Goal: Task Accomplishment & Management: Manage account settings

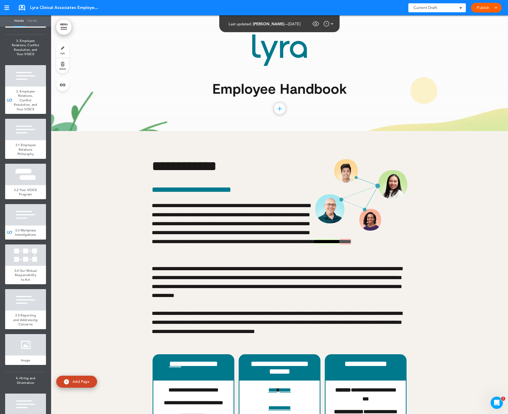
scroll to position [807, 0]
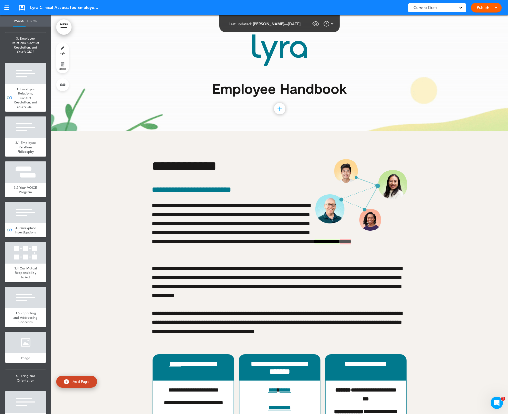
click at [15, 109] on span "3. Employee Relations, Conflict Resolution, and Your VOICE" at bounding box center [26, 98] width 24 height 22
click at [64, 85] on link at bounding box center [62, 84] width 13 height 13
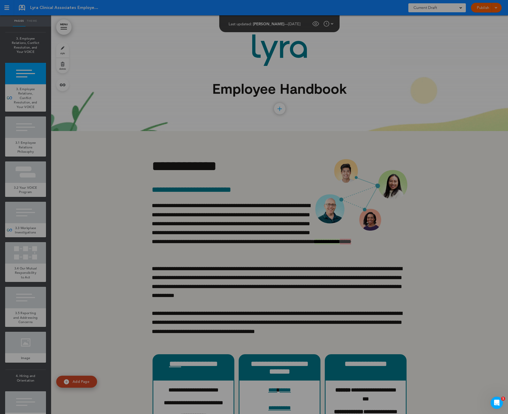
scroll to position [6617, 0]
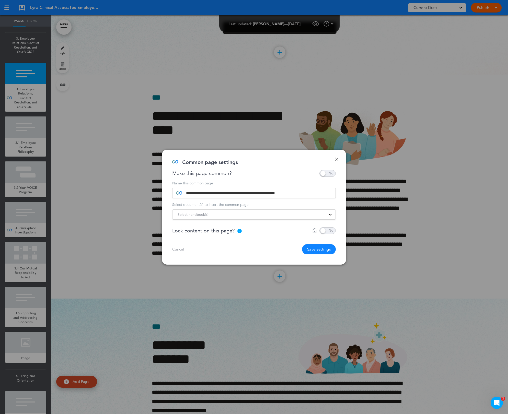
click at [249, 216] on span at bounding box center [253, 217] width 37 height 5
click at [248, 214] on div at bounding box center [253, 211] width 37 height 8
click at [211, 218] on div at bounding box center [254, 207] width 508 height 414
click at [327, 215] on div "2 handbooks selected" at bounding box center [253, 215] width 163 height 6
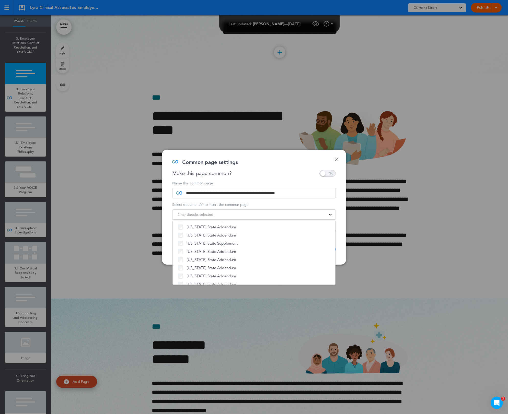
scroll to position [390, 0]
click at [212, 277] on span "[Duplicate] LCA Handbook" at bounding box center [210, 278] width 46 height 5
click at [268, 166] on div "Common page settings" at bounding box center [252, 165] width 160 height 10
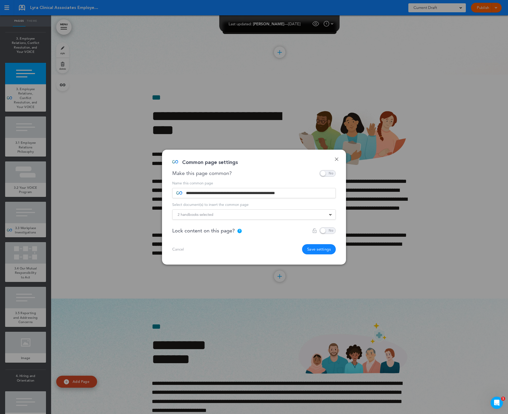
click at [317, 251] on button "Save settings" at bounding box center [319, 249] width 34 height 10
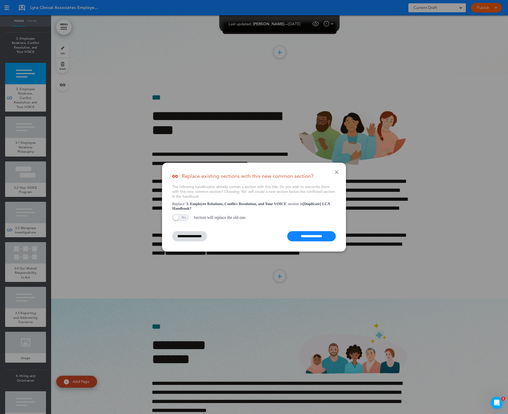
click at [304, 238] on input "**********" at bounding box center [311, 236] width 49 height 10
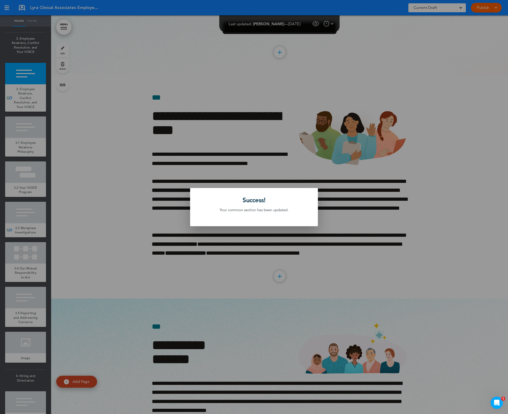
click at [184, 157] on div at bounding box center [254, 207] width 508 height 414
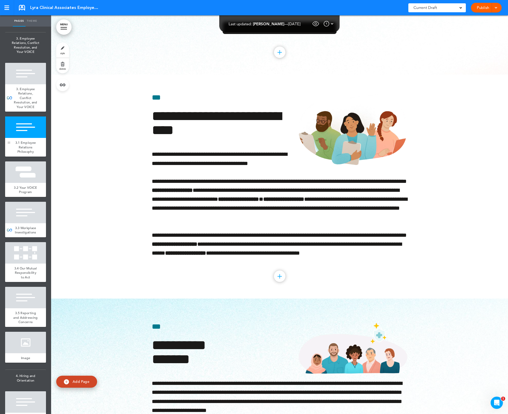
click at [11, 157] on div at bounding box center [9, 136] width 8 height 40
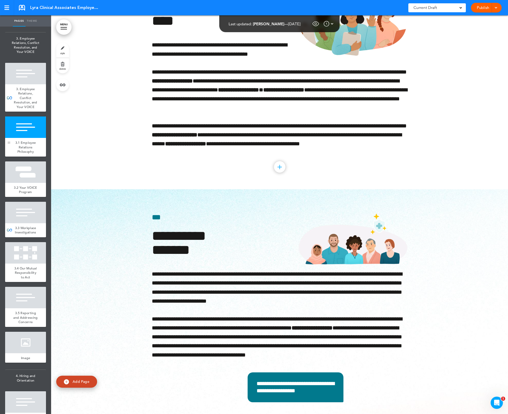
scroll to position [6737, 0]
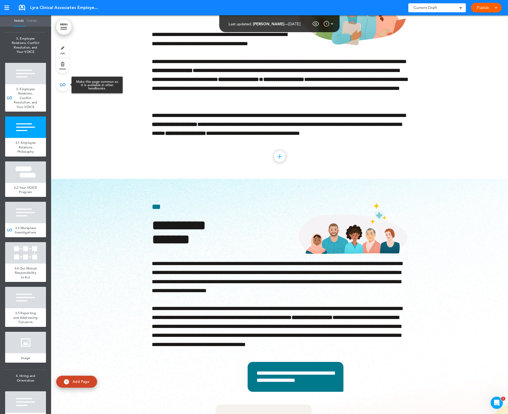
click at [64, 88] on link at bounding box center [62, 84] width 13 height 13
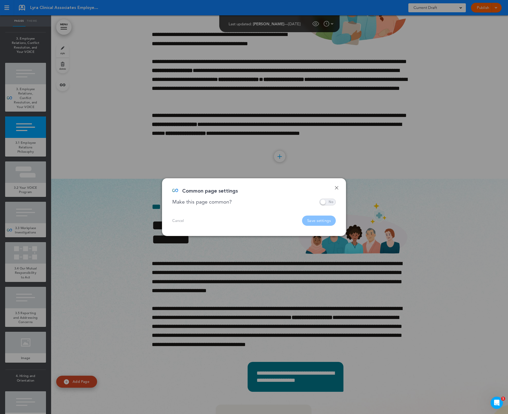
click at [325, 203] on span at bounding box center [327, 202] width 16 height 7
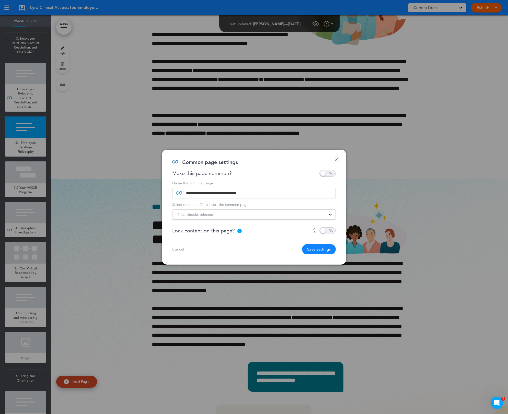
click at [249, 213] on div "2 handbooks selected" at bounding box center [253, 215] width 163 height 6
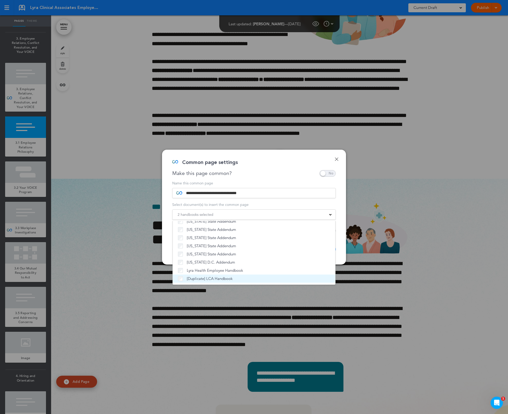
click at [208, 276] on span "[Duplicate] LCA Handbook" at bounding box center [210, 278] width 46 height 5
click at [250, 167] on div "Common page settings" at bounding box center [252, 165] width 160 height 10
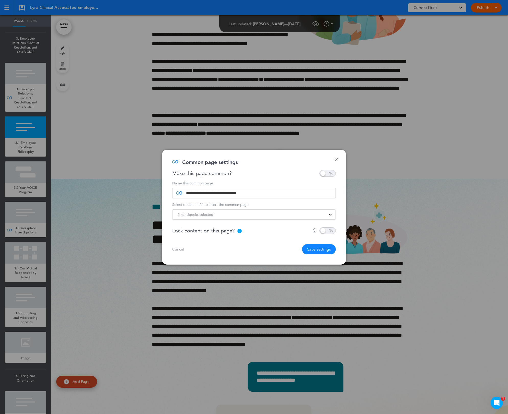
click at [321, 249] on button "Save settings" at bounding box center [319, 249] width 34 height 10
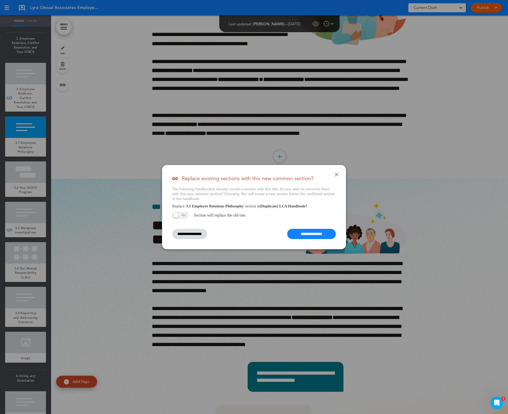
click at [315, 235] on input "**********" at bounding box center [311, 234] width 49 height 10
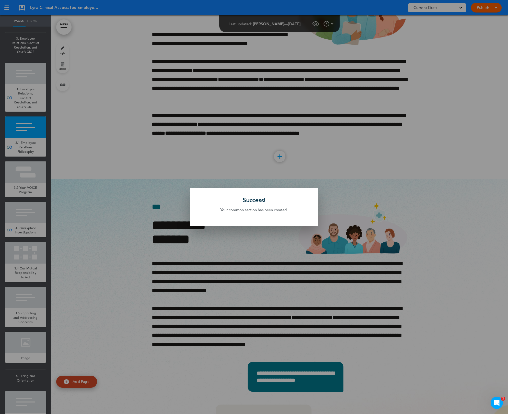
click at [144, 201] on div at bounding box center [254, 207] width 508 height 414
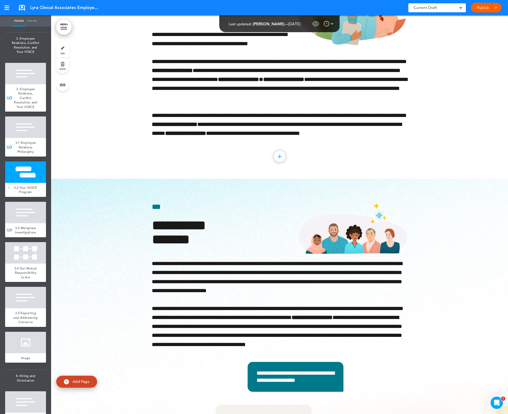
click at [20, 183] on div at bounding box center [25, 171] width 41 height 21
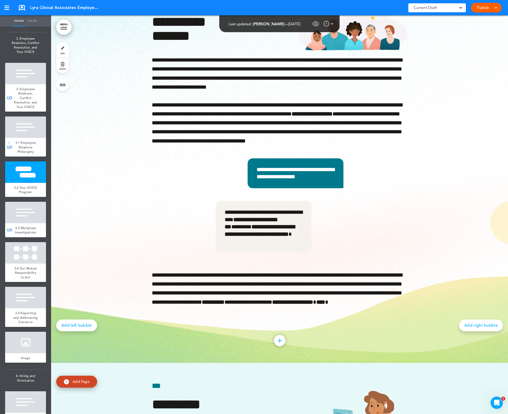
scroll to position [6961, 0]
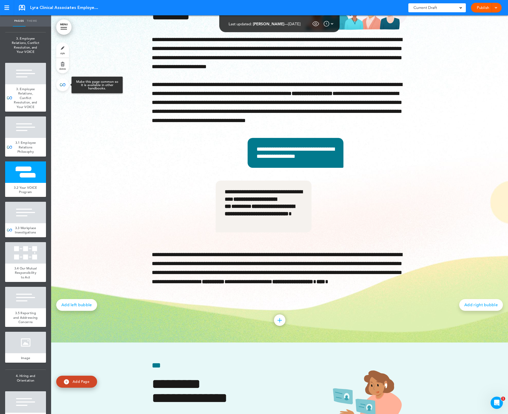
click at [64, 86] on link at bounding box center [62, 84] width 13 height 13
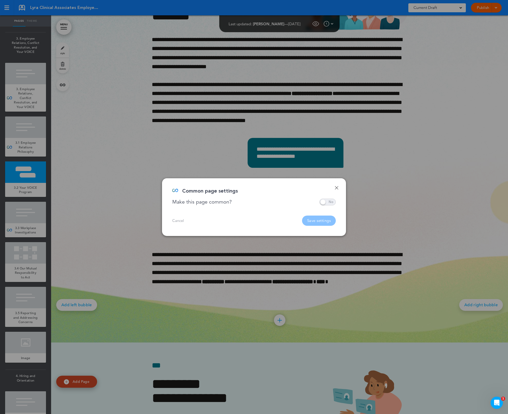
click at [326, 199] on span at bounding box center [327, 202] width 16 height 7
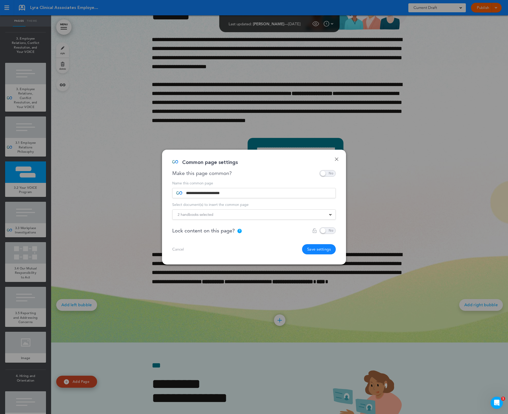
click at [271, 215] on div "2 handbooks selected" at bounding box center [253, 215] width 163 height 6
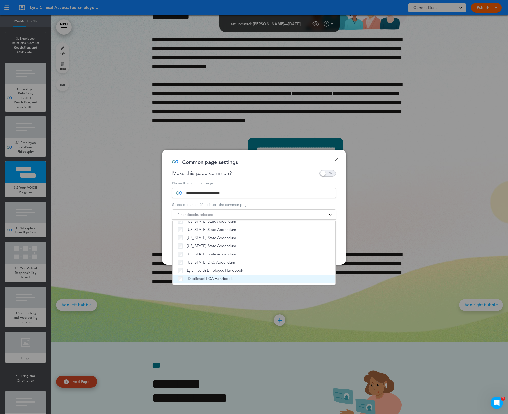
click at [224, 281] on li "[Duplicate] LCA Handbook" at bounding box center [254, 279] width 162 height 8
click at [277, 168] on div "Common page settings" at bounding box center [252, 165] width 160 height 10
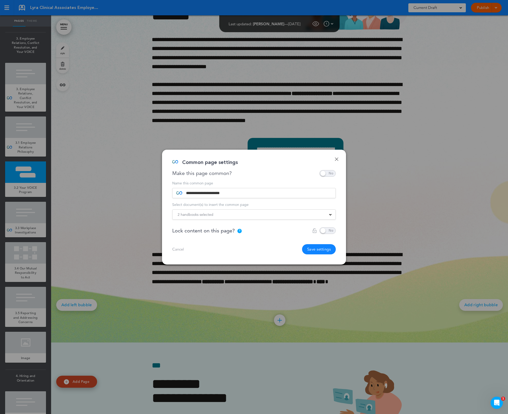
click at [322, 250] on button "Save settings" at bounding box center [319, 249] width 34 height 10
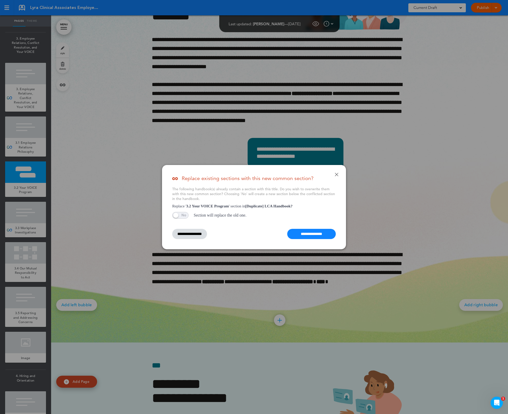
click at [324, 234] on input "**********" at bounding box center [311, 234] width 49 height 10
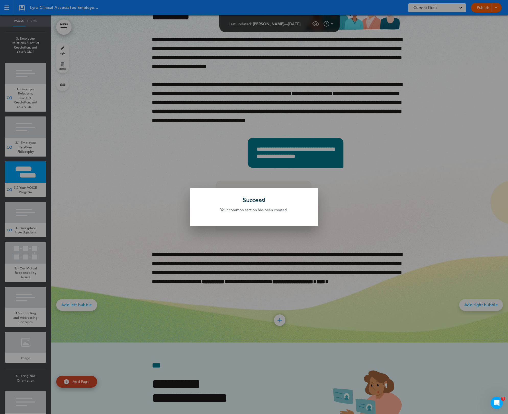
click at [319, 263] on div at bounding box center [254, 207] width 508 height 414
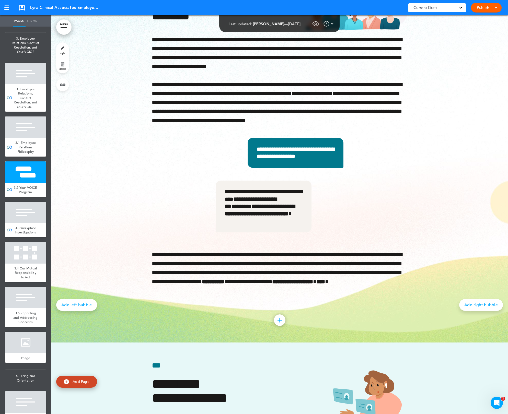
click at [35, 237] on div "3.3 Workplace Investigations" at bounding box center [25, 230] width 41 height 14
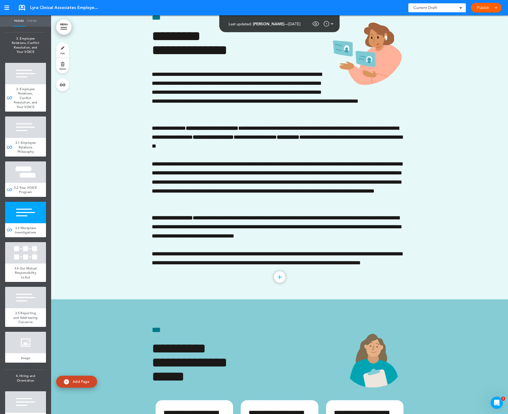
scroll to position [7349, 0]
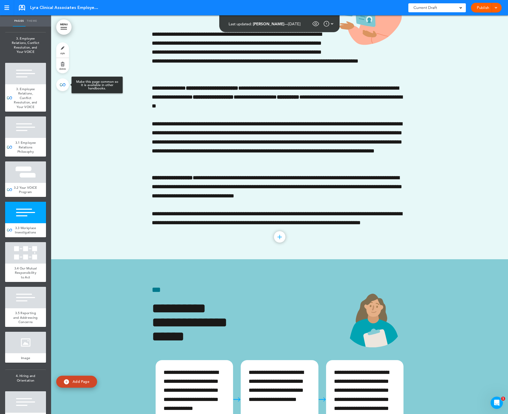
click at [65, 83] on link at bounding box center [62, 84] width 13 height 13
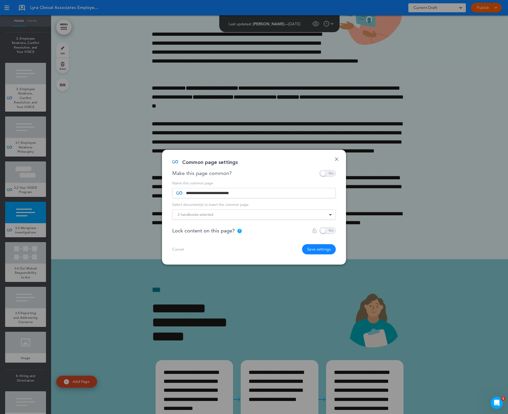
click at [278, 217] on div "2 handbooks selected" at bounding box center [253, 215] width 163 height 6
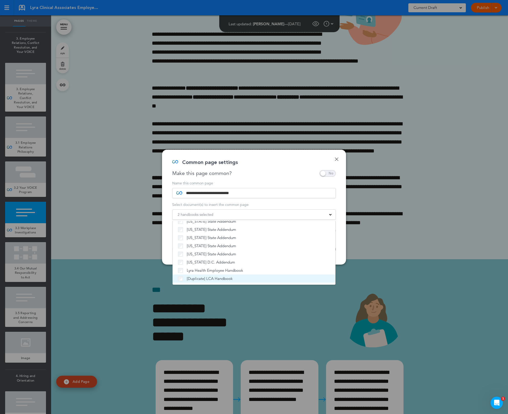
click at [222, 278] on span "[Duplicate] LCA Handbook" at bounding box center [210, 278] width 46 height 5
click at [290, 166] on div "Common page settings" at bounding box center [252, 165] width 160 height 10
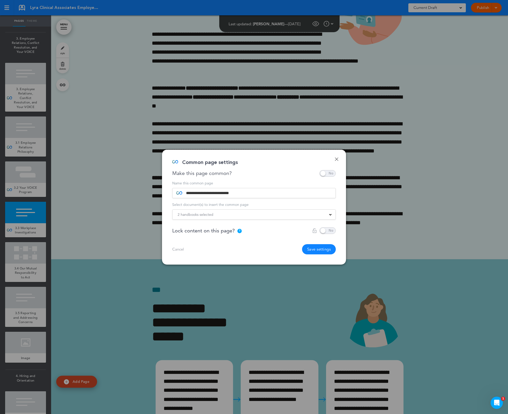
click at [326, 252] on button "Save settings" at bounding box center [319, 249] width 34 height 10
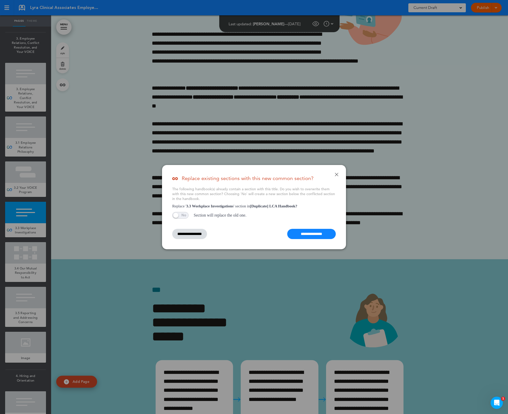
click at [311, 234] on input "**********" at bounding box center [311, 234] width 49 height 10
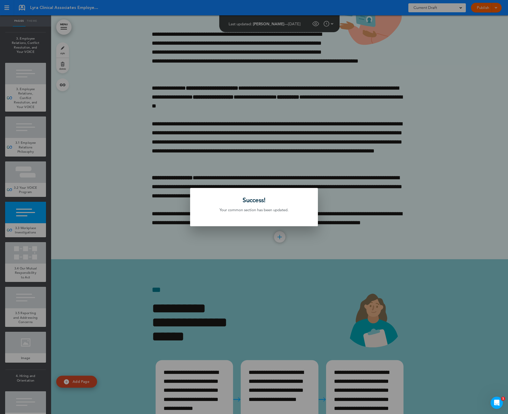
click at [250, 254] on div at bounding box center [254, 207] width 508 height 414
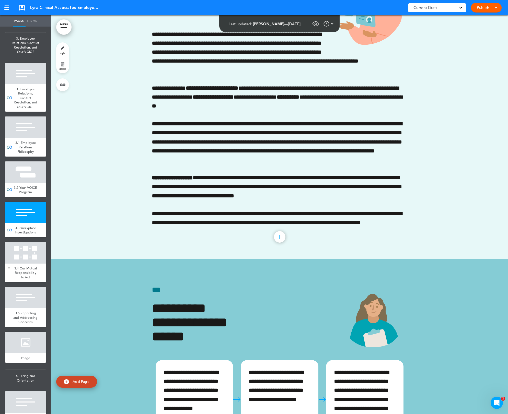
click at [17, 264] on div at bounding box center [25, 252] width 41 height 21
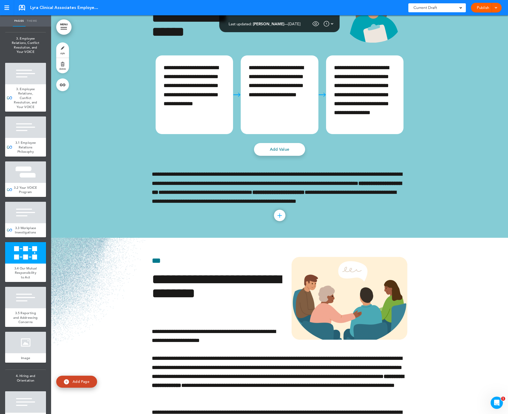
scroll to position [7654, 0]
click at [63, 88] on link at bounding box center [62, 84] width 13 height 13
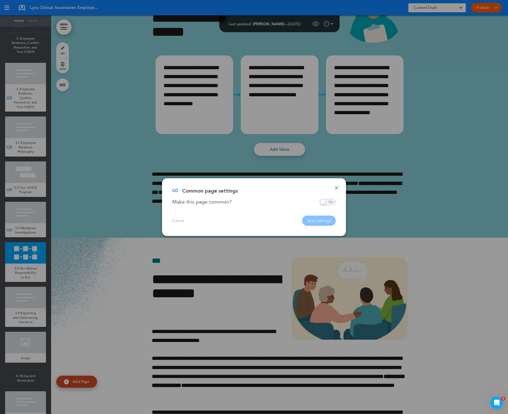
click at [329, 205] on span at bounding box center [327, 202] width 16 height 7
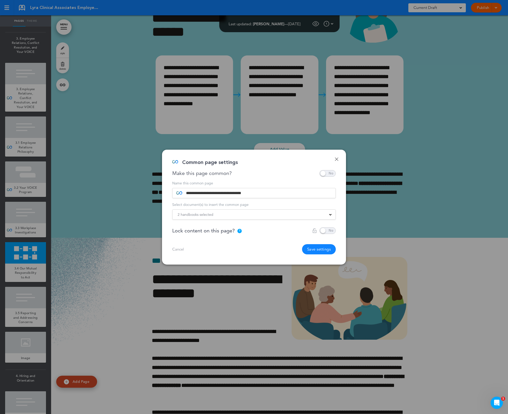
click at [272, 221] on div "**********" at bounding box center [253, 217] width 163 height 73
click at [279, 216] on div "2 handbooks selected" at bounding box center [253, 215] width 163 height 6
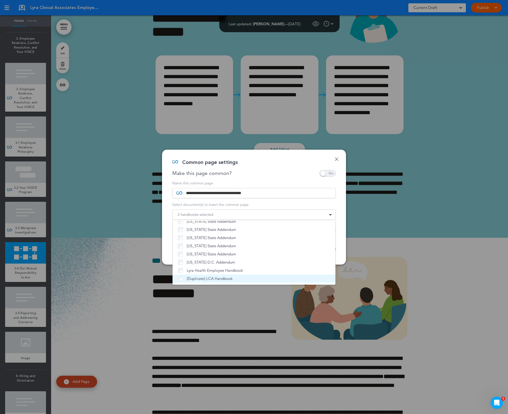
click at [228, 276] on span "[Duplicate] LCA Handbook" at bounding box center [210, 278] width 46 height 5
click at [269, 175] on div "Make this page common?" at bounding box center [253, 173] width 163 height 7
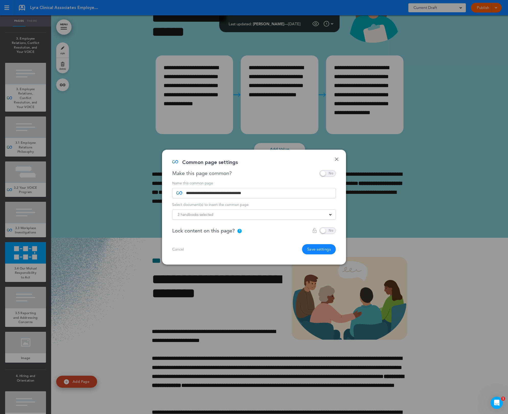
click at [320, 249] on button "Save settings" at bounding box center [319, 249] width 34 height 10
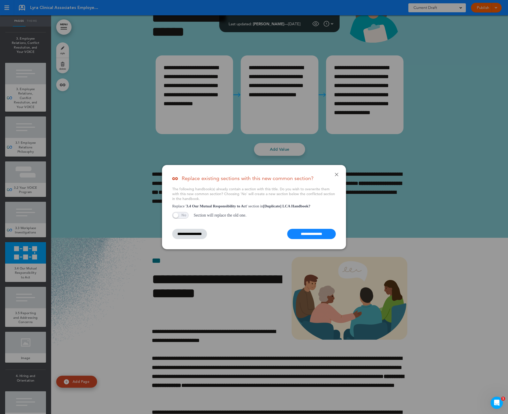
click at [316, 234] on input "**********" at bounding box center [311, 234] width 49 height 10
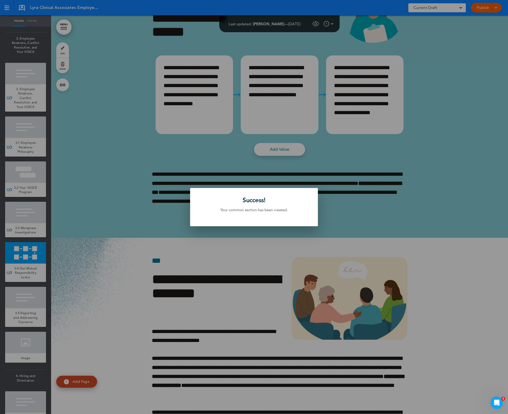
click at [197, 255] on div at bounding box center [254, 207] width 508 height 414
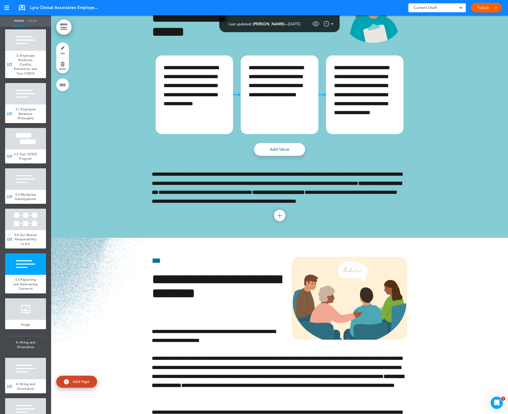
scroll to position [841, 0]
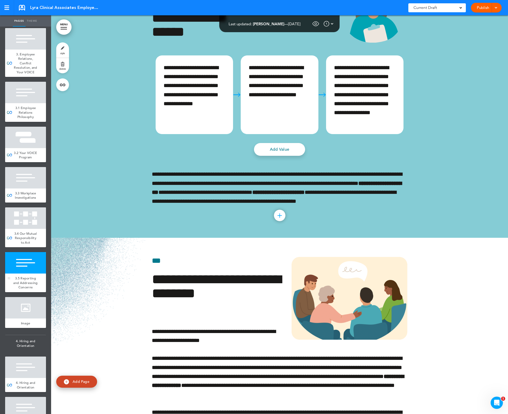
click at [36, 274] on div at bounding box center [25, 262] width 41 height 21
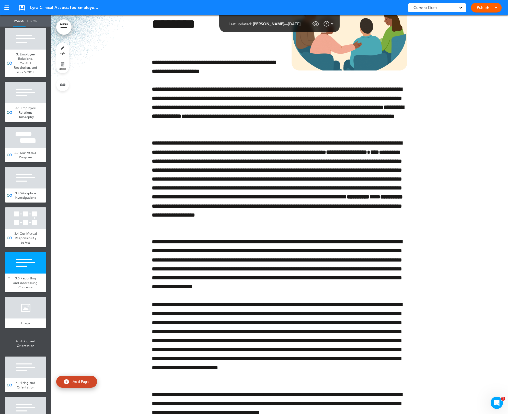
scroll to position [7938, 0]
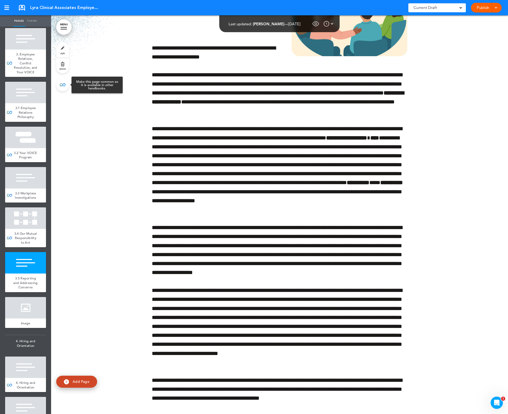
click at [66, 82] on link at bounding box center [62, 84] width 13 height 13
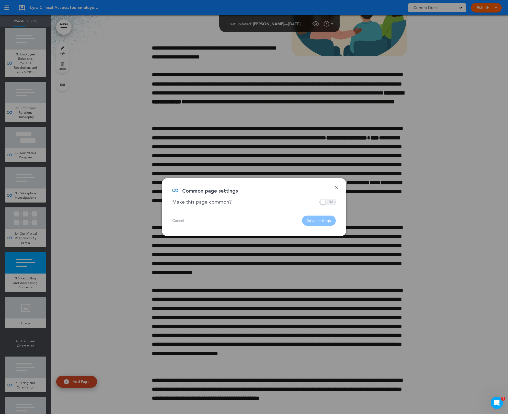
click at [334, 202] on span at bounding box center [327, 202] width 16 height 7
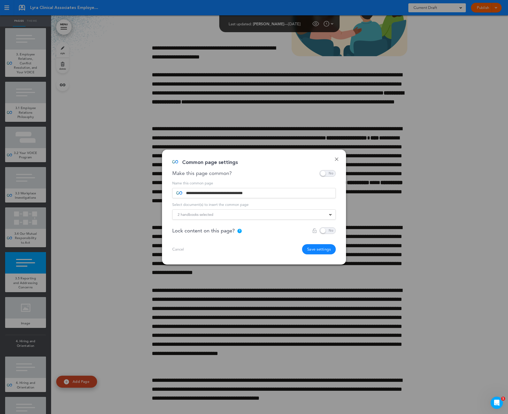
click at [284, 216] on div "2 handbooks selected" at bounding box center [253, 215] width 163 height 6
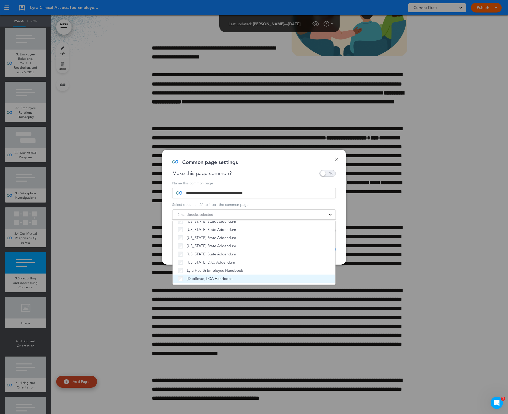
click at [207, 279] on span "[Duplicate] LCA Handbook" at bounding box center [210, 278] width 46 height 5
click at [259, 160] on div "Common page settings" at bounding box center [252, 165] width 160 height 10
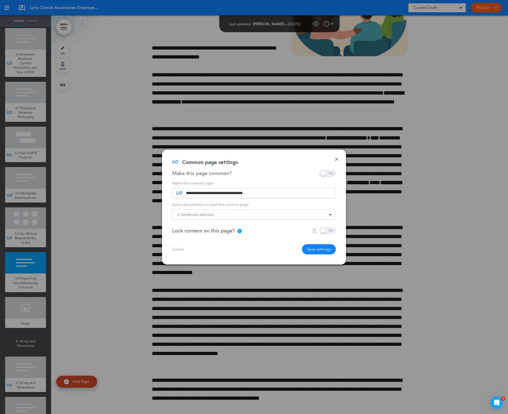
click at [320, 249] on button "Save settings" at bounding box center [319, 249] width 34 height 10
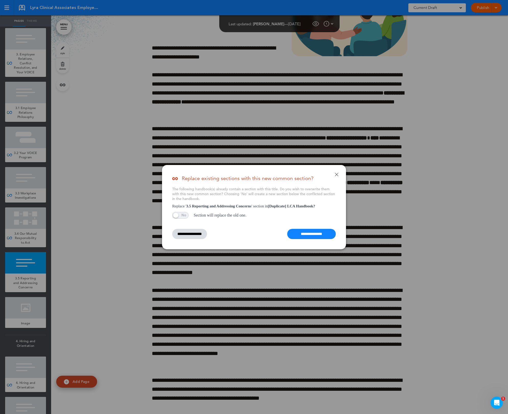
click at [319, 236] on input "**********" at bounding box center [311, 234] width 49 height 10
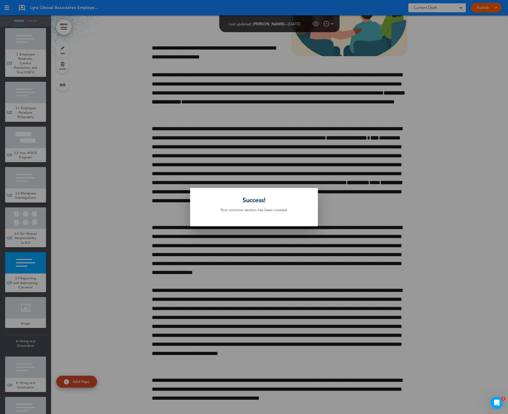
click at [173, 249] on div at bounding box center [254, 207] width 508 height 414
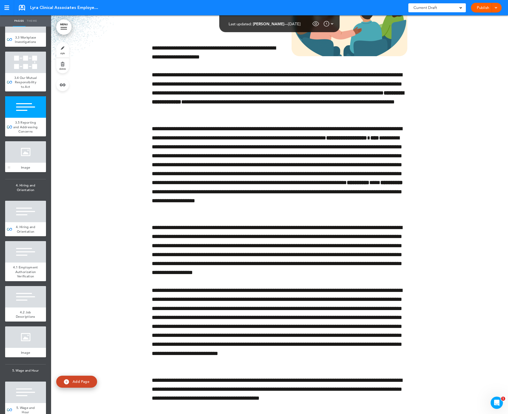
scroll to position [1011, 0]
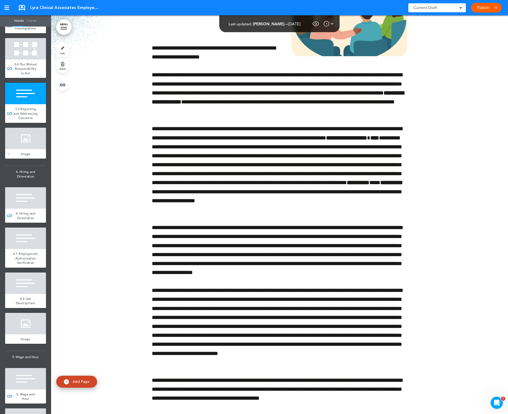
click at [29, 209] on div at bounding box center [25, 197] width 41 height 21
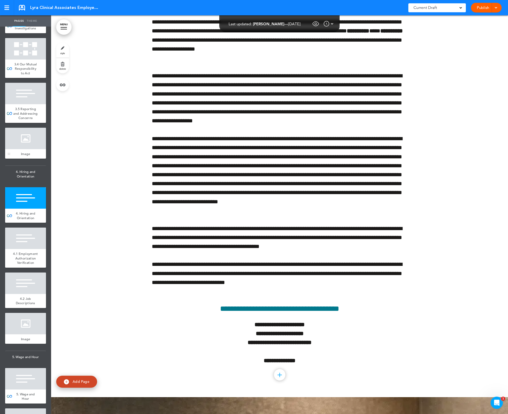
scroll to position [8931, 0]
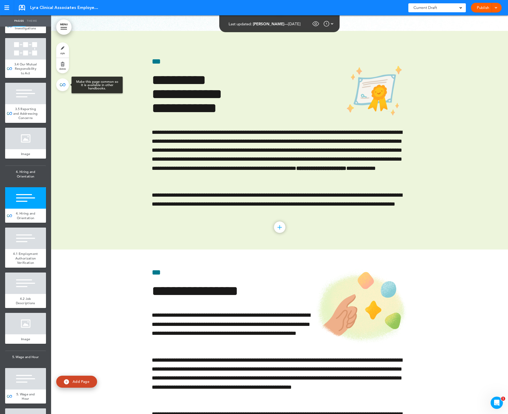
click at [64, 85] on link at bounding box center [62, 84] width 13 height 13
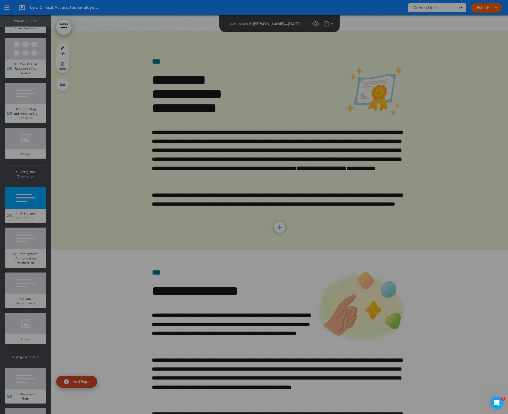
type input "**********"
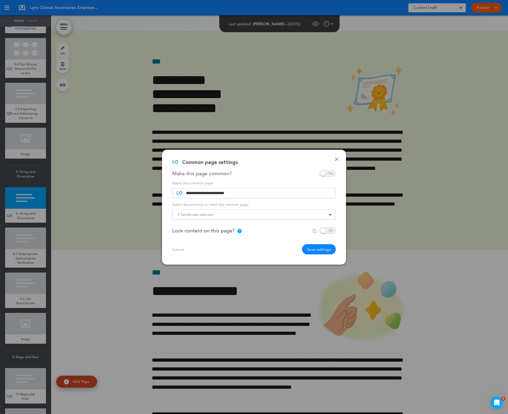
click at [298, 213] on div "2 handbooks selected" at bounding box center [253, 215] width 163 height 6
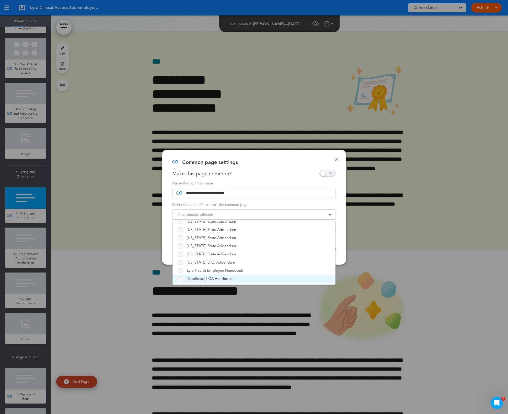
click at [215, 277] on span "[Duplicate] LCA Handbook" at bounding box center [210, 278] width 46 height 5
click at [257, 171] on div "Make this page common?" at bounding box center [253, 173] width 163 height 7
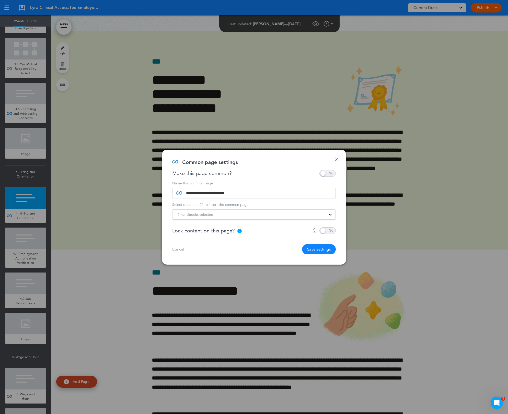
click at [333, 248] on button "Save settings" at bounding box center [319, 249] width 34 height 10
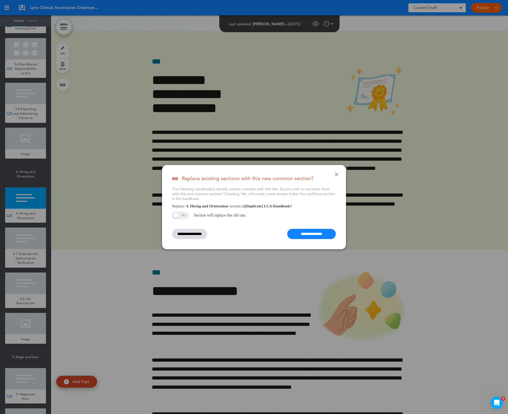
click at [322, 232] on input "**********" at bounding box center [311, 234] width 49 height 10
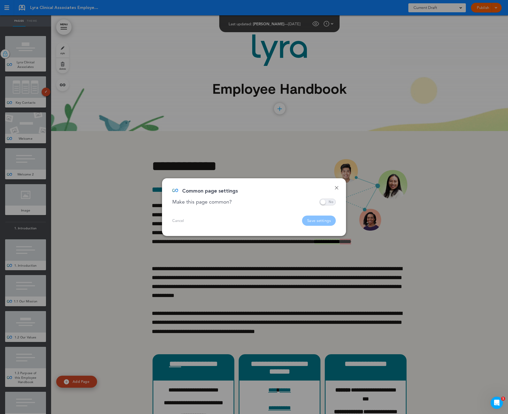
scroll to position [9008, 0]
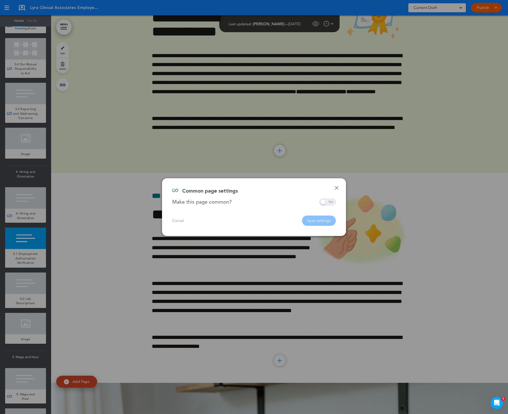
click at [329, 202] on span at bounding box center [327, 202] width 16 height 7
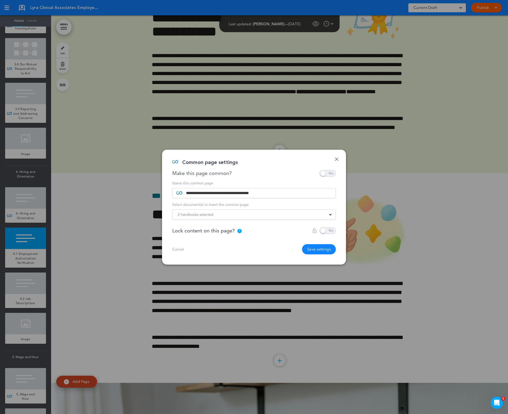
click at [287, 214] on div "2 handbooks selected" at bounding box center [253, 215] width 163 height 6
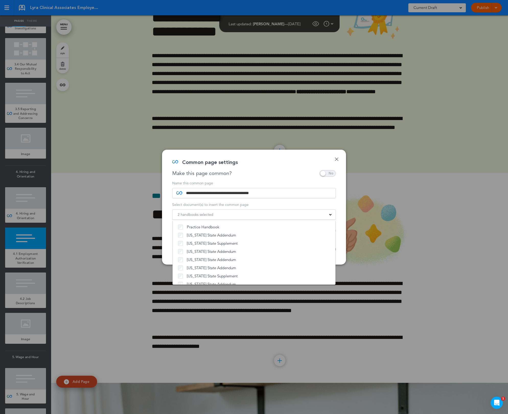
click at [285, 156] on div "**********" at bounding box center [254, 207] width 184 height 115
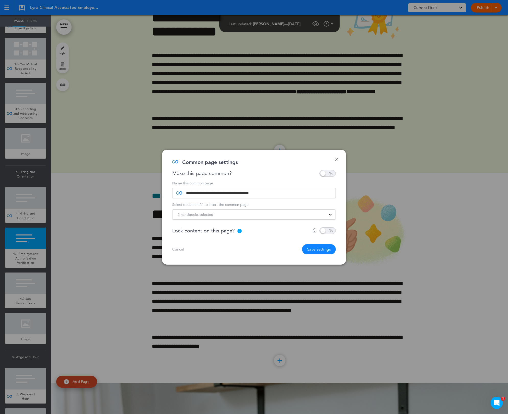
click at [322, 248] on button "Save settings" at bounding box center [319, 249] width 34 height 10
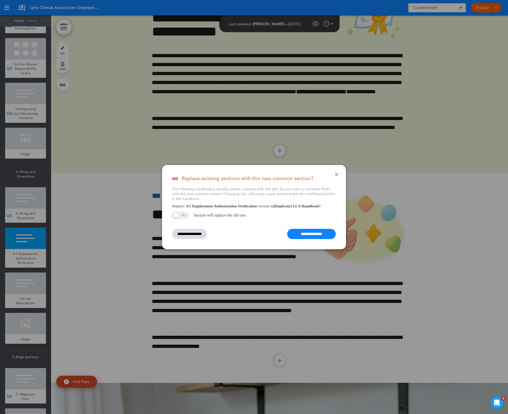
click at [319, 232] on input "**********" at bounding box center [311, 234] width 49 height 10
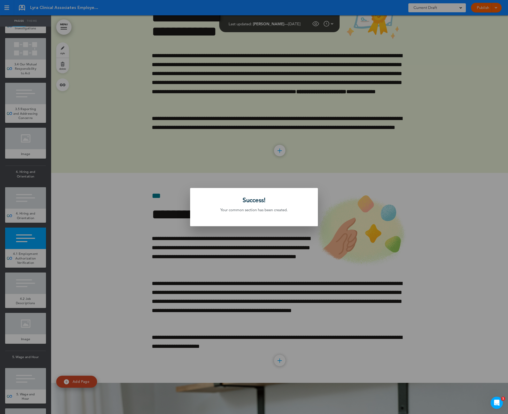
click at [99, 300] on div at bounding box center [254, 207] width 508 height 414
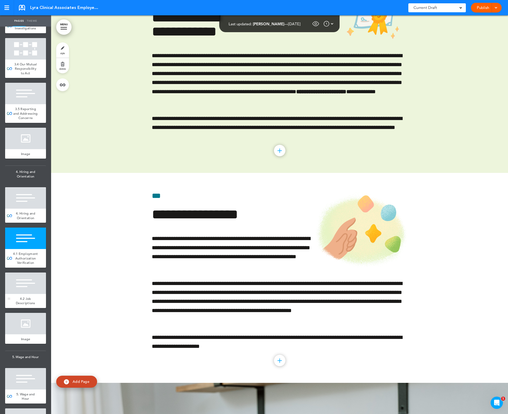
click at [28, 294] on div at bounding box center [25, 283] width 41 height 21
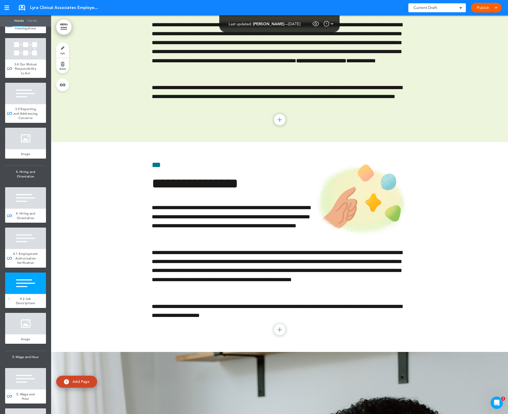
scroll to position [9227, 0]
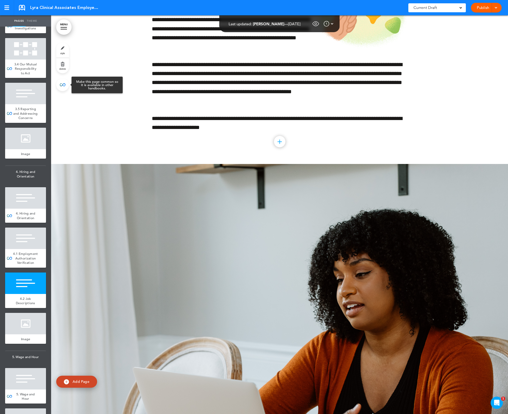
click at [62, 87] on link at bounding box center [62, 84] width 13 height 13
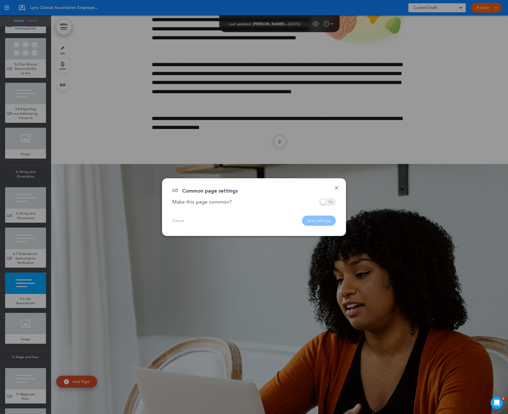
click at [324, 202] on span at bounding box center [327, 202] width 16 height 7
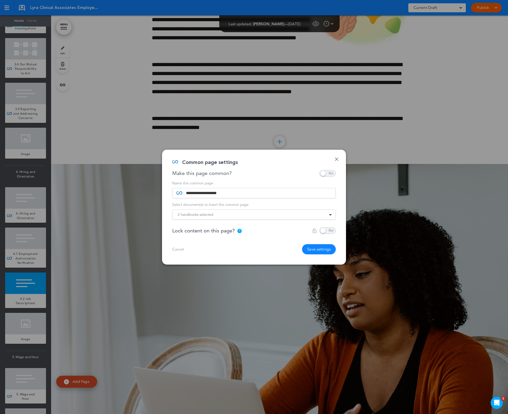
click at [309, 216] on div "2 handbooks selected" at bounding box center [253, 215] width 163 height 6
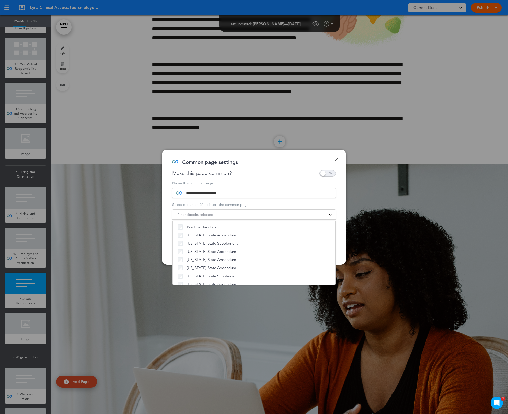
click at [265, 176] on div "Make this page common?" at bounding box center [253, 173] width 163 height 7
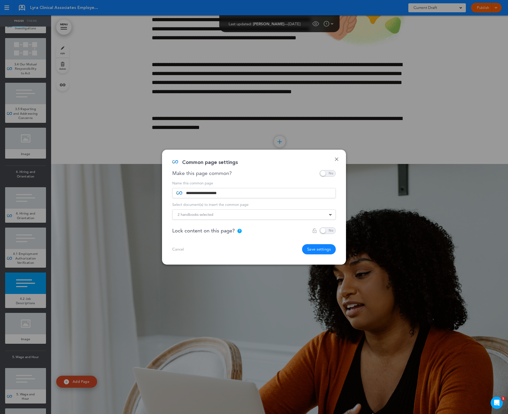
click at [317, 251] on button "Save settings" at bounding box center [319, 249] width 34 height 10
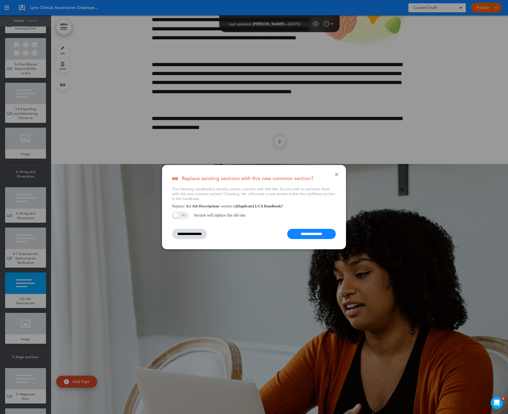
click at [326, 229] on input "**********" at bounding box center [311, 234] width 49 height 10
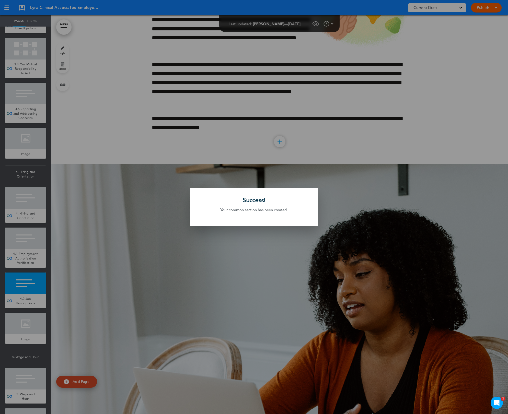
click at [332, 202] on div at bounding box center [254, 207] width 508 height 414
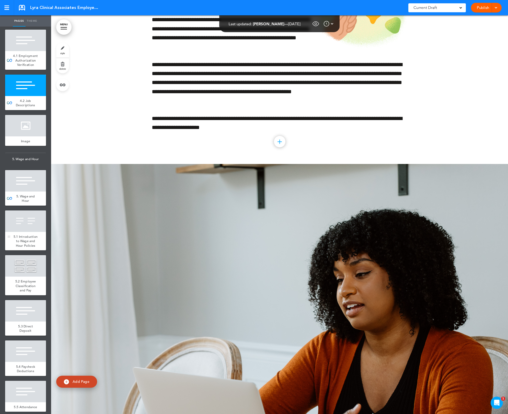
scroll to position [1217, 0]
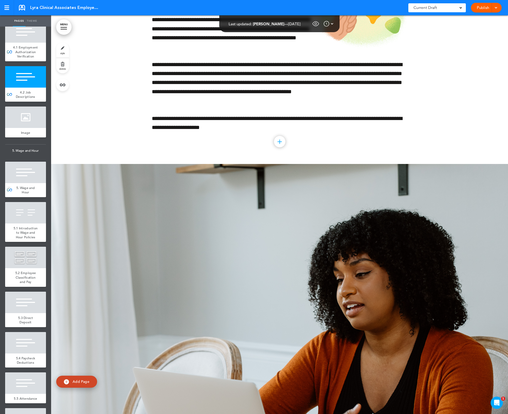
click at [30, 183] on div at bounding box center [25, 172] width 41 height 21
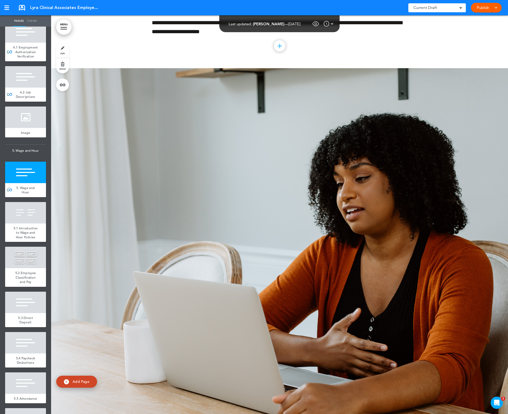
scroll to position [9835, 0]
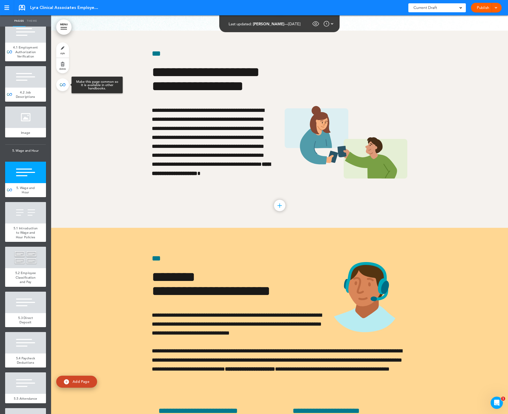
click at [65, 85] on link at bounding box center [62, 84] width 13 height 13
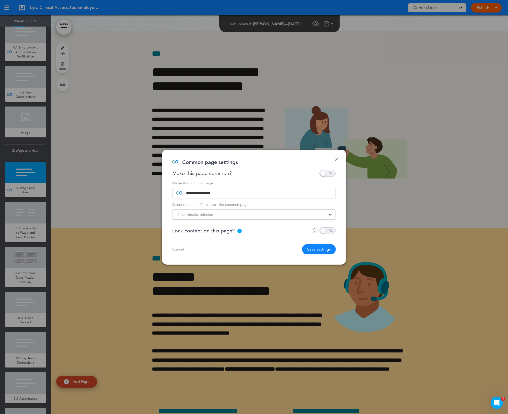
click at [263, 212] on div "2 handbooks selected" at bounding box center [253, 215] width 163 height 6
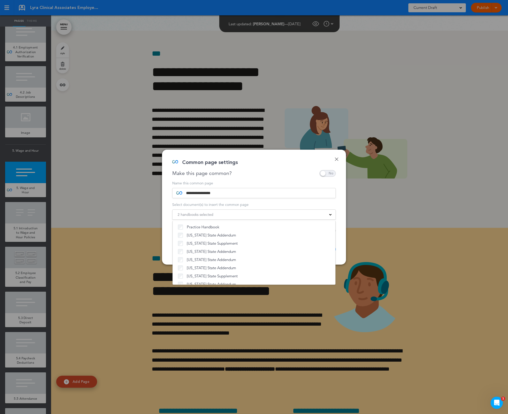
click at [289, 179] on div "**********" at bounding box center [254, 207] width 184 height 115
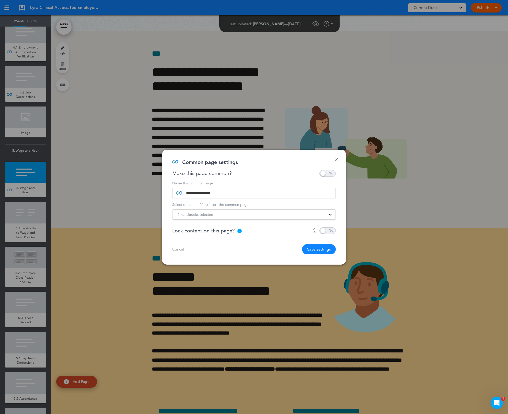
click at [323, 249] on button "Save settings" at bounding box center [319, 249] width 34 height 10
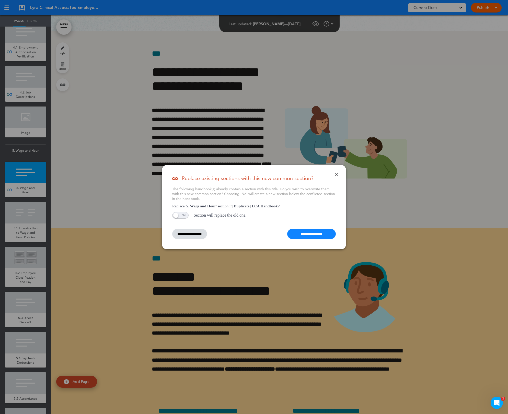
click at [319, 231] on input "**********" at bounding box center [311, 234] width 49 height 10
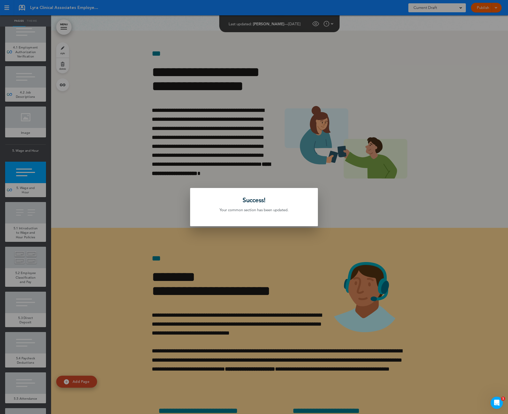
click at [89, 271] on div at bounding box center [254, 207] width 508 height 414
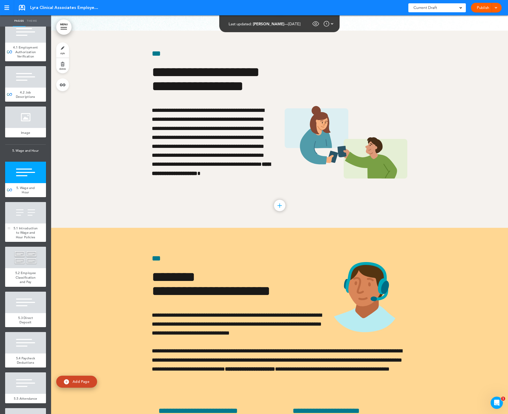
click at [29, 242] on div "5.1 Introduction to Wage and Hour Policies" at bounding box center [25, 233] width 41 height 19
click at [57, 86] on link at bounding box center [62, 84] width 13 height 13
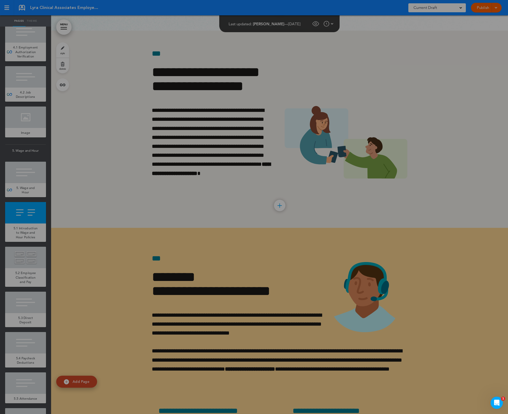
scroll to position [9912, 0]
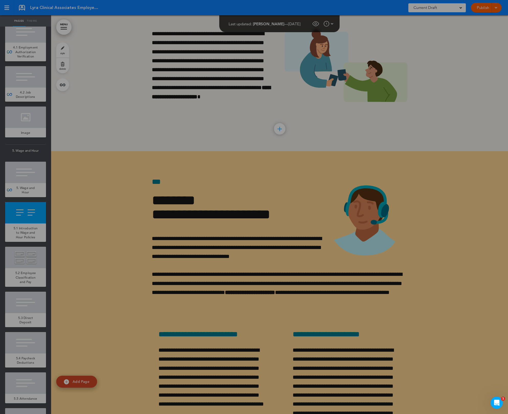
type input "**********"
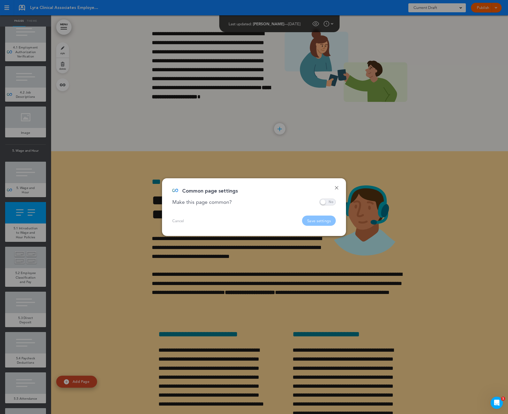
click at [331, 201] on div at bounding box center [254, 207] width 508 height 414
click at [323, 203] on span at bounding box center [327, 202] width 16 height 7
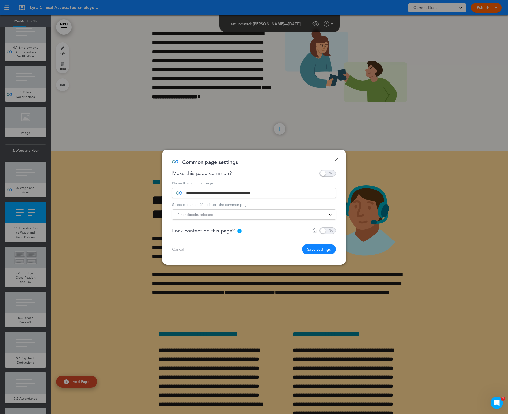
click at [260, 216] on div "2 handbooks selected" at bounding box center [253, 215] width 163 height 6
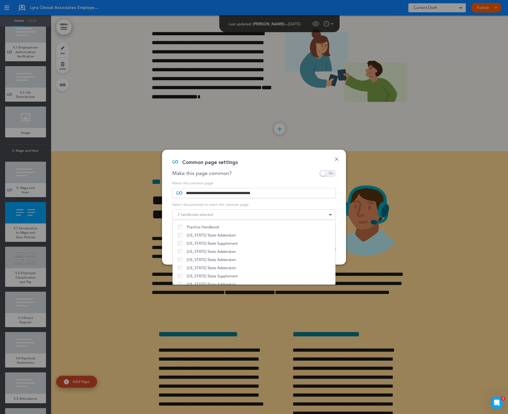
drag, startPoint x: 215, startPoint y: 280, endPoint x: 258, endPoint y: 228, distance: 67.6
click at [274, 172] on div "Make this page common?" at bounding box center [253, 173] width 163 height 7
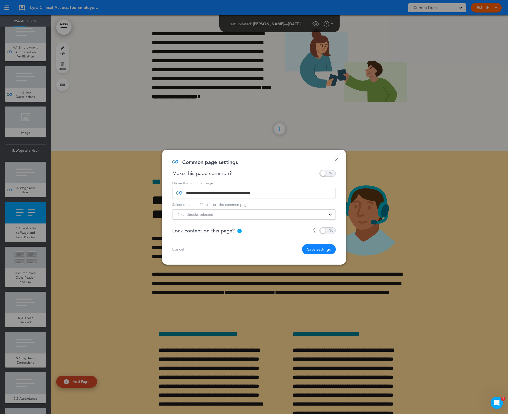
click at [315, 249] on button "Save settings" at bounding box center [319, 249] width 34 height 10
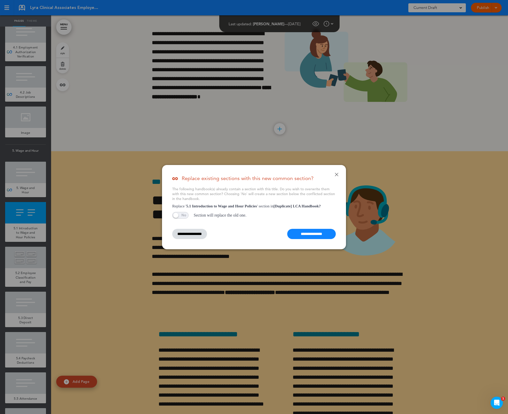
click at [312, 233] on input "**********" at bounding box center [311, 234] width 49 height 10
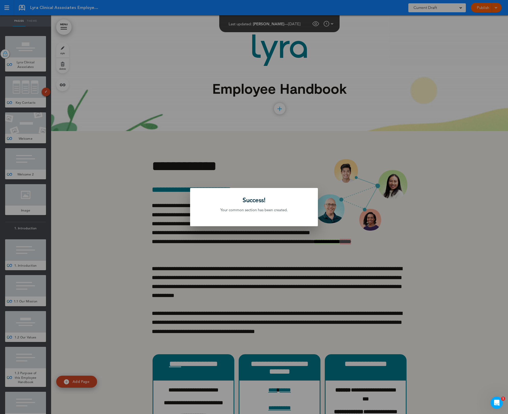
scroll to position [9912, 0]
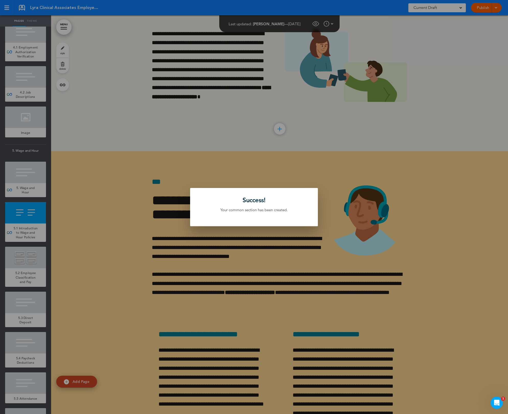
click at [128, 292] on div at bounding box center [254, 207] width 508 height 414
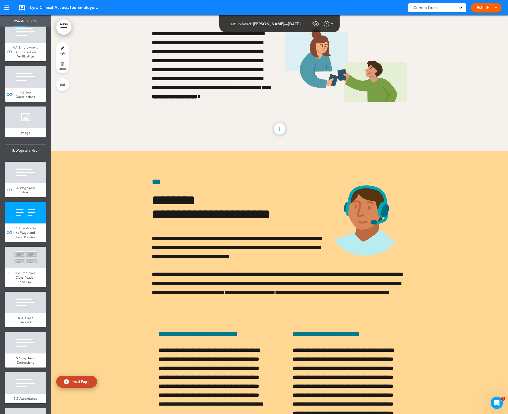
click at [13, 268] on div at bounding box center [25, 257] width 41 height 21
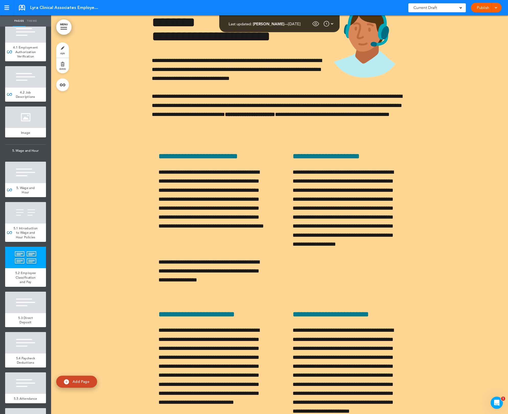
scroll to position [10109, 0]
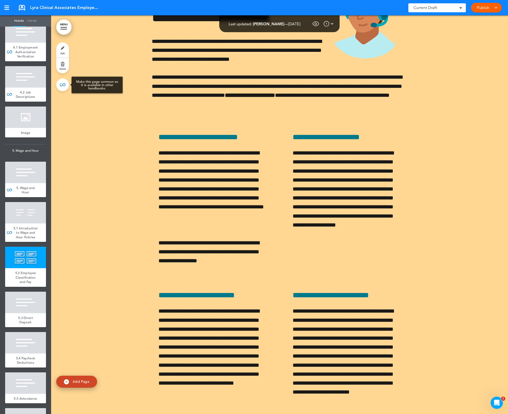
click at [65, 87] on link at bounding box center [62, 84] width 13 height 13
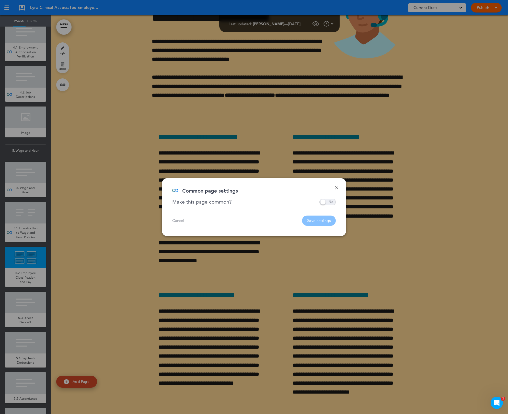
click at [326, 202] on span at bounding box center [327, 202] width 16 height 7
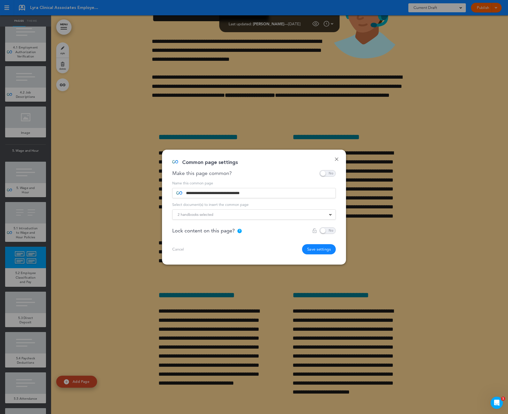
click at [248, 214] on div "2 handbooks selected" at bounding box center [253, 215] width 163 height 6
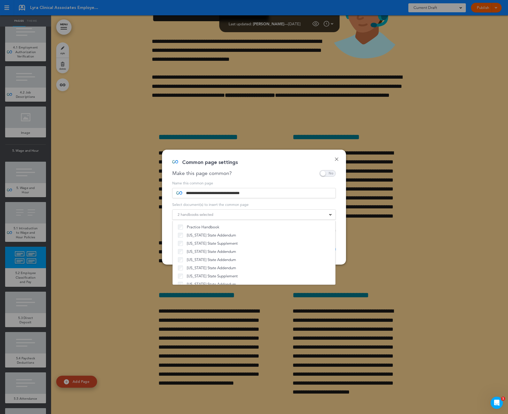
click at [277, 172] on div "Make this page common?" at bounding box center [253, 173] width 163 height 7
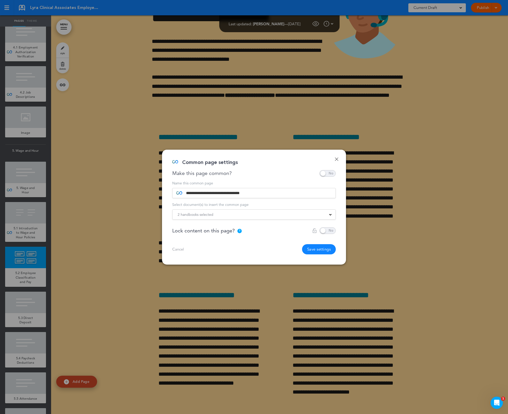
click at [332, 251] on button "Save settings" at bounding box center [319, 249] width 34 height 10
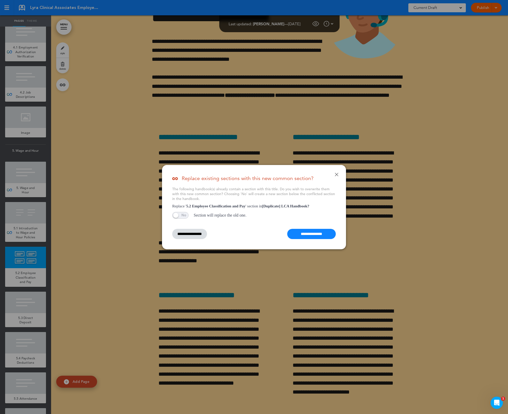
click at [324, 234] on input "**********" at bounding box center [311, 234] width 49 height 10
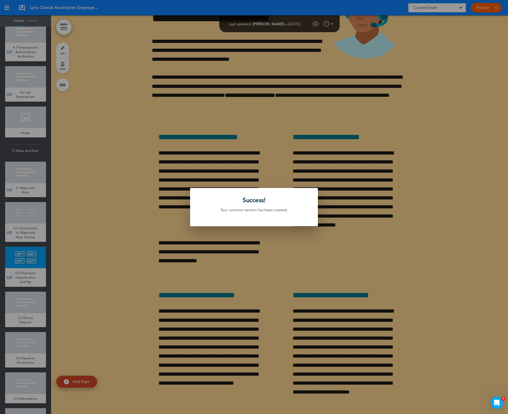
click at [123, 307] on div at bounding box center [254, 207] width 508 height 414
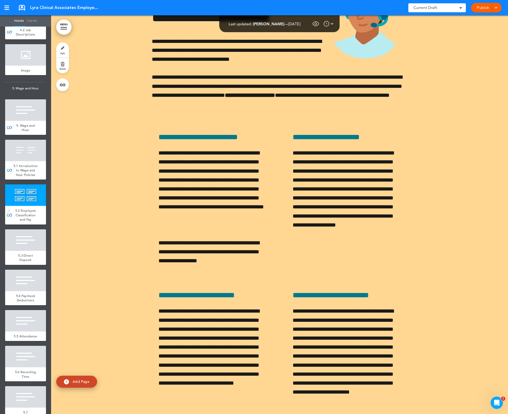
scroll to position [1290, 0]
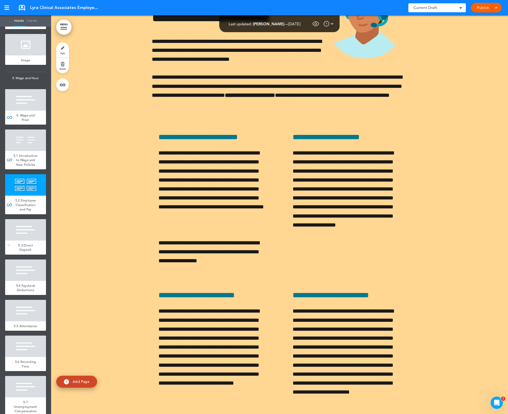
click at [24, 241] on div at bounding box center [25, 229] width 41 height 21
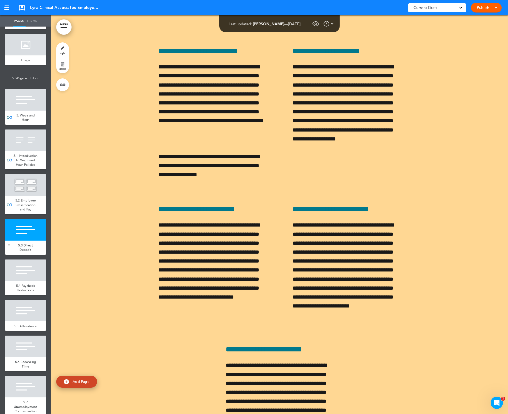
scroll to position [10754, 0]
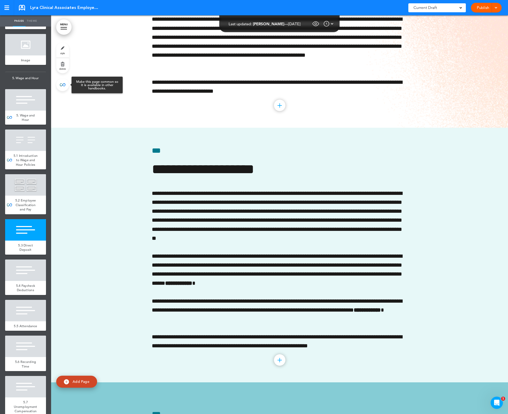
click at [68, 88] on link at bounding box center [62, 84] width 13 height 13
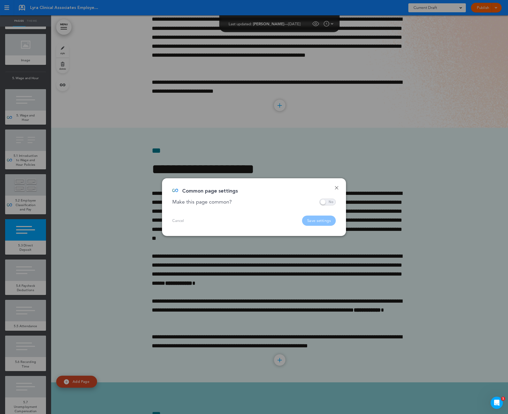
click at [326, 202] on span at bounding box center [327, 202] width 16 height 7
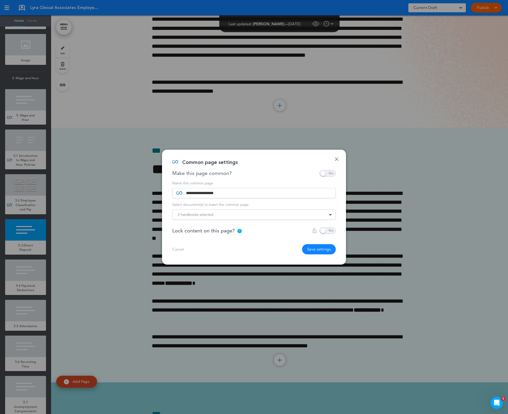
click at [278, 211] on div "2 handbooks selected Practice Handbook [US_STATE] State Addendum [US_STATE] Sta…" at bounding box center [253, 214] width 163 height 10
click at [273, 215] on div "2 handbooks selected" at bounding box center [253, 215] width 163 height 6
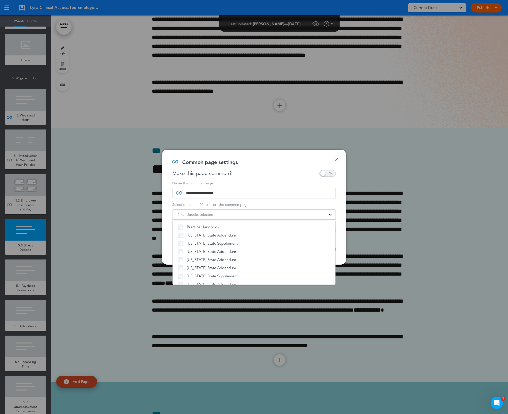
click at [261, 174] on div "Make this page common?" at bounding box center [253, 173] width 163 height 7
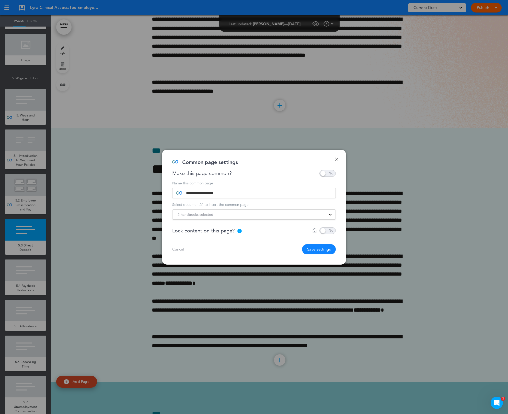
click at [309, 249] on button "Save settings" at bounding box center [319, 249] width 34 height 10
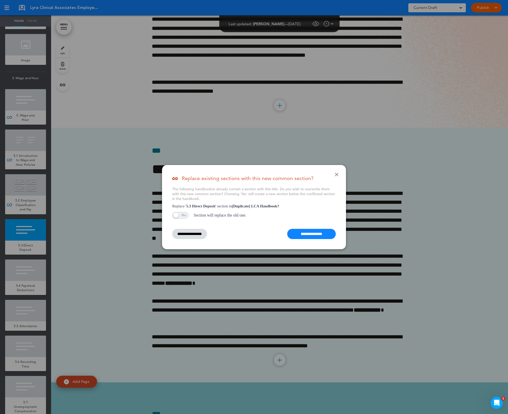
click at [312, 234] on input "**********" at bounding box center [311, 234] width 49 height 10
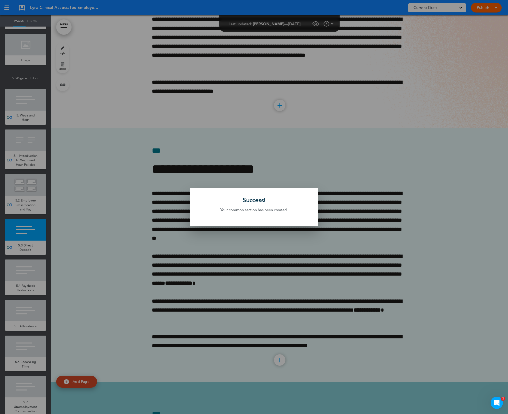
click at [305, 254] on div at bounding box center [254, 207] width 508 height 414
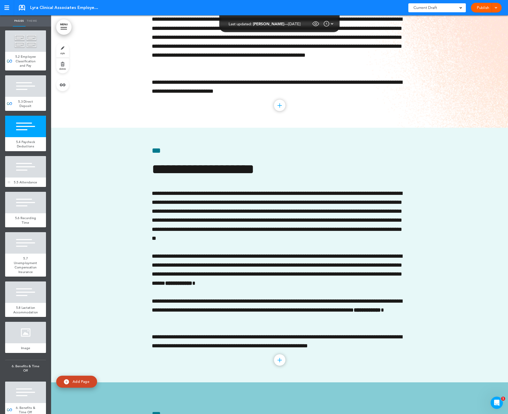
scroll to position [1448, 0]
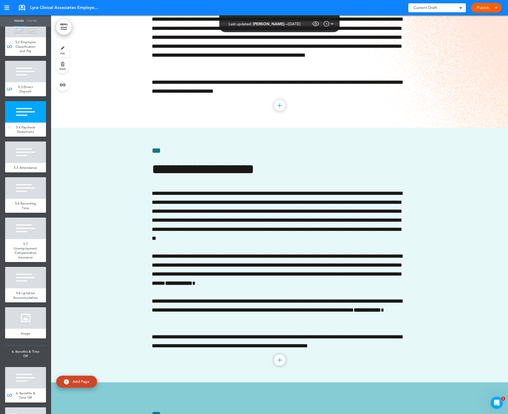
click at [14, 123] on div at bounding box center [25, 111] width 41 height 21
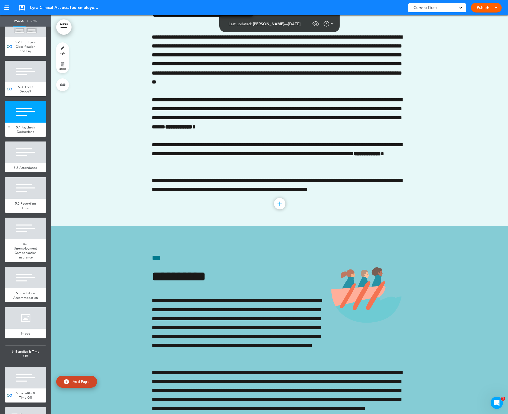
scroll to position [10929, 0]
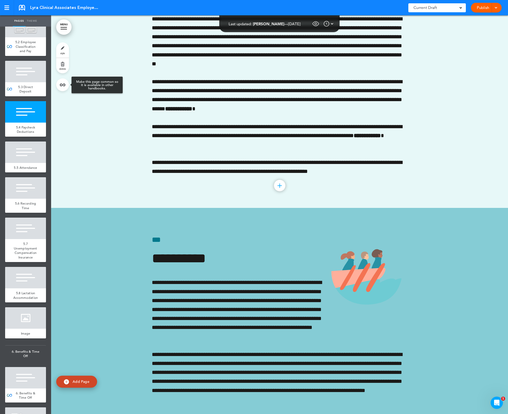
drag, startPoint x: 66, startPoint y: 85, endPoint x: 69, endPoint y: 87, distance: 3.9
click at [66, 85] on link at bounding box center [62, 84] width 13 height 13
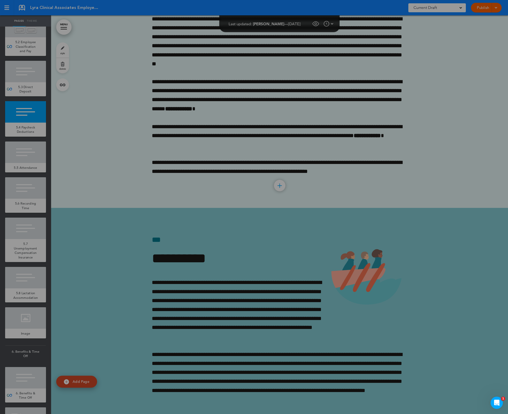
type input "**********"
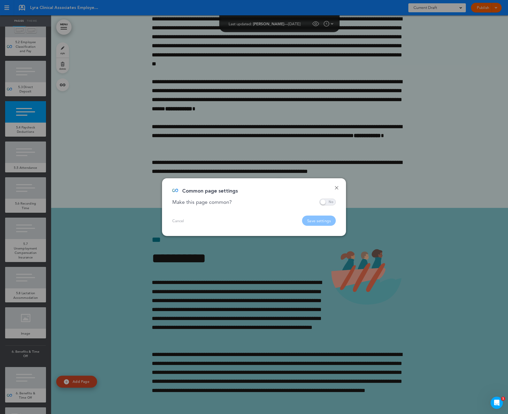
click at [330, 200] on span at bounding box center [327, 202] width 16 height 7
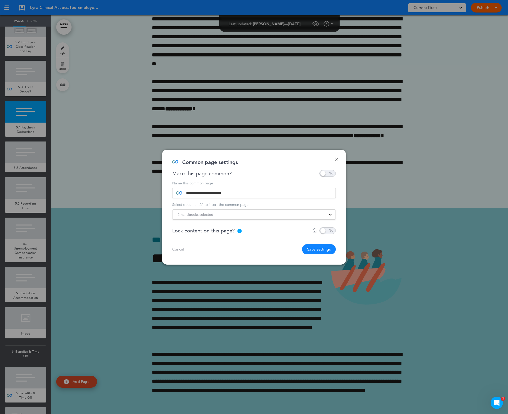
click at [232, 217] on div "2 handbooks selected" at bounding box center [253, 215] width 163 height 6
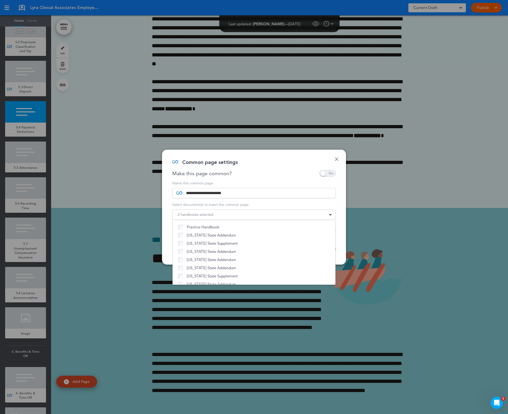
click at [273, 168] on div "Common page settings" at bounding box center [252, 165] width 160 height 10
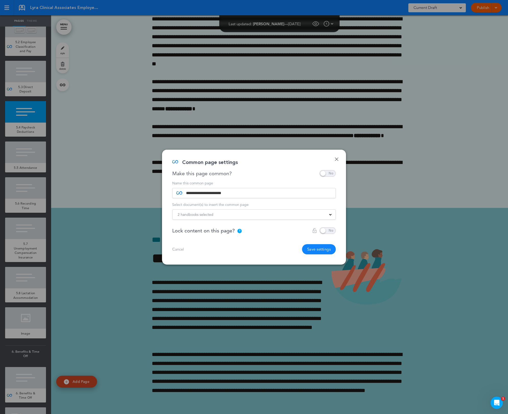
click at [315, 245] on button "Save settings" at bounding box center [319, 249] width 34 height 10
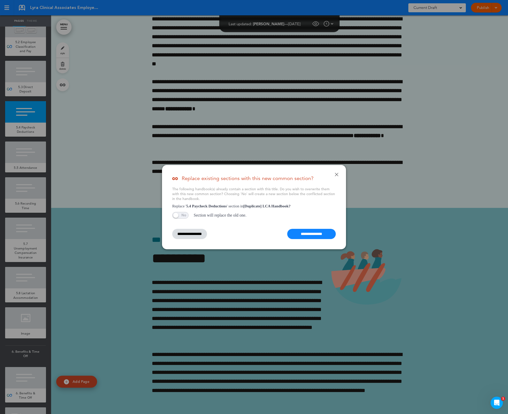
click at [323, 237] on input "**********" at bounding box center [311, 234] width 49 height 10
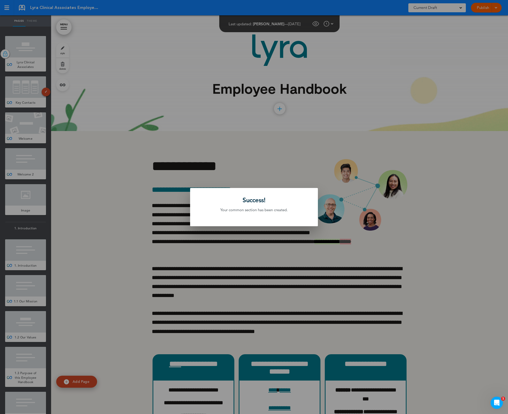
scroll to position [10929, 0]
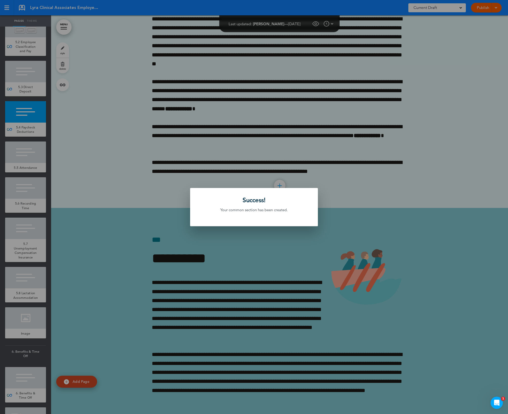
click at [165, 188] on div at bounding box center [254, 207] width 508 height 414
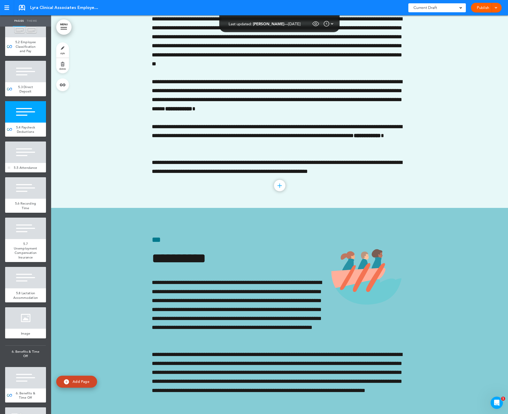
click at [26, 163] on div at bounding box center [25, 152] width 41 height 21
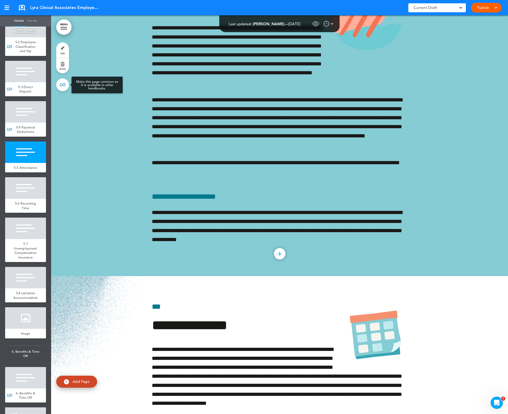
click at [62, 87] on link at bounding box center [62, 84] width 13 height 13
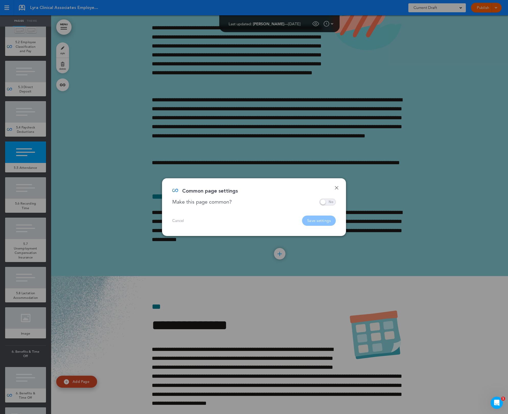
click at [327, 203] on span at bounding box center [327, 202] width 16 height 7
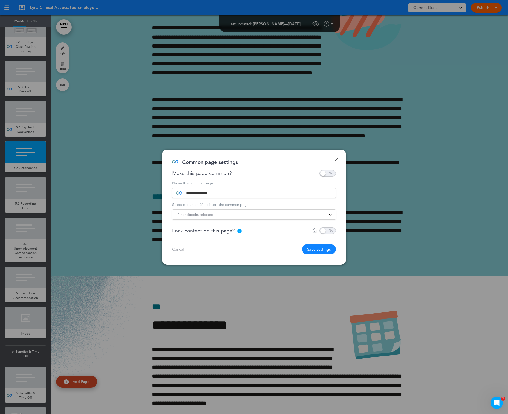
click at [310, 216] on div "2 handbooks selected" at bounding box center [253, 215] width 163 height 6
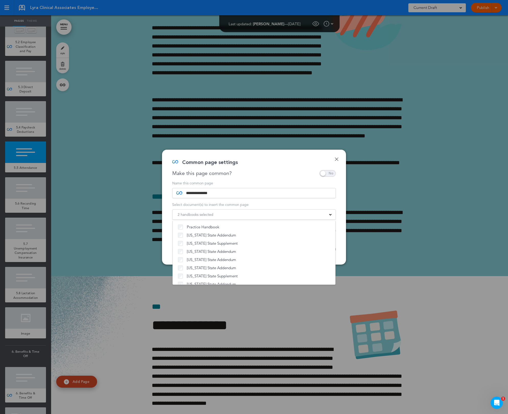
click at [273, 164] on div "Common page settings" at bounding box center [252, 165] width 160 height 10
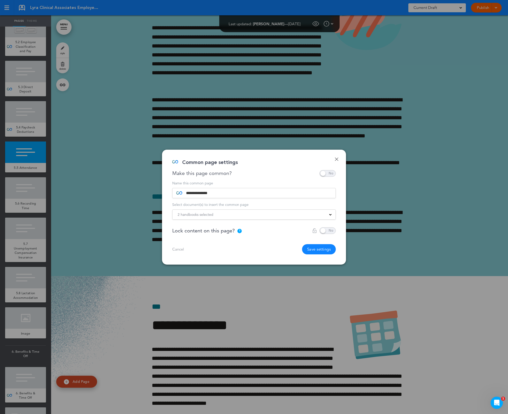
click at [315, 248] on button "Save settings" at bounding box center [319, 249] width 34 height 10
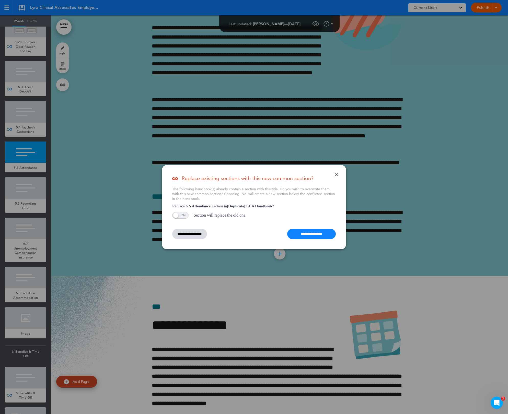
click at [324, 233] on input "**********" at bounding box center [311, 234] width 49 height 10
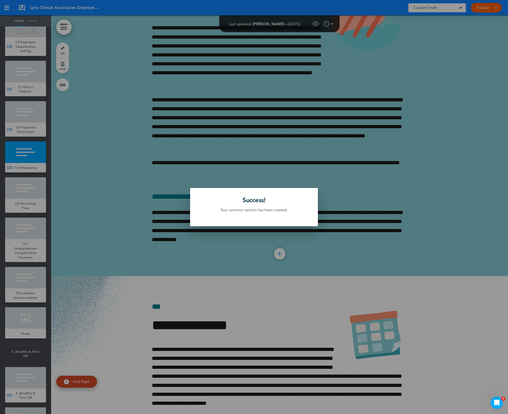
click at [296, 211] on h4 "Your common section has been created." at bounding box center [254, 210] width 112 height 6
click at [183, 280] on div at bounding box center [254, 207] width 508 height 414
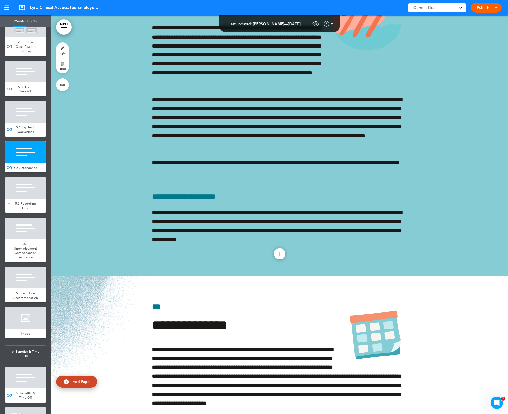
click at [16, 199] on div at bounding box center [25, 187] width 41 height 21
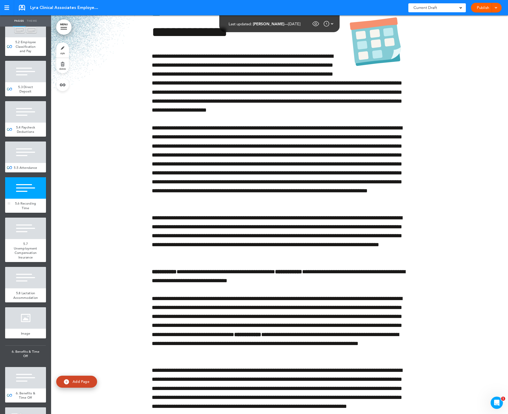
scroll to position [11506, 0]
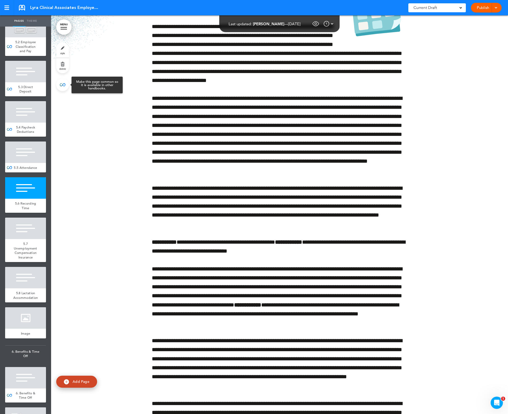
click at [61, 81] on link at bounding box center [62, 84] width 13 height 13
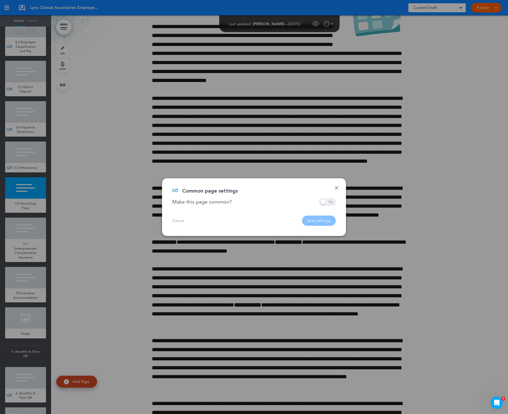
click at [332, 202] on span at bounding box center [327, 202] width 16 height 7
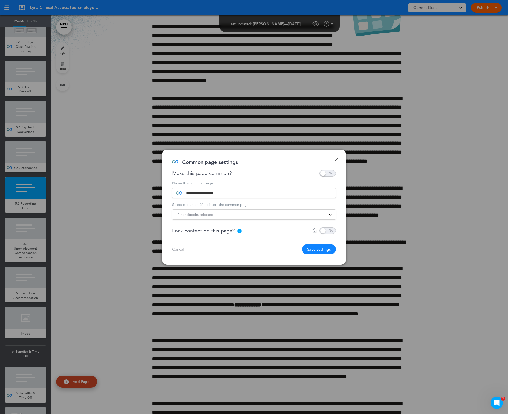
click at [305, 218] on div "2 handbooks selected Practice Handbook Indiana State Addendum New York State Su…" at bounding box center [253, 214] width 163 height 10
click at [302, 215] on div "2 handbooks selected" at bounding box center [253, 215] width 163 height 6
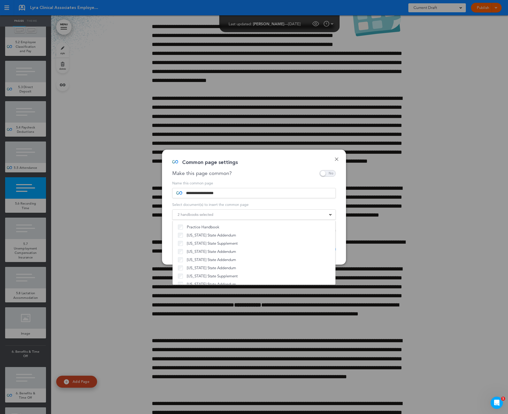
click at [261, 176] on div "Make this page common?" at bounding box center [253, 173] width 163 height 7
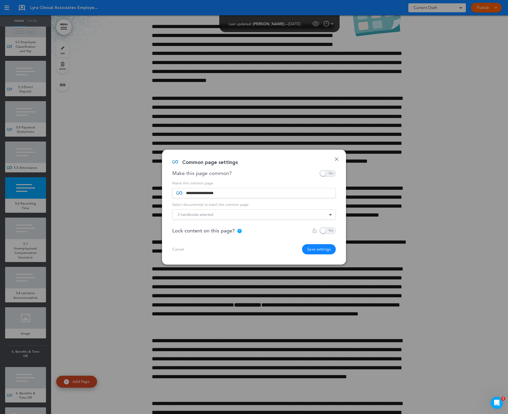
click at [322, 249] on button "Save settings" at bounding box center [319, 249] width 34 height 10
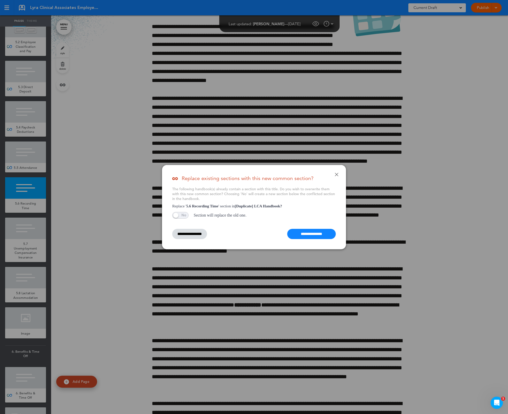
click at [325, 235] on input "**********" at bounding box center [311, 234] width 49 height 10
click at [310, 234] on input "**********" at bounding box center [311, 234] width 49 height 10
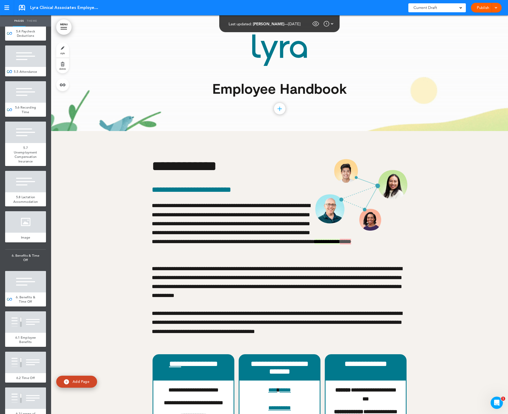
scroll to position [1493, 0]
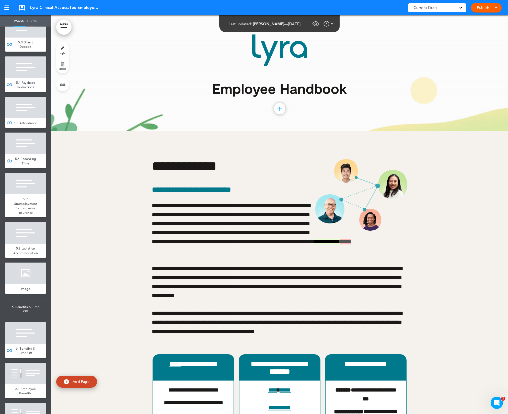
click at [16, 154] on div at bounding box center [25, 143] width 41 height 21
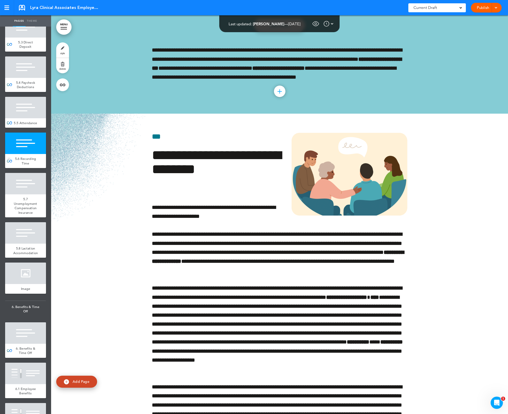
scroll to position [11506, 0]
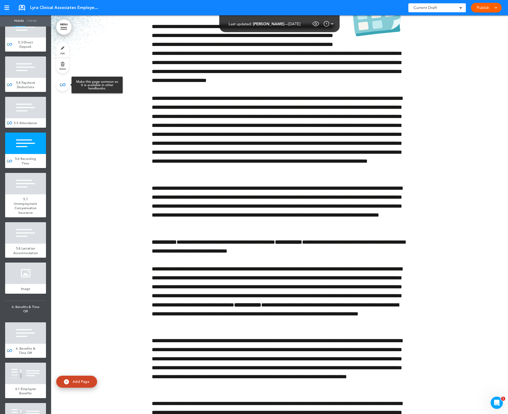
click at [64, 85] on link at bounding box center [62, 84] width 13 height 13
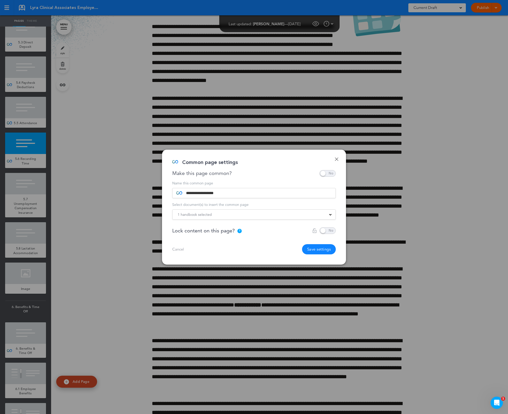
click at [256, 213] on div "1 handbook selected" at bounding box center [253, 215] width 163 height 6
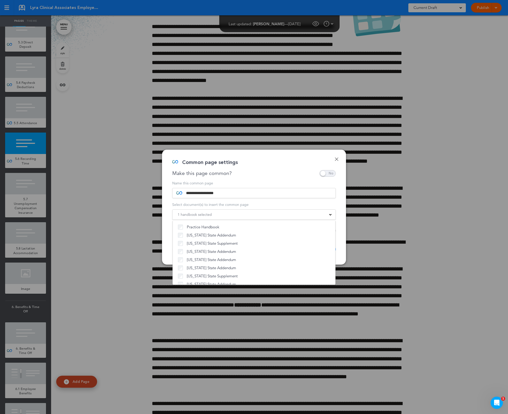
scroll to position [390, 0]
click at [335, 157] on link "Done" at bounding box center [337, 159] width 4 height 4
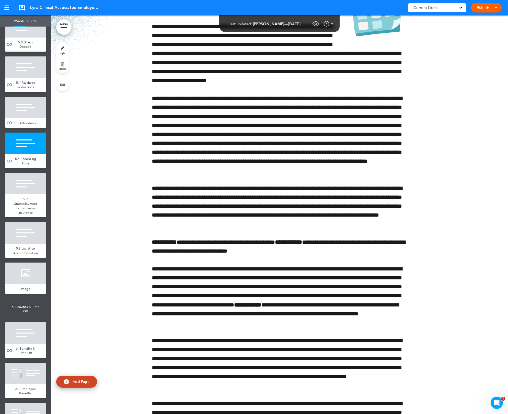
click at [20, 194] on div at bounding box center [25, 183] width 41 height 21
click at [65, 90] on link at bounding box center [62, 84] width 13 height 13
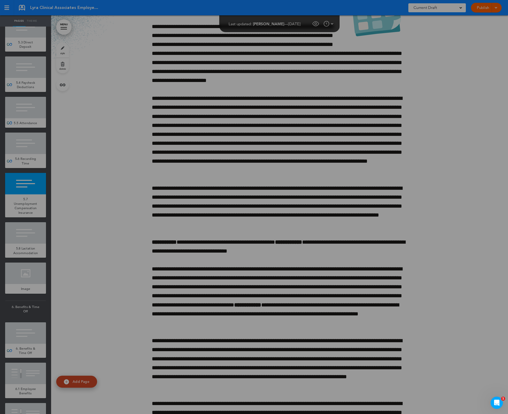
scroll to position [12198, 0]
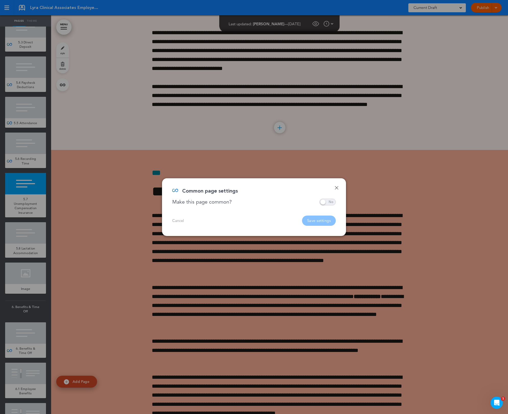
click at [324, 202] on div at bounding box center [254, 207] width 508 height 414
click at [327, 200] on span at bounding box center [327, 202] width 16 height 7
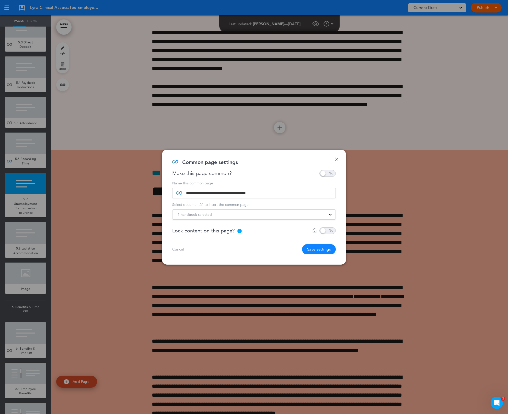
click at [268, 214] on div "1 handbook selected" at bounding box center [253, 215] width 163 height 6
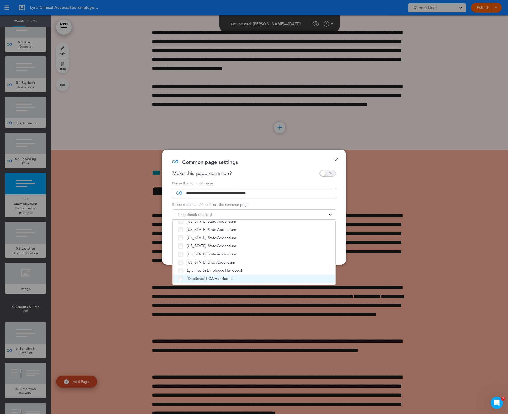
click at [193, 282] on li "[Duplicate] LCA Handbook" at bounding box center [254, 279] width 162 height 8
click at [286, 154] on div "**********" at bounding box center [254, 207] width 184 height 115
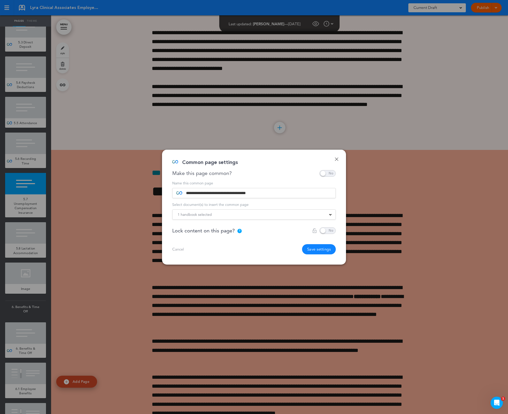
click at [312, 249] on button "Save settings" at bounding box center [319, 249] width 34 height 10
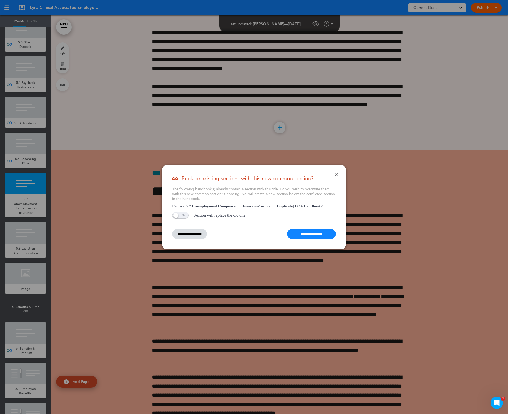
click at [303, 235] on input "**********" at bounding box center [311, 234] width 49 height 10
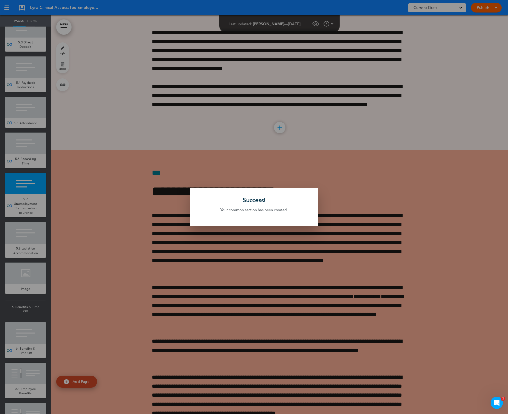
click at [326, 262] on div at bounding box center [254, 207] width 508 height 414
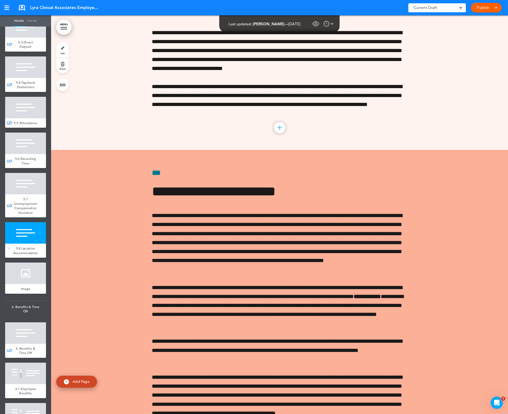
click at [22, 244] on div at bounding box center [25, 232] width 41 height 21
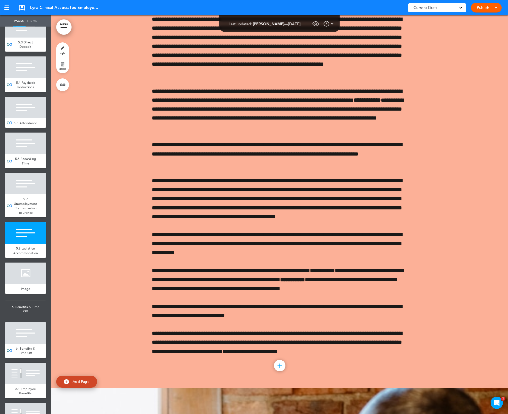
scroll to position [12394, 0]
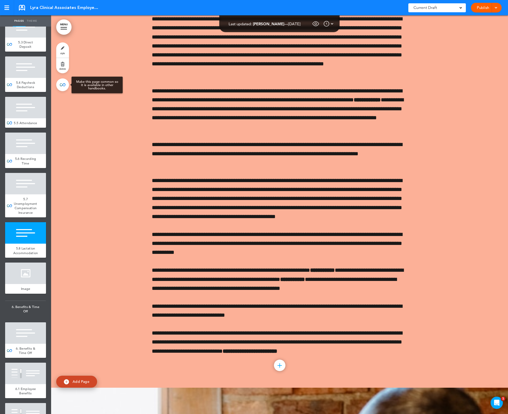
click at [62, 81] on link at bounding box center [62, 84] width 13 height 13
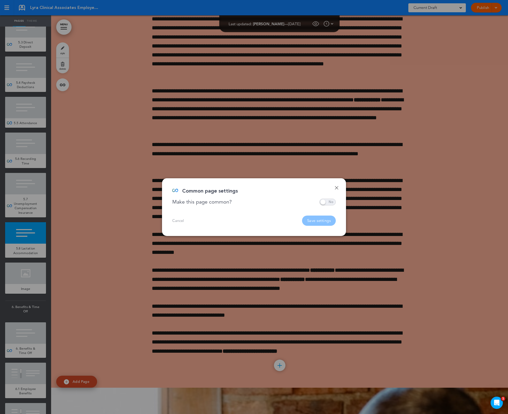
click at [324, 201] on span at bounding box center [327, 202] width 16 height 7
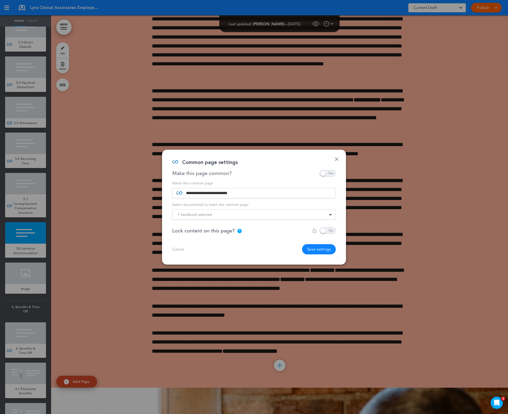
click at [247, 214] on div "1 handbook selected" at bounding box center [253, 215] width 163 height 6
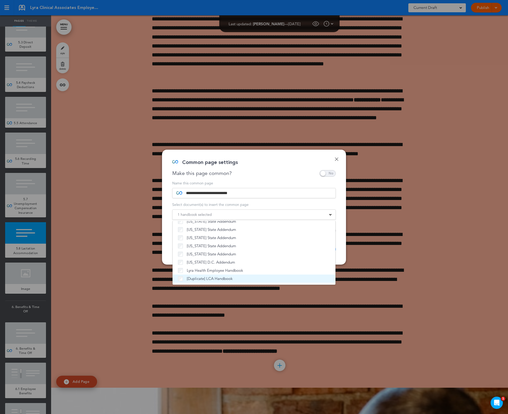
click at [208, 278] on span "[Duplicate] LCA Handbook" at bounding box center [210, 278] width 46 height 5
click at [270, 167] on div "Common page settings" at bounding box center [252, 165] width 160 height 10
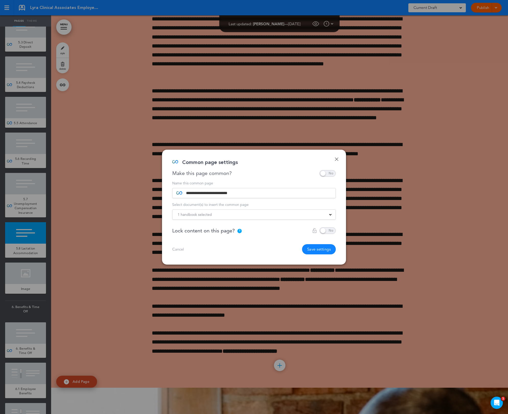
click at [313, 250] on button "Save settings" at bounding box center [319, 249] width 34 height 10
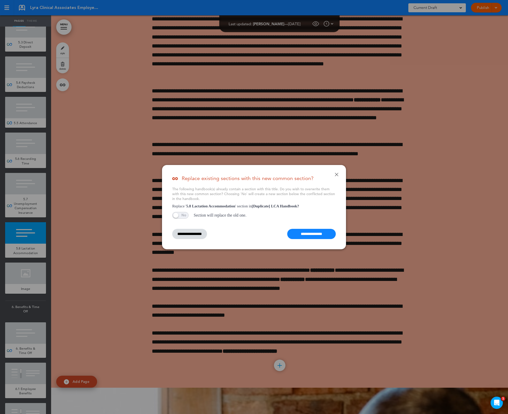
click at [310, 231] on input "**********" at bounding box center [311, 234] width 49 height 10
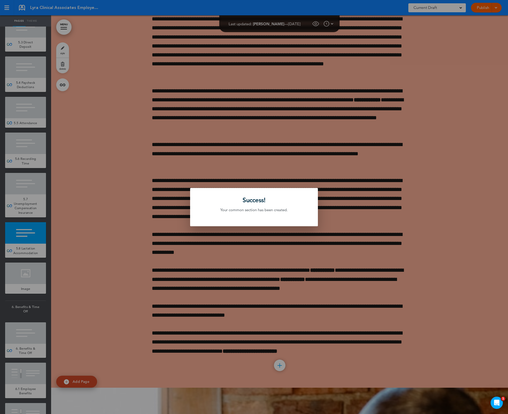
click at [249, 289] on div at bounding box center [254, 207] width 508 height 414
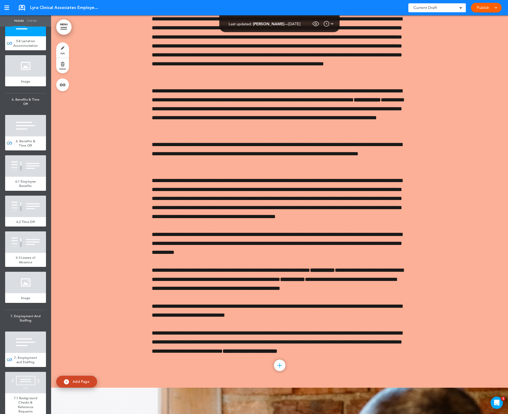
scroll to position [1727, 0]
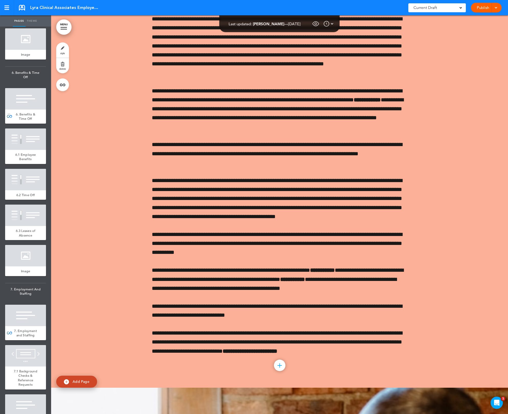
click at [22, 124] on div "6. Benefits & Time Off" at bounding box center [25, 117] width 41 height 14
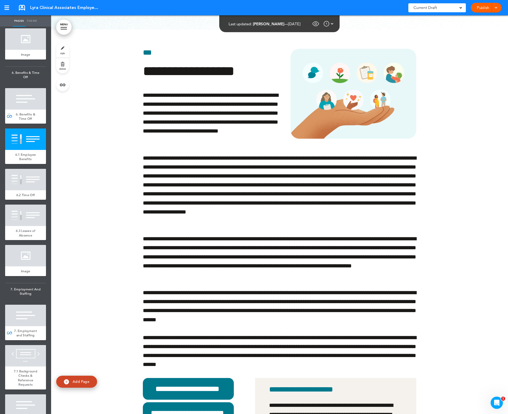
click at [18, 110] on div at bounding box center [25, 98] width 41 height 21
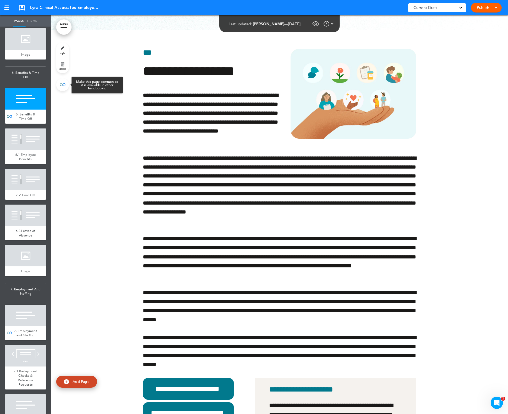
click at [62, 84] on link at bounding box center [62, 84] width 13 height 13
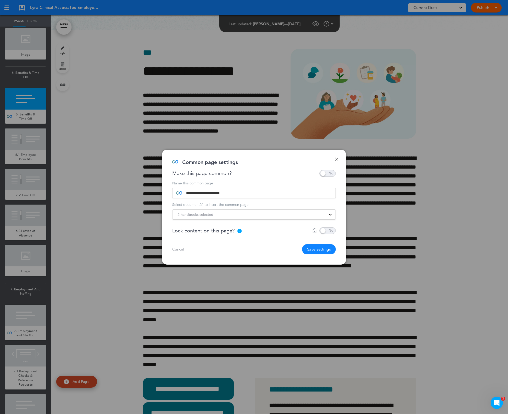
click at [234, 217] on div "2 handbooks selected" at bounding box center [253, 215] width 163 height 6
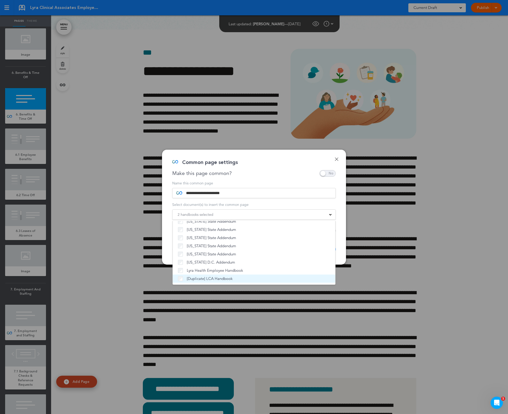
click at [231, 278] on span "[Duplicate] LCA Handbook" at bounding box center [210, 278] width 46 height 5
click at [283, 179] on div "**********" at bounding box center [254, 207] width 184 height 115
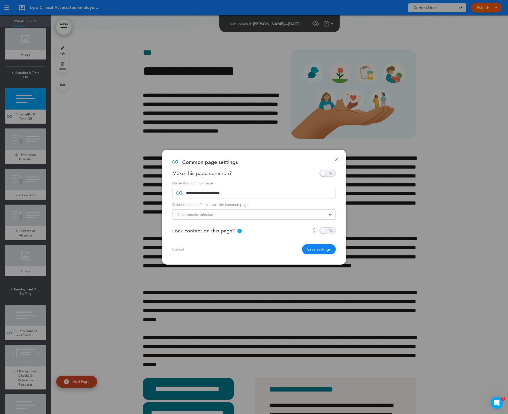
click at [331, 253] on button "Save settings" at bounding box center [319, 249] width 34 height 10
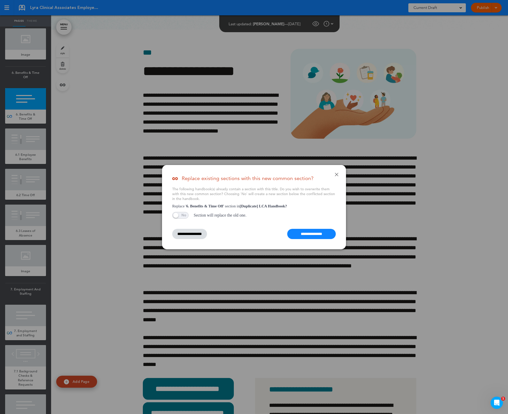
click at [312, 232] on input "**********" at bounding box center [311, 234] width 49 height 10
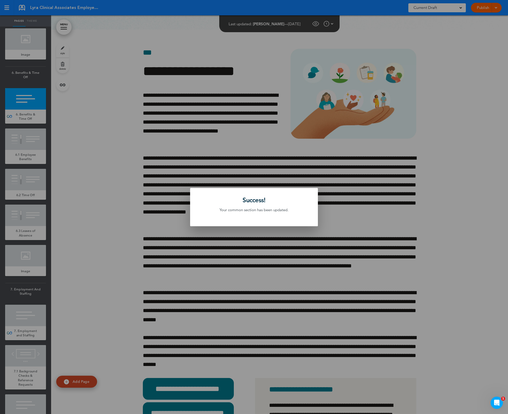
click at [148, 255] on div at bounding box center [254, 207] width 508 height 414
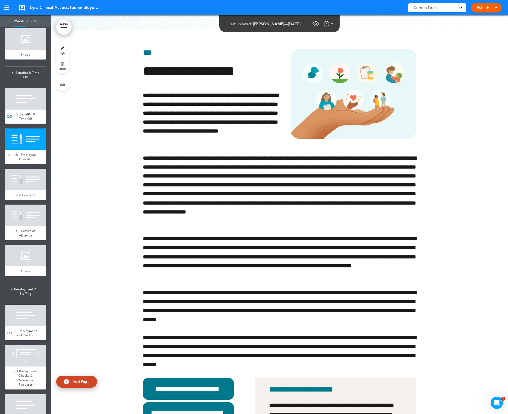
click at [24, 150] on div at bounding box center [25, 138] width 41 height 21
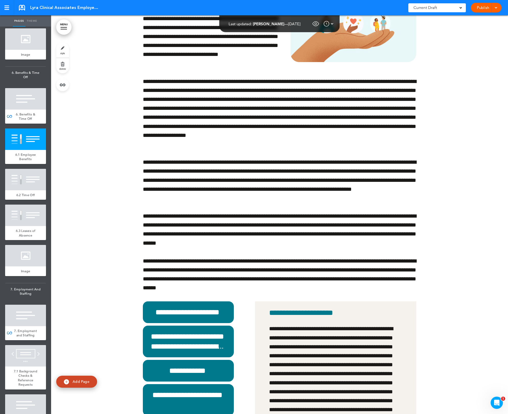
scroll to position [13305, 0]
click at [64, 81] on link at bounding box center [62, 84] width 13 height 13
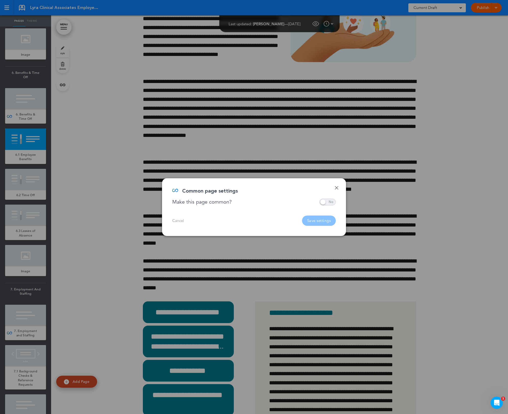
click at [323, 203] on span at bounding box center [327, 202] width 16 height 7
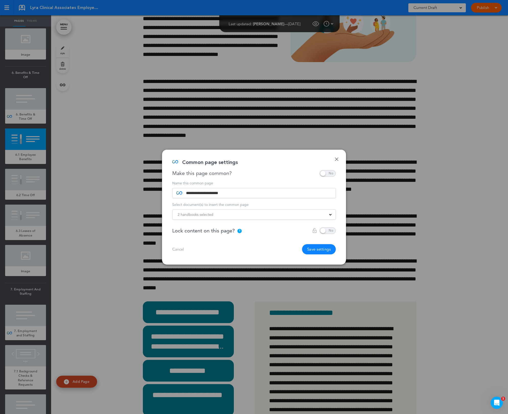
click at [275, 214] on div "2 handbooks selected" at bounding box center [253, 215] width 163 height 6
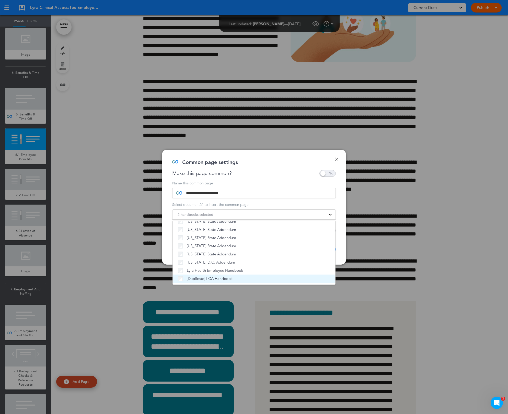
click at [191, 279] on span "[Duplicate] LCA Handbook" at bounding box center [210, 278] width 46 height 5
click at [259, 167] on div "Common page settings" at bounding box center [252, 165] width 160 height 10
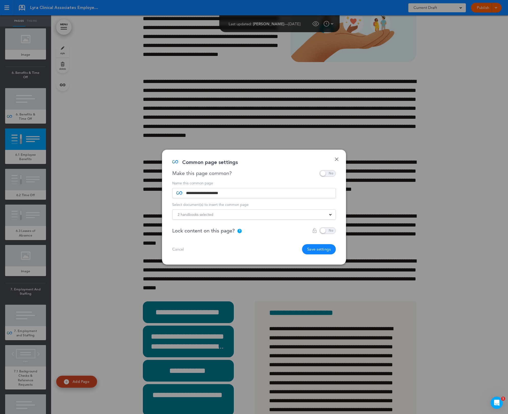
click at [310, 248] on button "Save settings" at bounding box center [319, 249] width 34 height 10
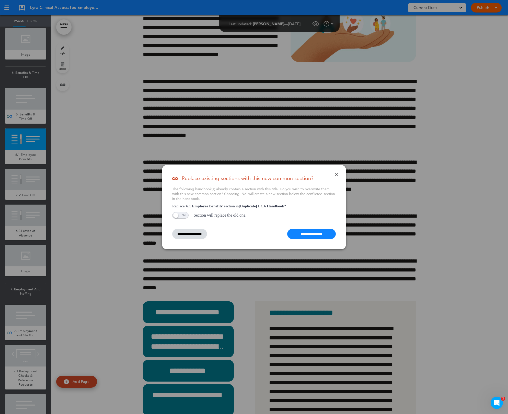
click at [316, 236] on input "**********" at bounding box center [311, 234] width 49 height 10
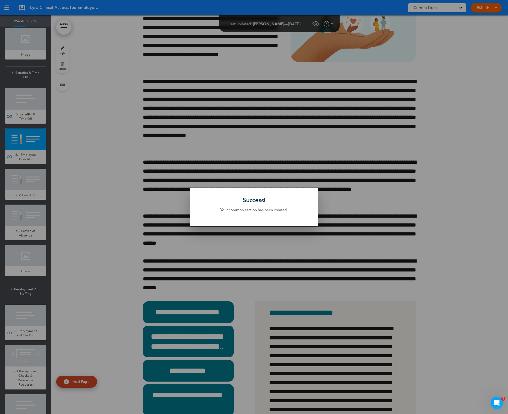
click at [311, 252] on div at bounding box center [254, 207] width 508 height 414
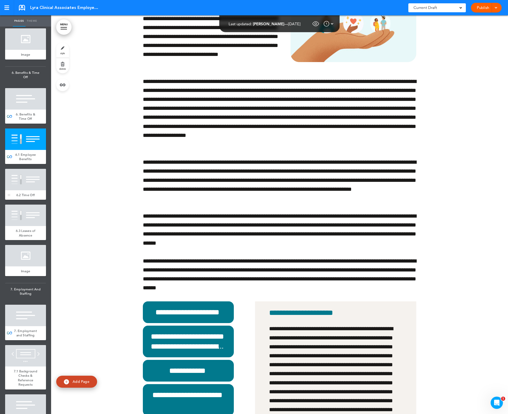
click at [19, 190] on div at bounding box center [25, 179] width 41 height 21
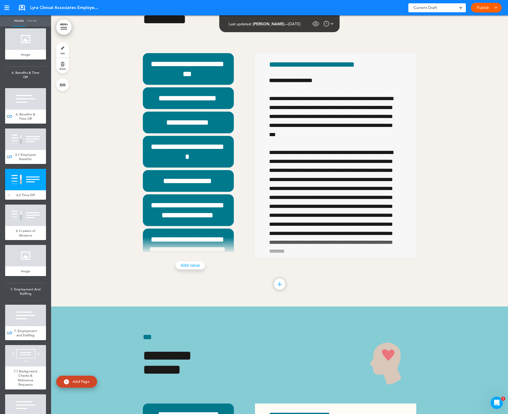
scroll to position [13907, 0]
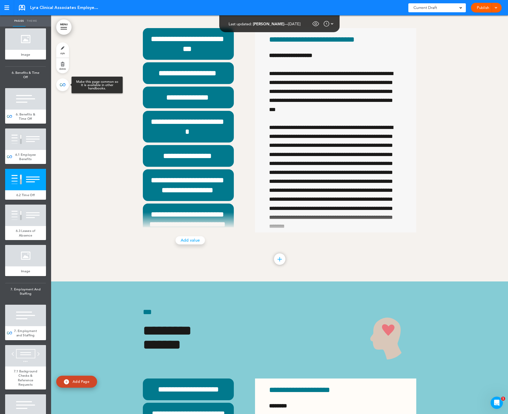
click at [64, 80] on link at bounding box center [62, 84] width 13 height 13
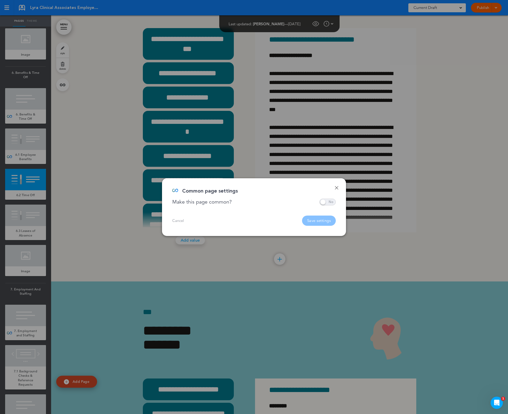
click at [328, 199] on span at bounding box center [327, 202] width 16 height 7
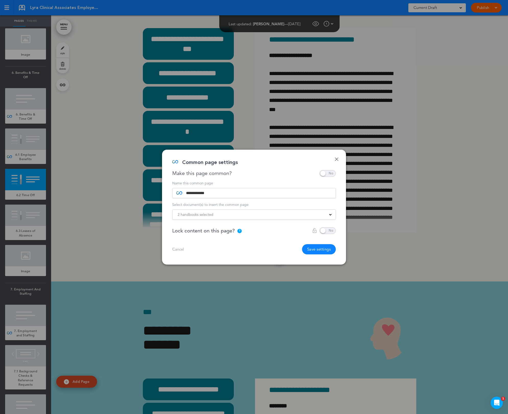
click at [284, 212] on div "2 handbooks selected" at bounding box center [253, 215] width 163 height 6
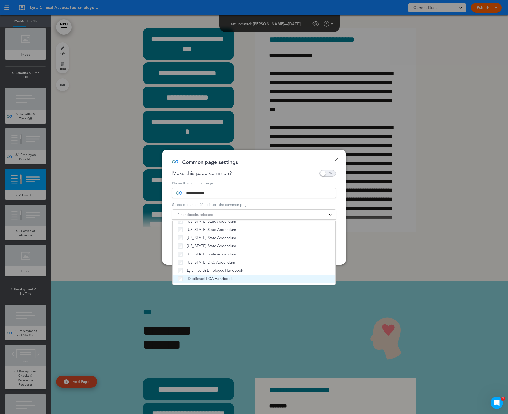
click at [254, 279] on label "[Duplicate] LCA Handbook" at bounding box center [254, 278] width 152 height 5
click at [277, 169] on div "Common page settings" at bounding box center [252, 165] width 160 height 10
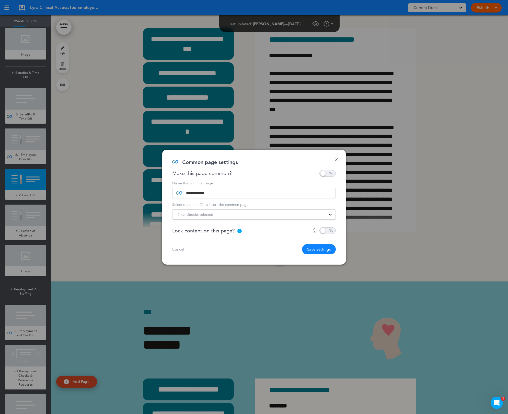
click at [311, 248] on button "Save settings" at bounding box center [319, 249] width 34 height 10
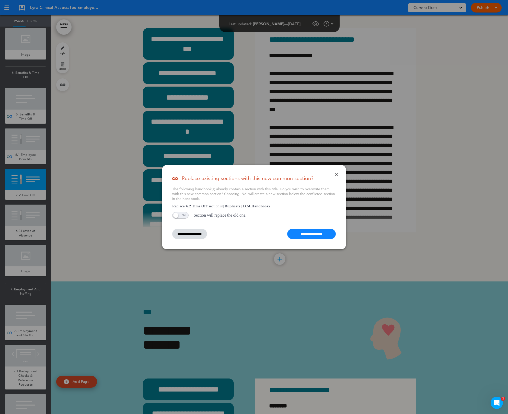
click at [314, 233] on input "**********" at bounding box center [311, 234] width 49 height 10
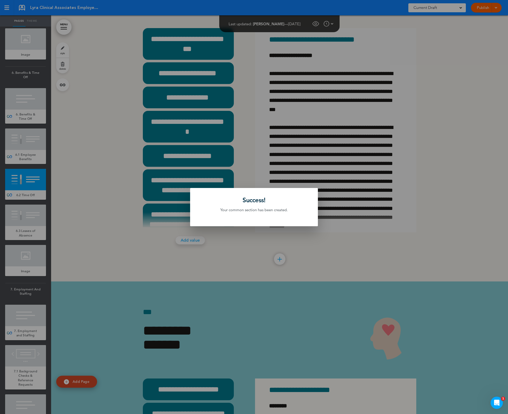
click at [97, 247] on div at bounding box center [254, 207] width 508 height 414
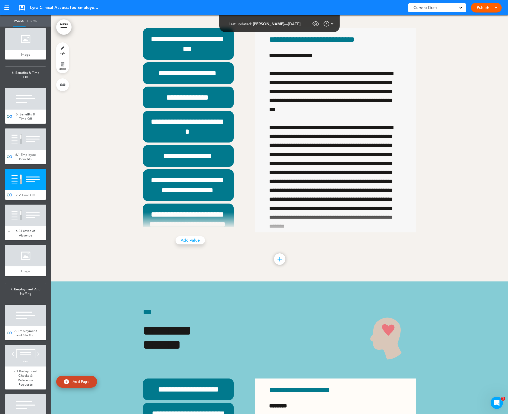
click at [17, 226] on div at bounding box center [25, 215] width 41 height 21
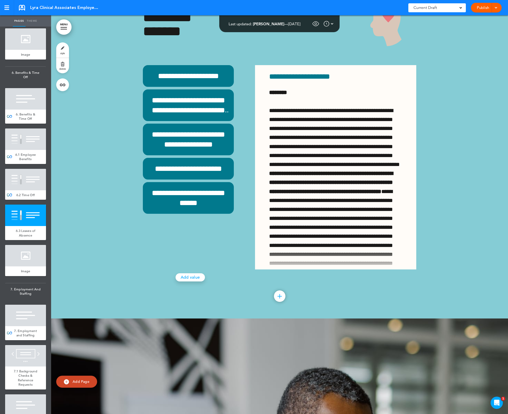
scroll to position [14235, 0]
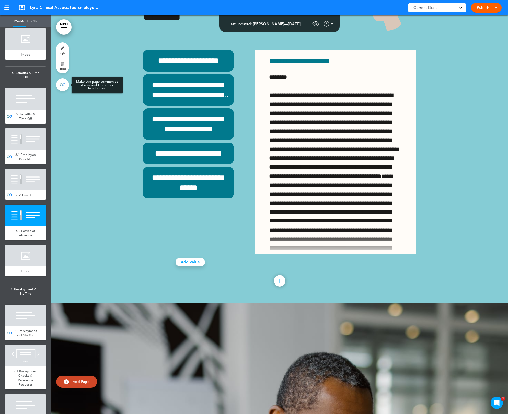
click at [60, 81] on link at bounding box center [62, 84] width 13 height 13
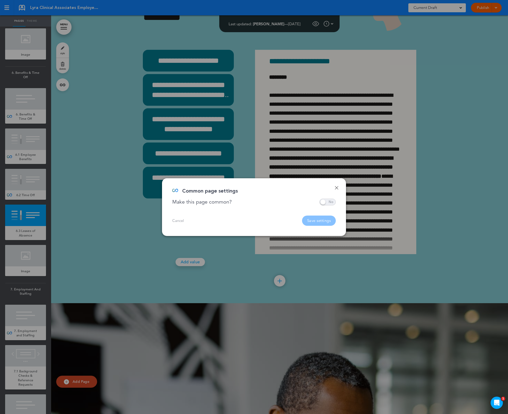
click at [329, 197] on div "Common page settings" at bounding box center [252, 194] width 160 height 10
click at [330, 199] on span at bounding box center [327, 202] width 16 height 7
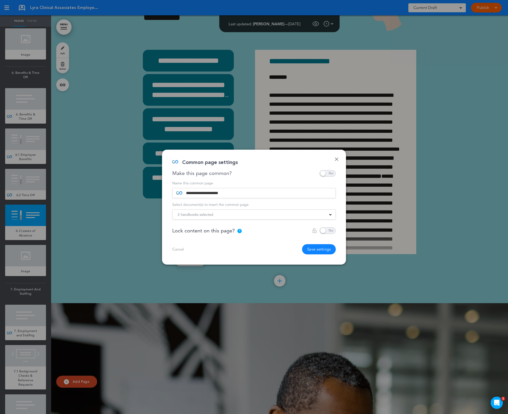
click at [251, 209] on form "**********" at bounding box center [253, 200] width 163 height 38
click at [256, 213] on div "2 handbooks selected" at bounding box center [253, 215] width 163 height 6
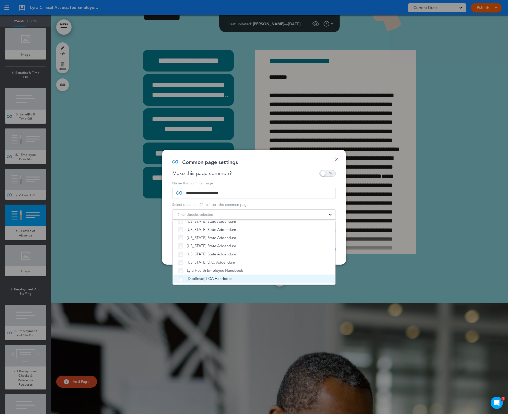
click at [252, 280] on label "[Duplicate] LCA Handbook" at bounding box center [254, 278] width 152 height 5
click at [283, 171] on div "Make this page common?" at bounding box center [253, 173] width 163 height 7
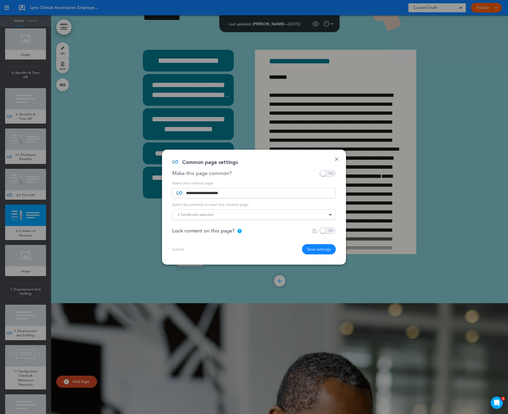
click at [315, 254] on button "Save settings" at bounding box center [319, 249] width 34 height 10
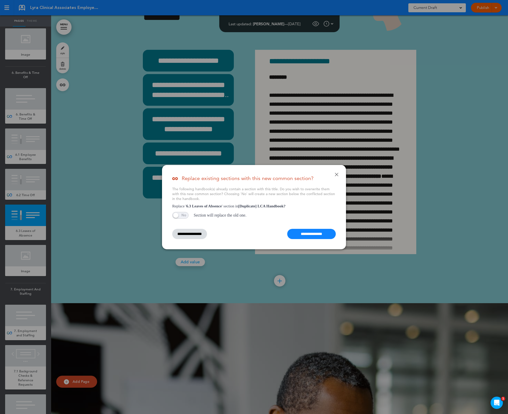
click at [314, 235] on input "**********" at bounding box center [311, 234] width 49 height 10
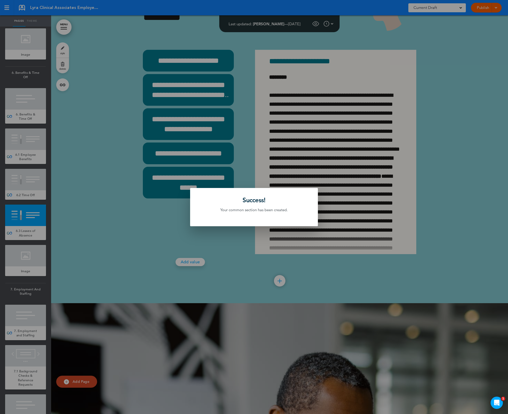
click at [132, 295] on div at bounding box center [254, 207] width 508 height 414
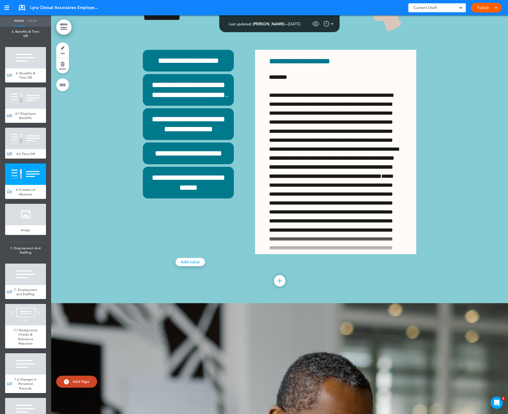
scroll to position [1874, 0]
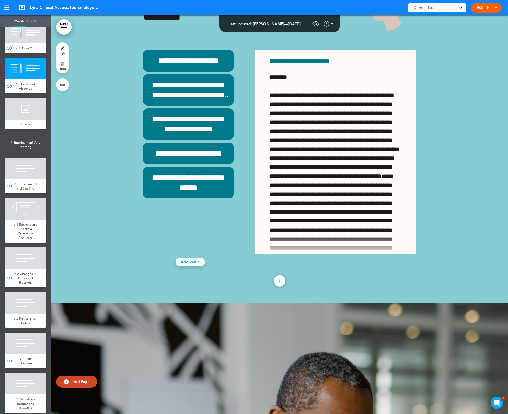
click at [28, 179] on div at bounding box center [25, 168] width 41 height 21
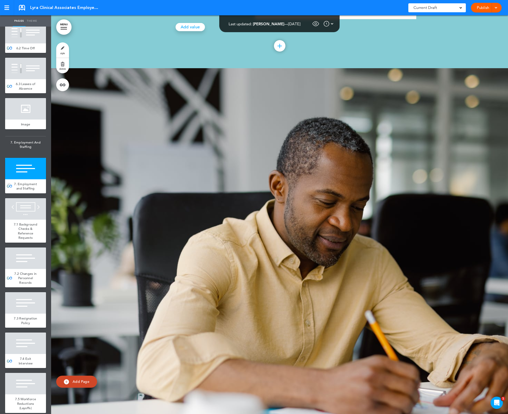
scroll to position [14985, 0]
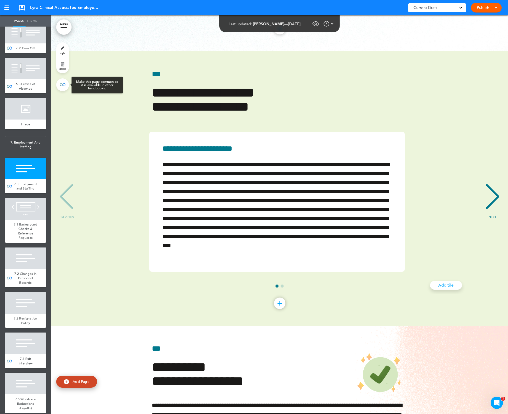
click at [63, 83] on link at bounding box center [62, 84] width 13 height 13
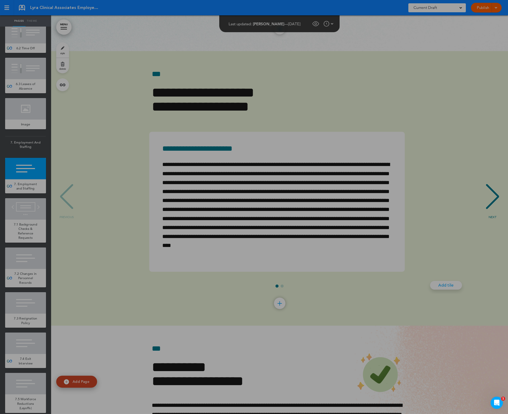
type input "**********"
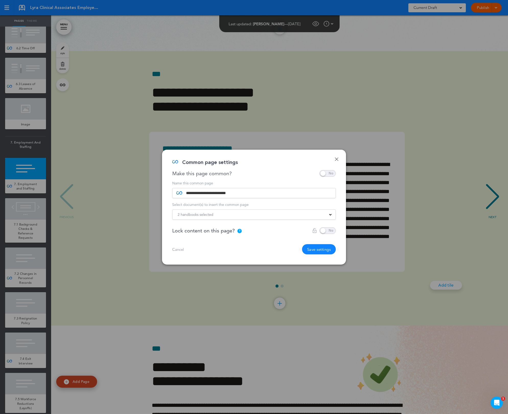
click at [237, 216] on div "2 handbooks selected" at bounding box center [253, 215] width 163 height 6
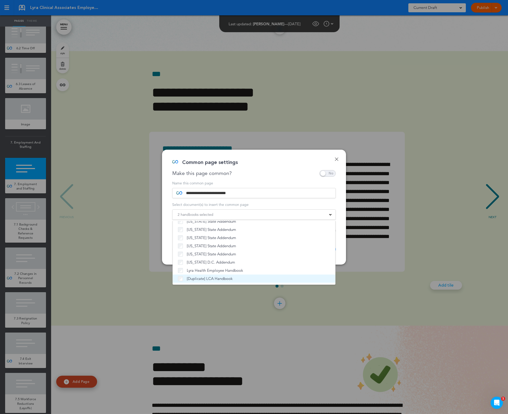
click at [213, 280] on span "[Duplicate] LCA Handbook" at bounding box center [210, 278] width 46 height 5
click at [274, 161] on div "Common page settings" at bounding box center [252, 165] width 160 height 10
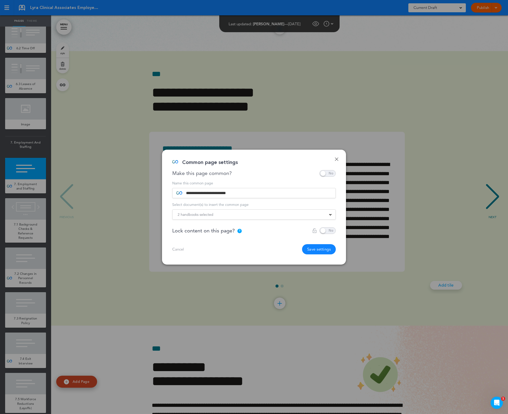
click at [318, 248] on button "Save settings" at bounding box center [319, 249] width 34 height 10
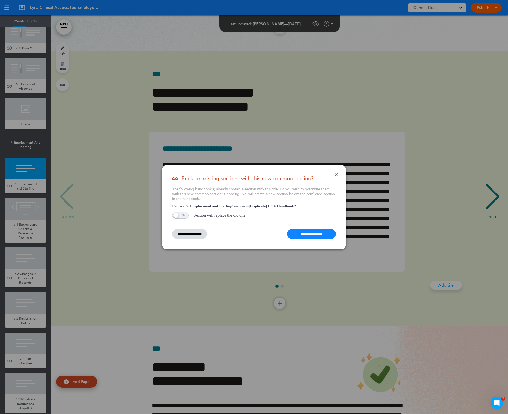
click at [311, 233] on input "**********" at bounding box center [311, 234] width 49 height 10
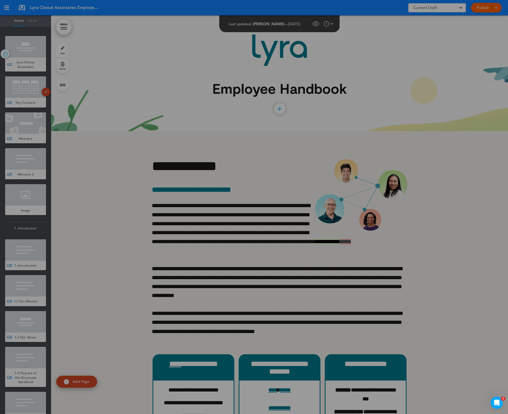
scroll to position [14985, 0]
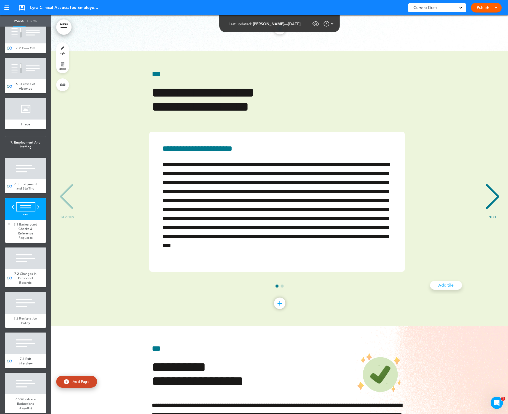
click at [30, 220] on div at bounding box center [25, 208] width 41 height 21
click at [66, 83] on link at bounding box center [62, 84] width 13 height 13
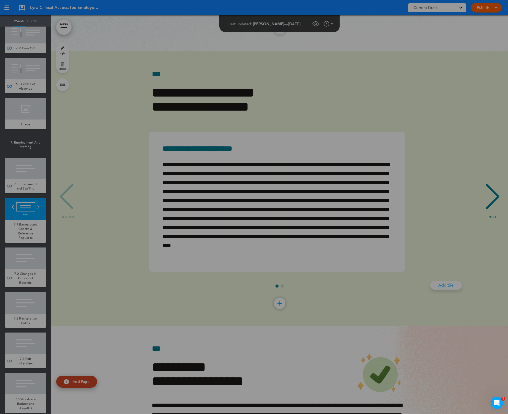
scroll to position [15083, 0]
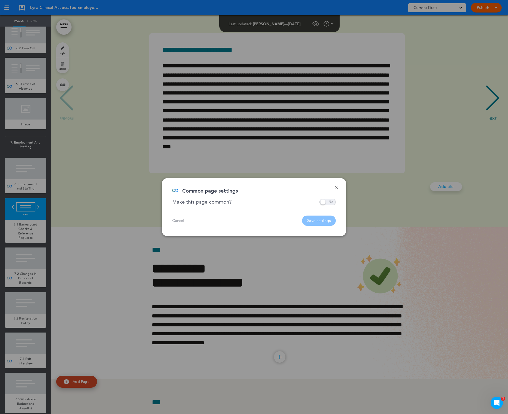
click at [325, 202] on span at bounding box center [327, 202] width 16 height 7
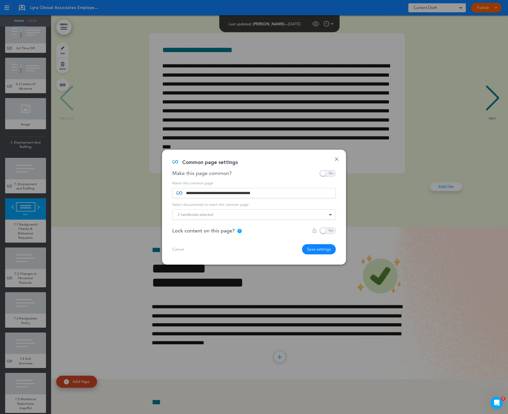
click at [278, 214] on div "2 handbooks selected" at bounding box center [253, 215] width 163 height 6
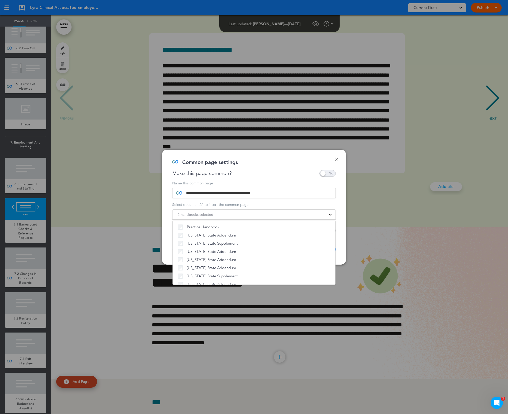
click at [260, 163] on div "Common page settings" at bounding box center [252, 165] width 160 height 10
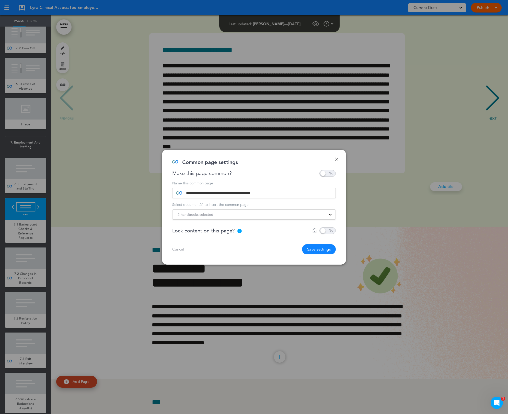
click at [314, 249] on button "Save settings" at bounding box center [319, 249] width 34 height 10
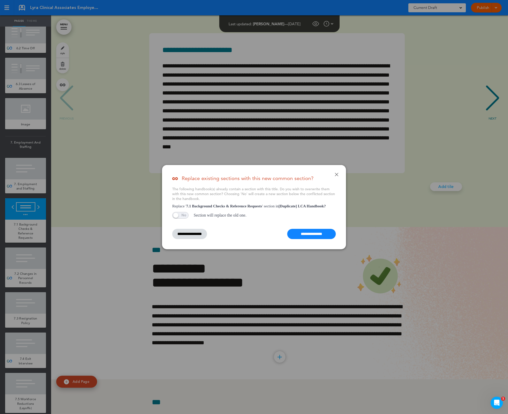
click at [313, 236] on input "**********" at bounding box center [311, 234] width 49 height 10
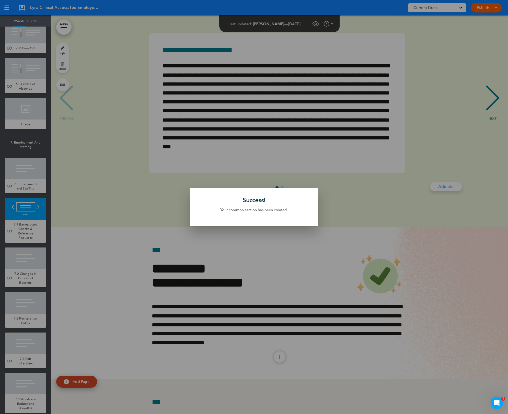
click at [180, 267] on div at bounding box center [254, 207] width 508 height 414
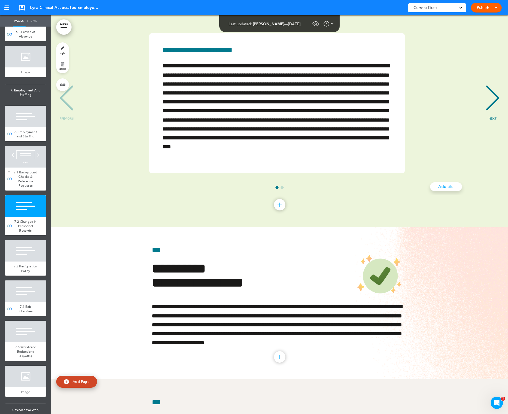
scroll to position [1930, 0]
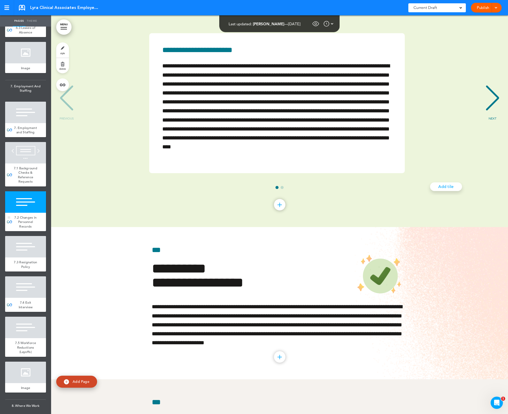
click at [24, 213] on div at bounding box center [25, 201] width 41 height 21
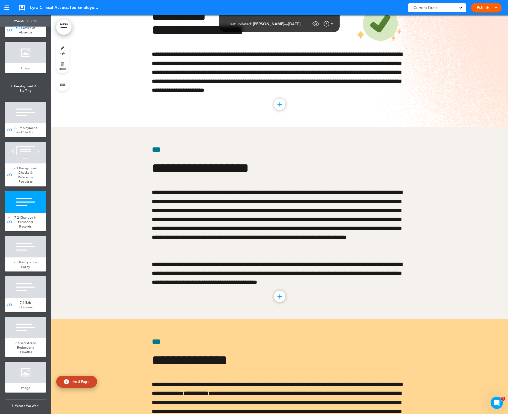
scroll to position [15358, 0]
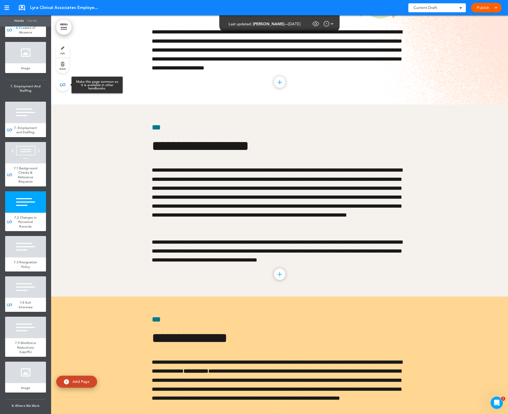
click at [68, 83] on link at bounding box center [62, 84] width 13 height 13
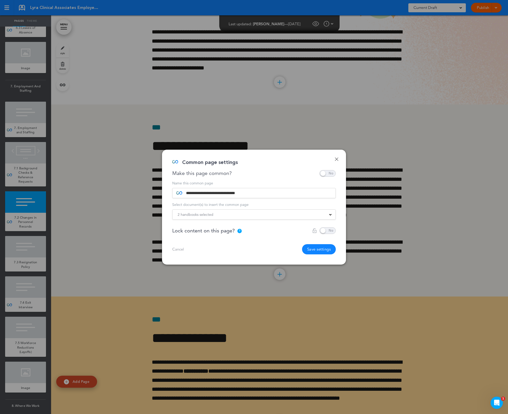
click at [252, 214] on div "2 handbooks selected" at bounding box center [253, 215] width 163 height 6
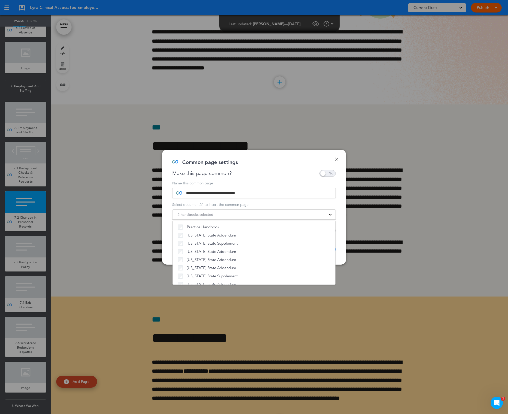
click at [280, 170] on div "Common page settings" at bounding box center [252, 165] width 160 height 10
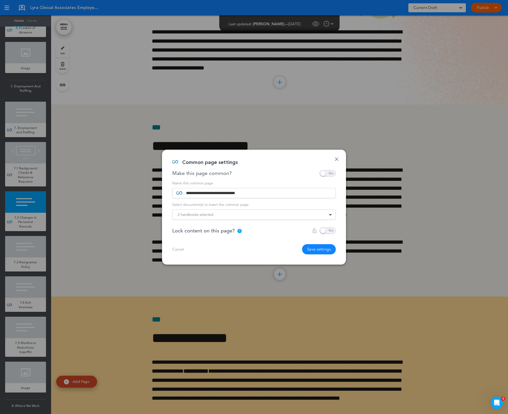
click at [314, 249] on button "Save settings" at bounding box center [319, 249] width 34 height 10
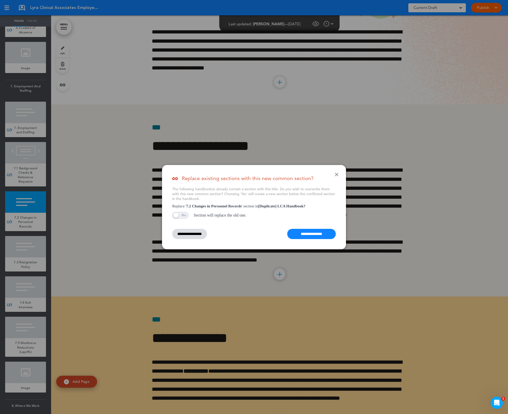
click at [314, 231] on input "**********" at bounding box center [311, 234] width 49 height 10
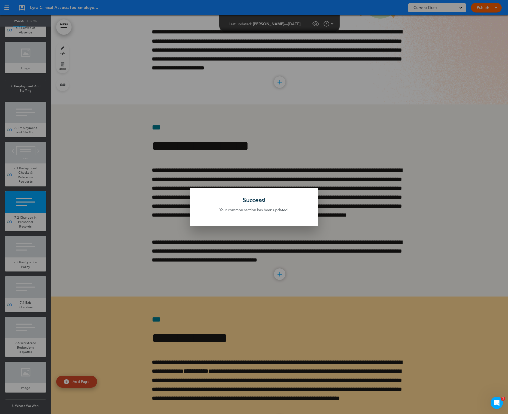
click at [313, 240] on div at bounding box center [254, 207] width 508 height 414
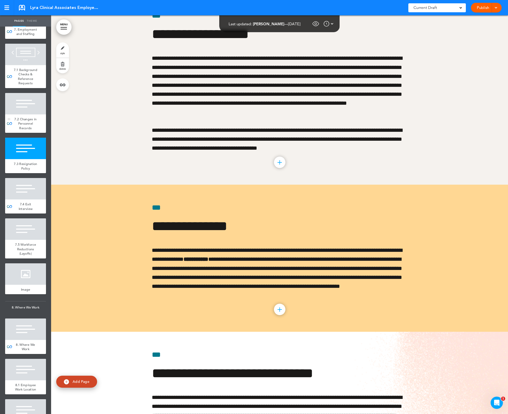
scroll to position [2042, 0]
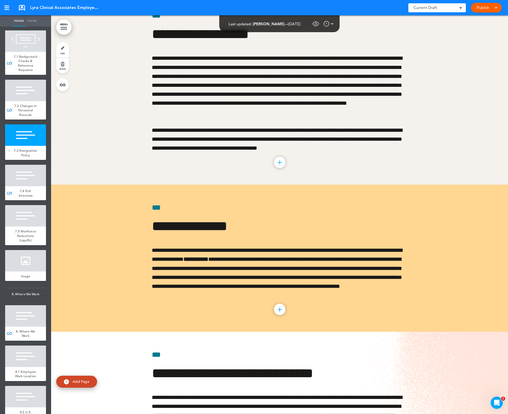
click at [14, 146] on div at bounding box center [25, 134] width 41 height 21
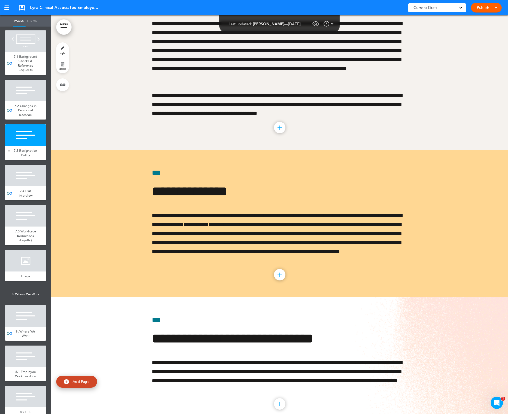
scroll to position [15510, 0]
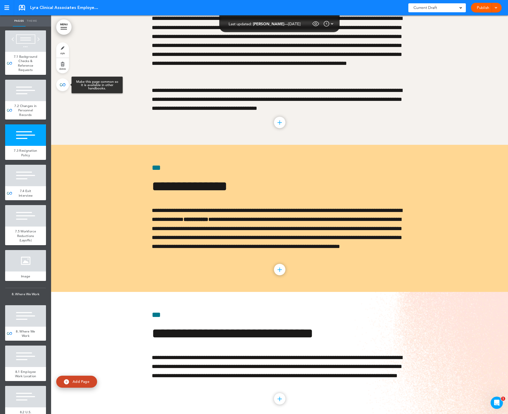
click at [66, 86] on link at bounding box center [62, 84] width 13 height 13
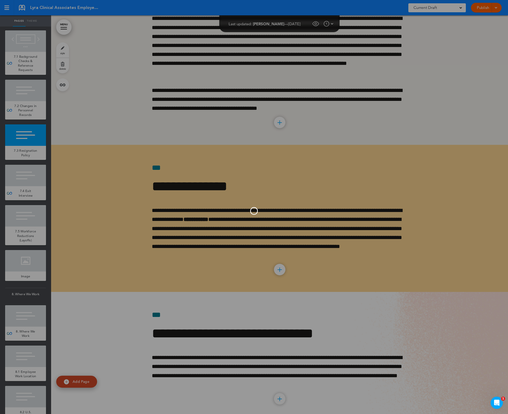
type input "**********"
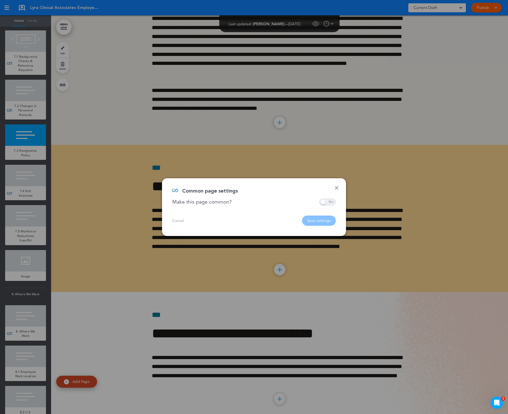
click at [323, 199] on span at bounding box center [327, 202] width 16 height 7
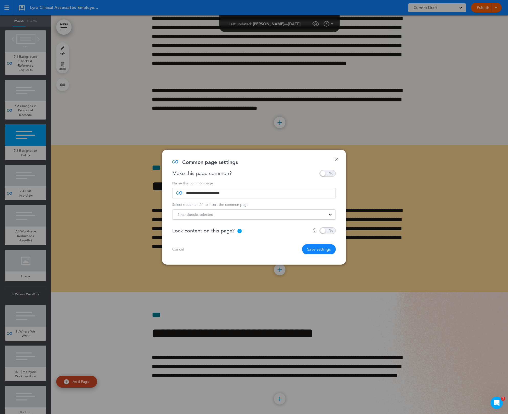
click at [257, 212] on div "2 handbooks selected" at bounding box center [253, 215] width 163 height 6
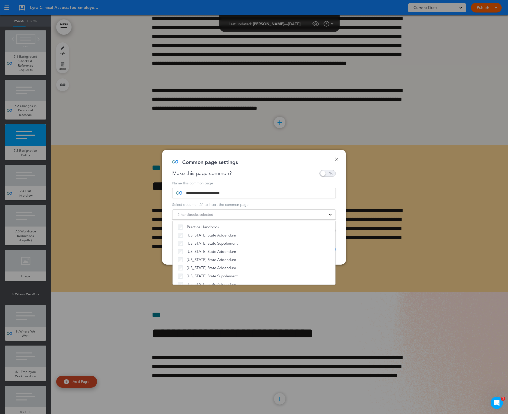
click at [279, 167] on div "Common page settings" at bounding box center [252, 165] width 160 height 10
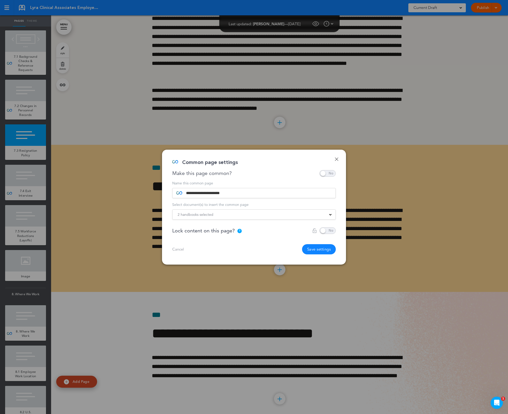
click at [322, 253] on button "Save settings" at bounding box center [319, 249] width 34 height 10
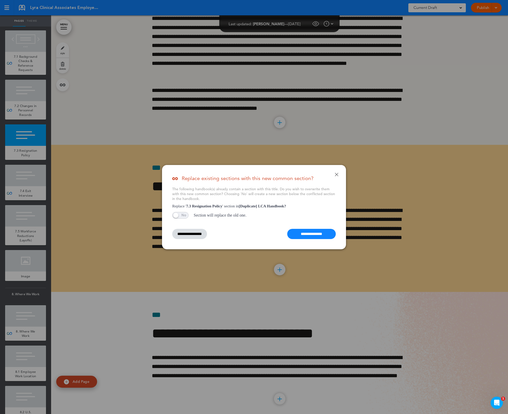
click at [314, 233] on input "**********" at bounding box center [311, 234] width 49 height 10
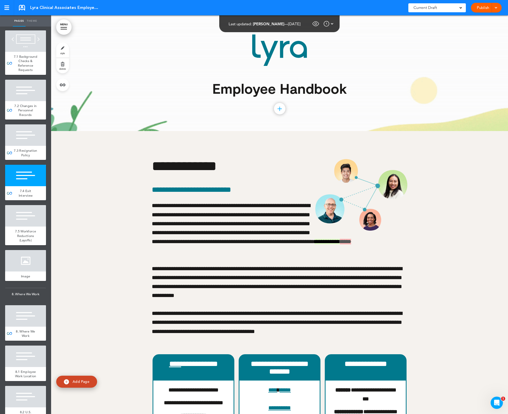
scroll to position [15702, 0]
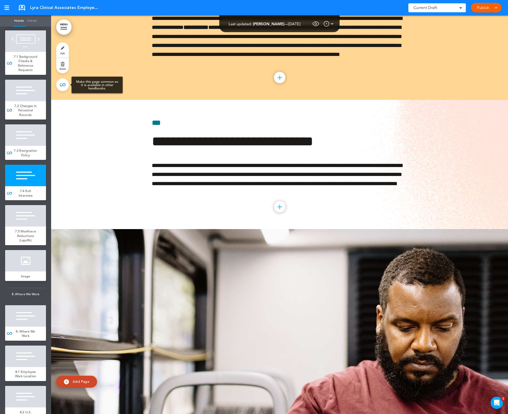
click at [64, 84] on link at bounding box center [62, 84] width 13 height 13
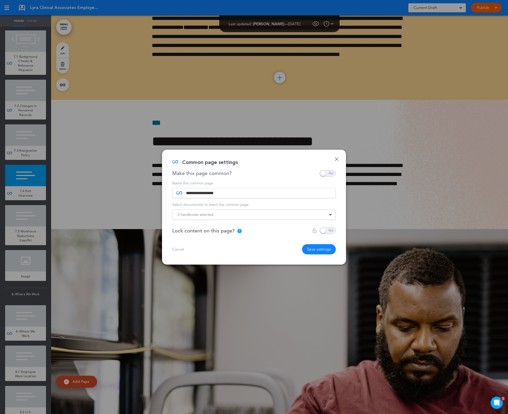
click at [209, 213] on span "2 handbooks selected" at bounding box center [196, 214] width 36 height 7
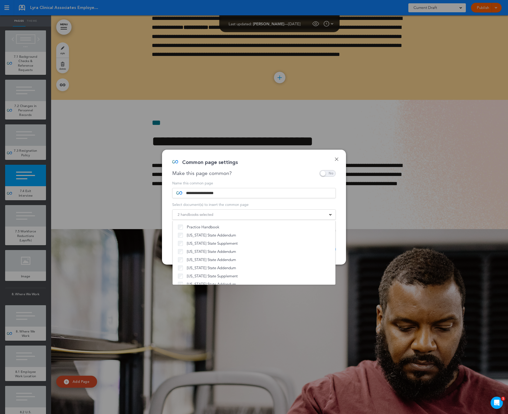
click at [274, 170] on div "Make this page common?" at bounding box center [253, 173] width 163 height 7
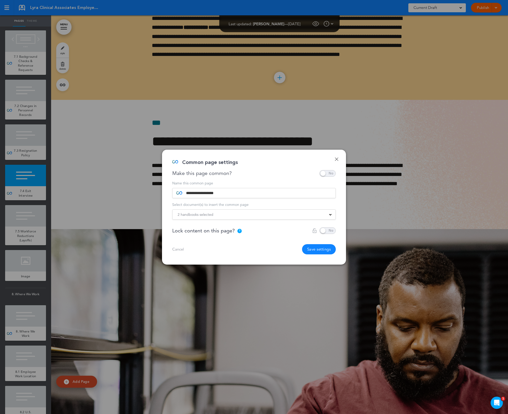
click at [321, 248] on button "Save settings" at bounding box center [319, 249] width 34 height 10
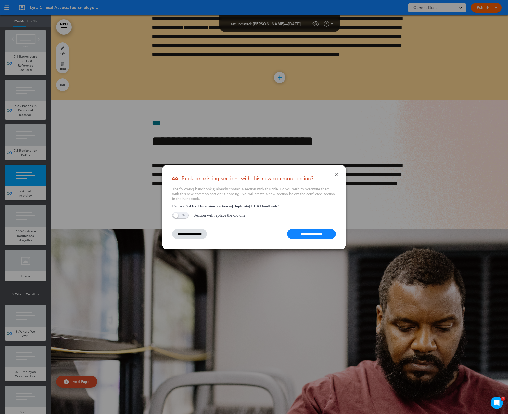
click at [309, 236] on input "**********" at bounding box center [311, 234] width 49 height 10
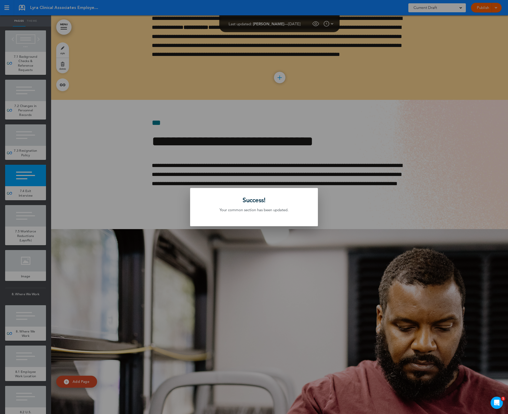
click at [296, 221] on div "Success! Your common section has been updated." at bounding box center [254, 207] width 128 height 38
click at [135, 255] on div at bounding box center [254, 207] width 508 height 414
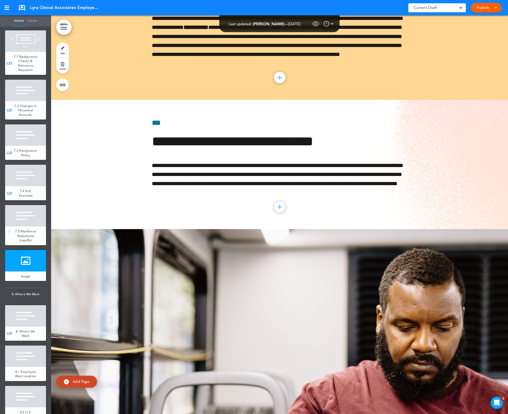
click at [28, 227] on div at bounding box center [25, 215] width 41 height 21
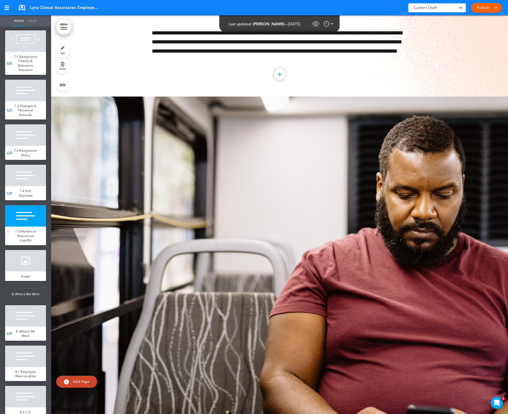
scroll to position [15849, 0]
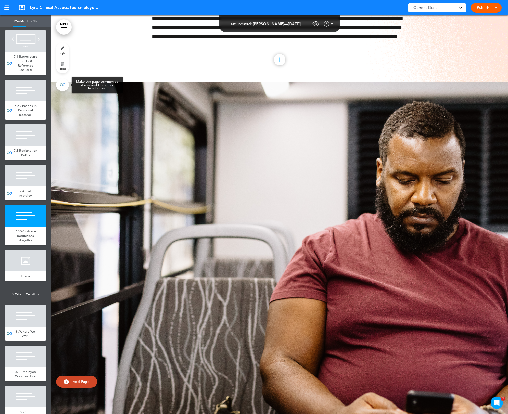
click at [61, 84] on link at bounding box center [62, 84] width 13 height 13
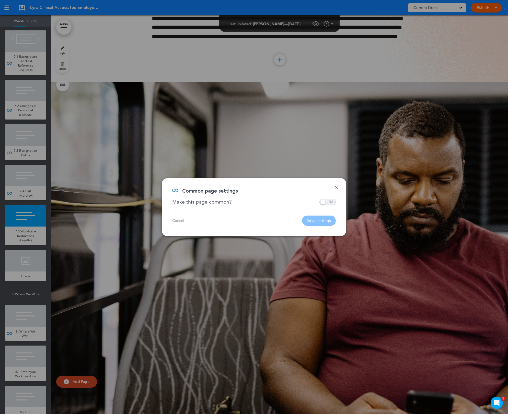
click at [328, 200] on span at bounding box center [327, 202] width 16 height 7
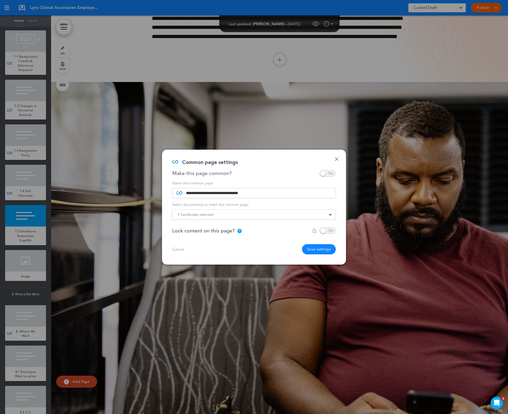
click at [302, 213] on div "2 handbooks selected" at bounding box center [253, 215] width 163 height 6
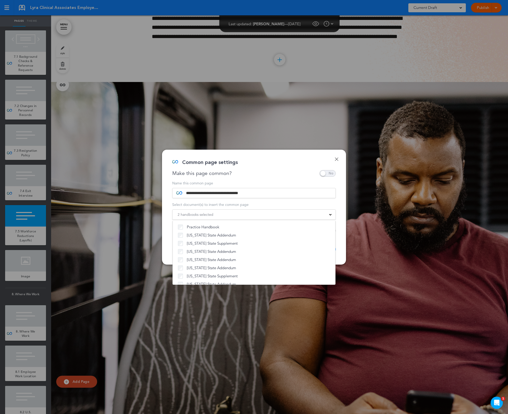
click at [262, 172] on div "Make this page common?" at bounding box center [253, 173] width 163 height 7
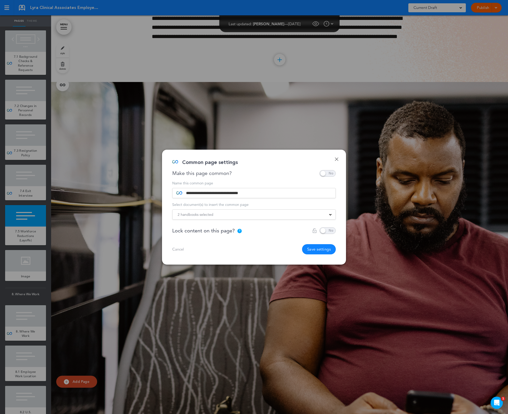
click at [315, 250] on button "Save settings" at bounding box center [319, 249] width 34 height 10
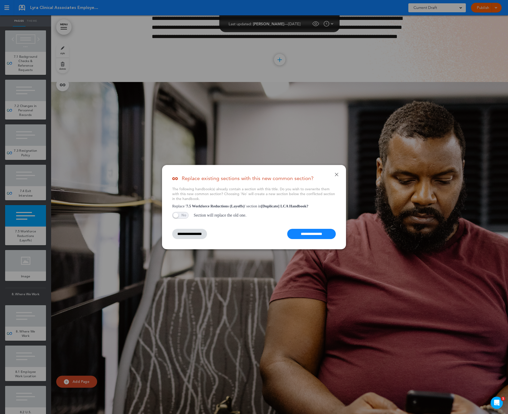
click at [310, 232] on input "**********" at bounding box center [311, 234] width 49 height 10
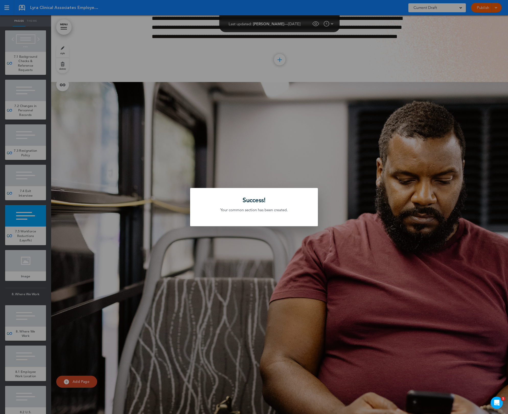
click at [322, 218] on div at bounding box center [254, 207] width 508 height 414
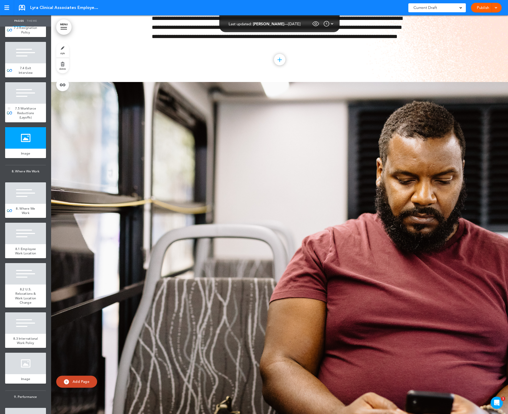
scroll to position [2174, 0]
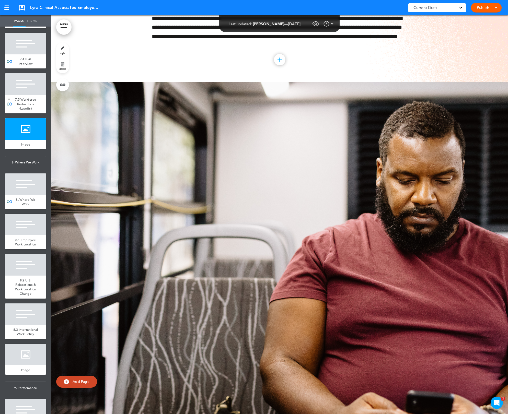
click at [24, 206] on span "8. Where We Work" at bounding box center [25, 201] width 19 height 9
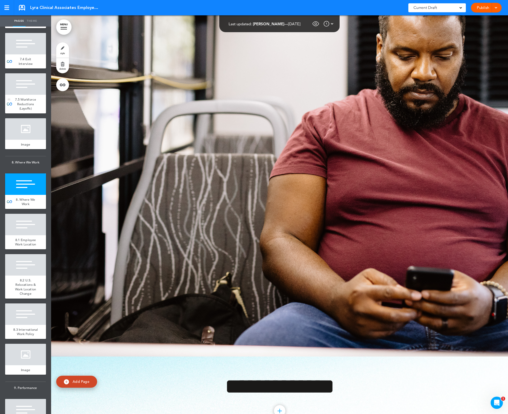
scroll to position [16377, 0]
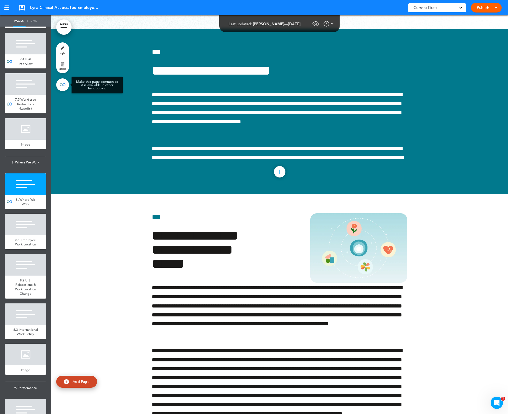
click at [61, 83] on link at bounding box center [62, 84] width 13 height 13
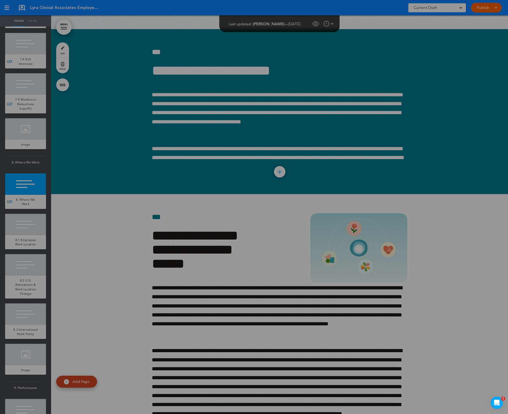
type input "**********"
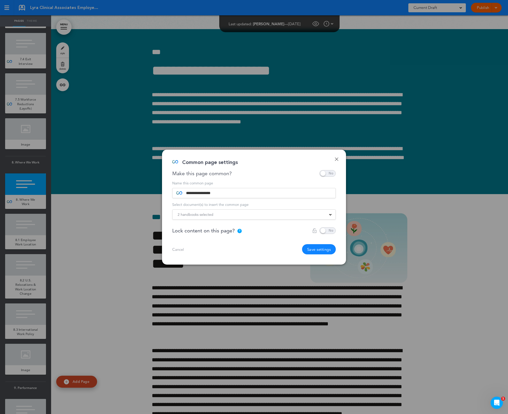
click at [213, 216] on div "2 handbooks selected" at bounding box center [253, 215] width 163 height 6
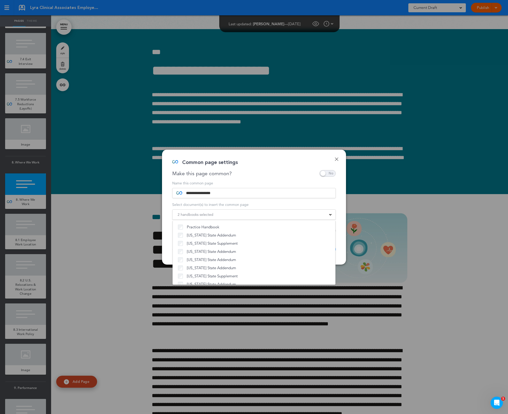
click at [263, 174] on div "Make this page common?" at bounding box center [253, 173] width 163 height 7
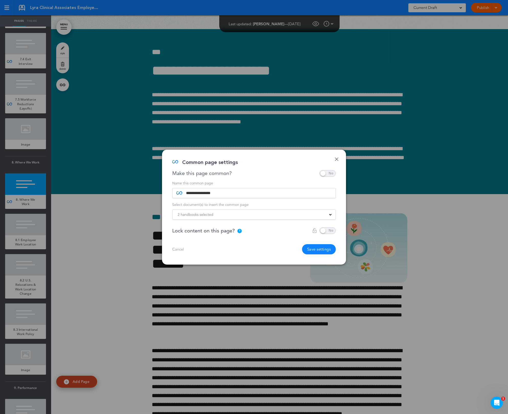
click at [307, 251] on button "Save settings" at bounding box center [319, 249] width 34 height 10
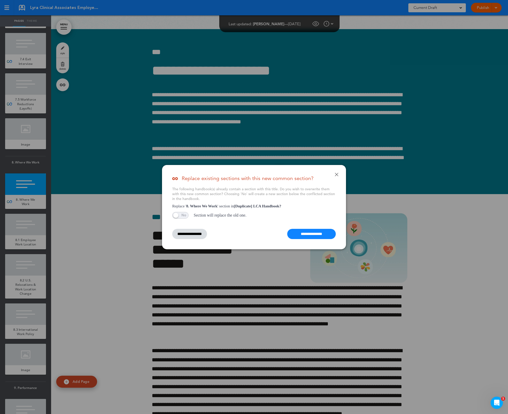
click at [309, 235] on input "**********" at bounding box center [311, 234] width 49 height 10
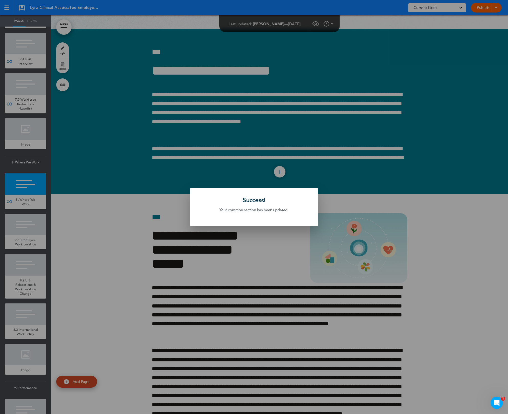
click at [361, 247] on div at bounding box center [254, 207] width 508 height 414
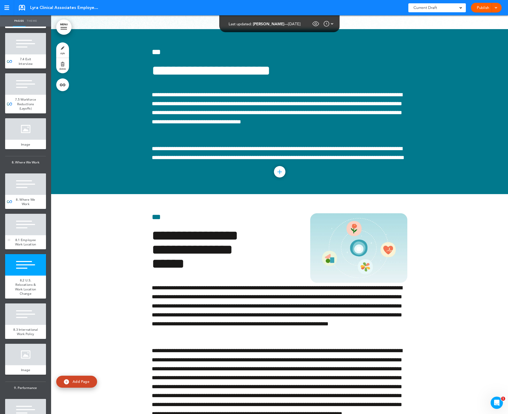
click at [21, 235] on div at bounding box center [25, 224] width 41 height 21
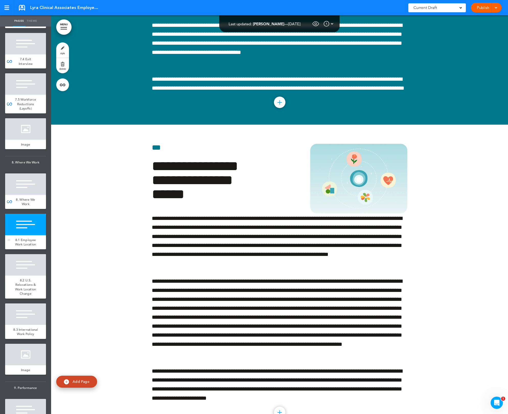
scroll to position [16454, 0]
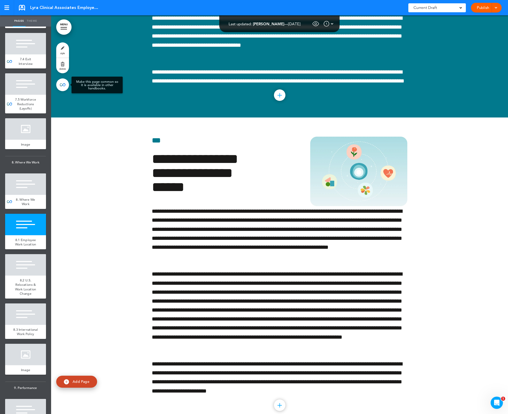
click at [67, 88] on link at bounding box center [62, 84] width 13 height 13
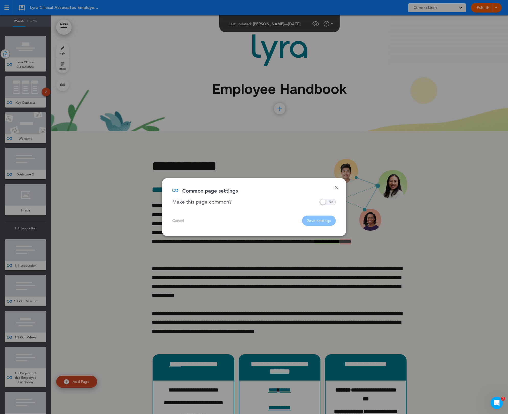
scroll to position [16454, 0]
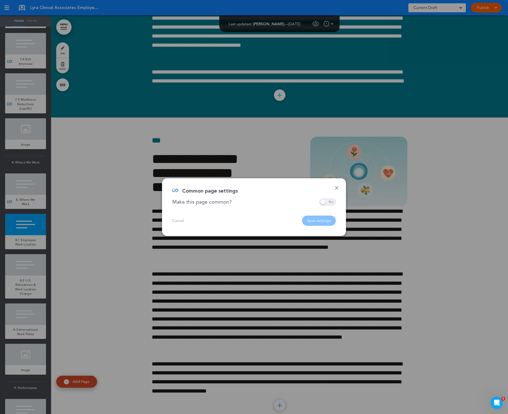
click at [326, 202] on span at bounding box center [327, 202] width 16 height 7
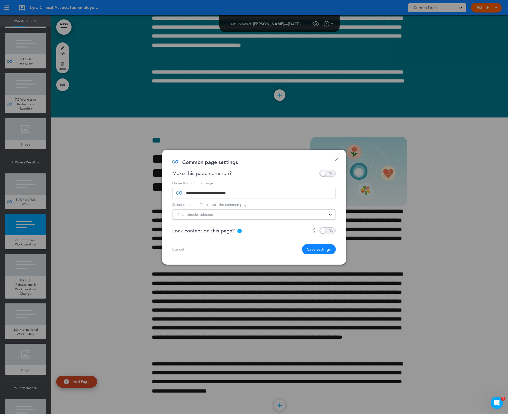
click at [238, 216] on div "2 handbooks selected" at bounding box center [253, 215] width 163 height 6
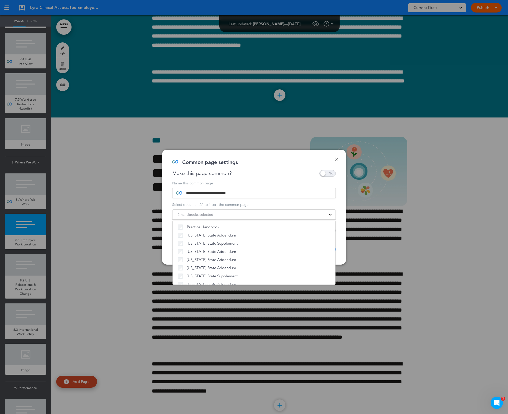
click at [263, 178] on div "**********" at bounding box center [254, 207] width 184 height 115
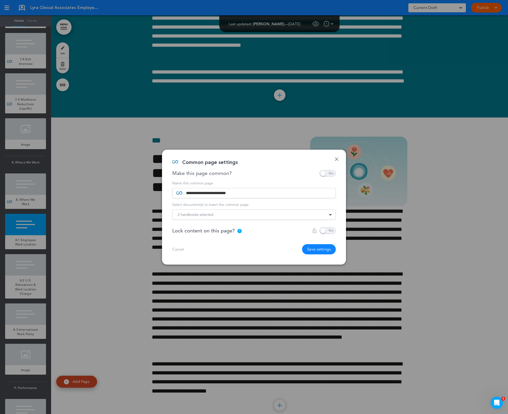
click at [325, 249] on button "Save settings" at bounding box center [319, 249] width 34 height 10
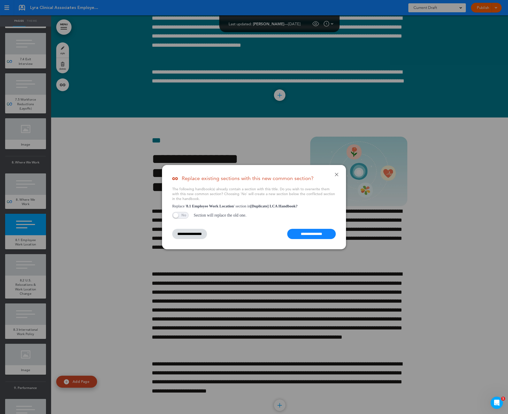
click at [319, 235] on input "**********" at bounding box center [311, 234] width 49 height 10
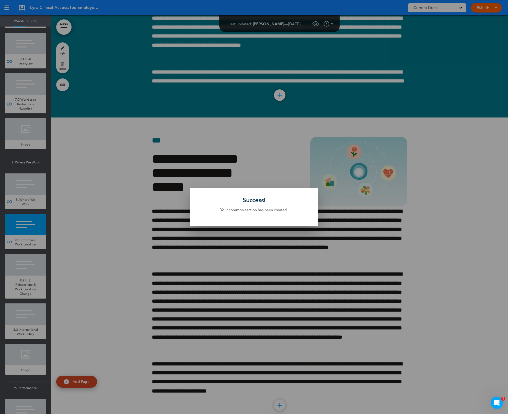
click at [137, 287] on div at bounding box center [254, 207] width 508 height 414
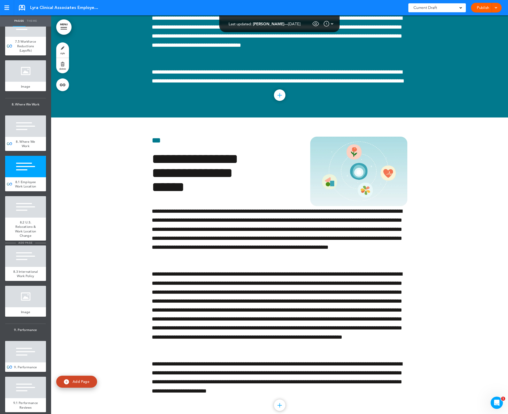
scroll to position [2233, 0]
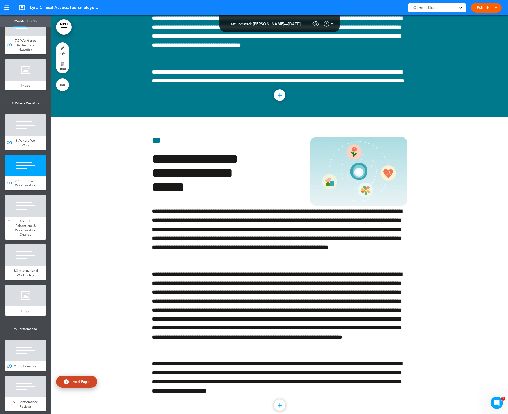
click at [28, 217] on div at bounding box center [25, 205] width 41 height 21
click at [64, 83] on link at bounding box center [62, 84] width 13 height 13
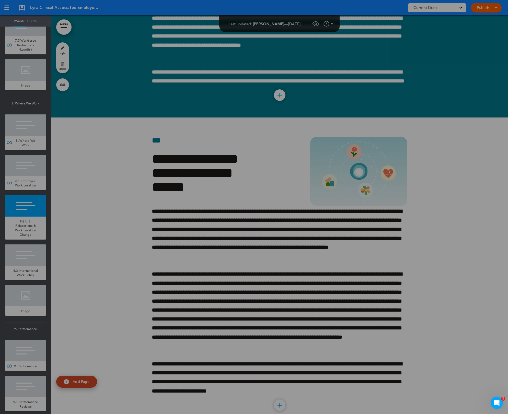
scroll to position [16628, 0]
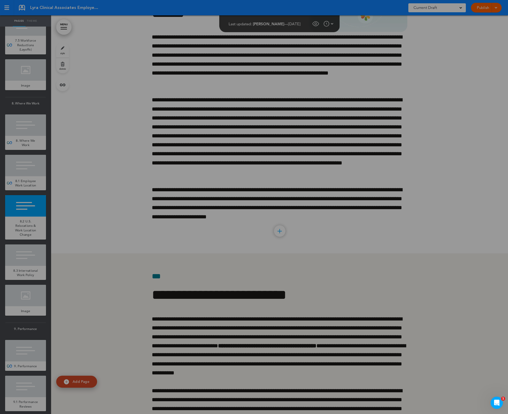
type input "**********"
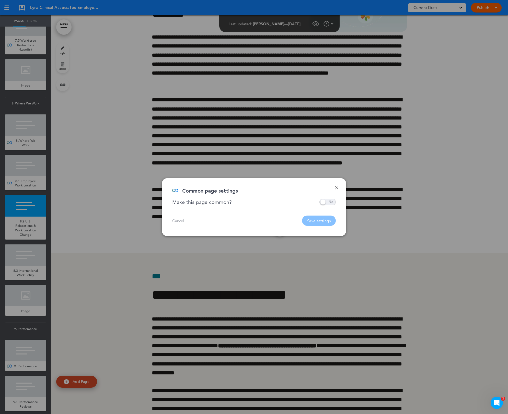
click at [326, 202] on span at bounding box center [327, 202] width 16 height 7
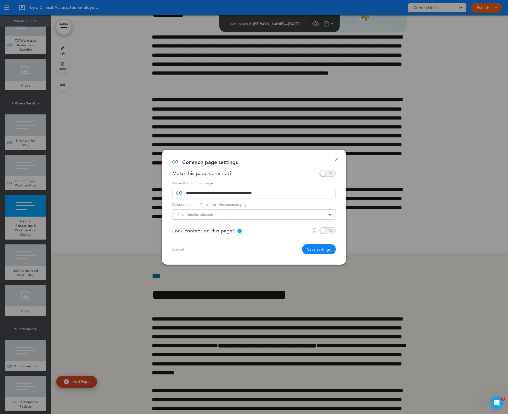
click at [222, 212] on div "2 handbooks selected" at bounding box center [253, 215] width 163 height 6
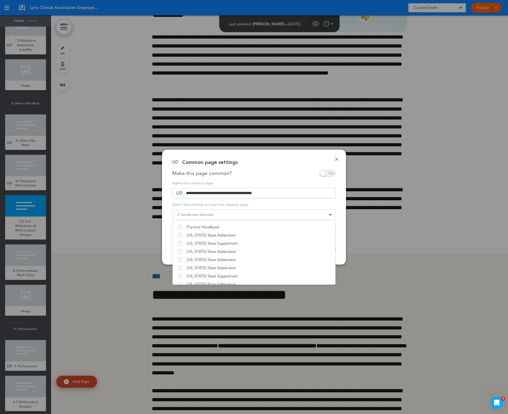
click at [272, 177] on div "**********" at bounding box center [254, 207] width 184 height 115
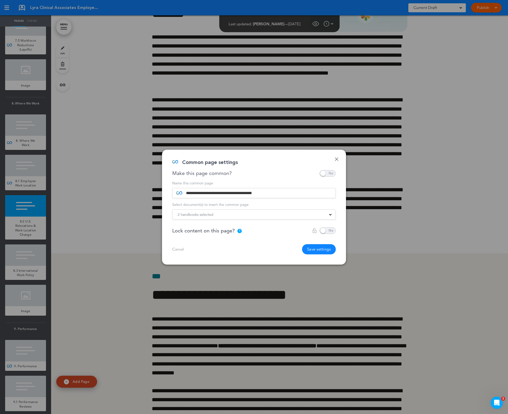
click at [312, 247] on button "Save settings" at bounding box center [319, 249] width 34 height 10
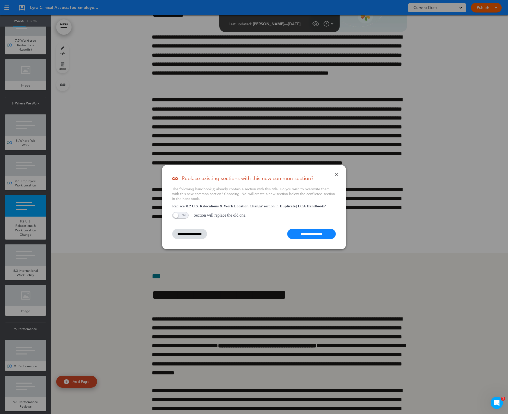
click at [312, 231] on input "**********" at bounding box center [311, 234] width 49 height 10
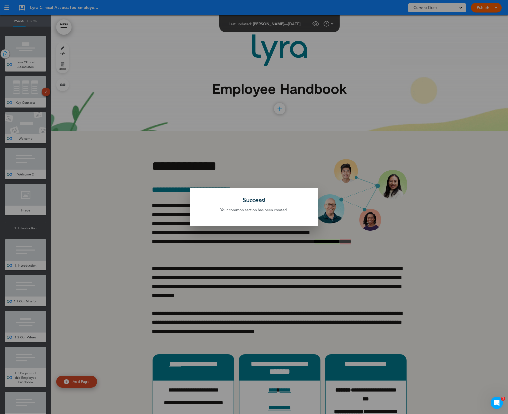
scroll to position [16628, 0]
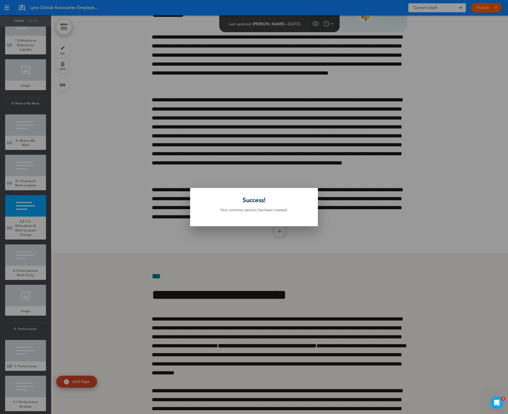
click at [139, 284] on div at bounding box center [254, 207] width 508 height 414
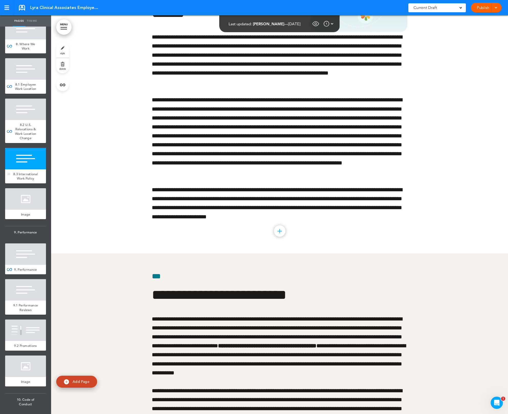
scroll to position [2360, 0]
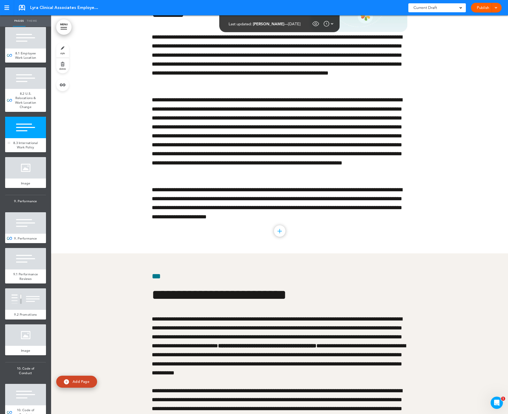
click at [32, 138] on div at bounding box center [25, 127] width 41 height 21
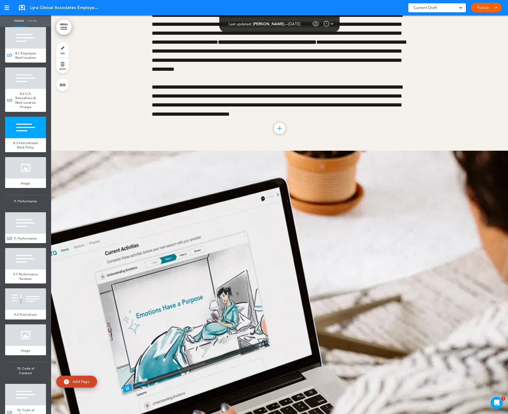
scroll to position [16938, 0]
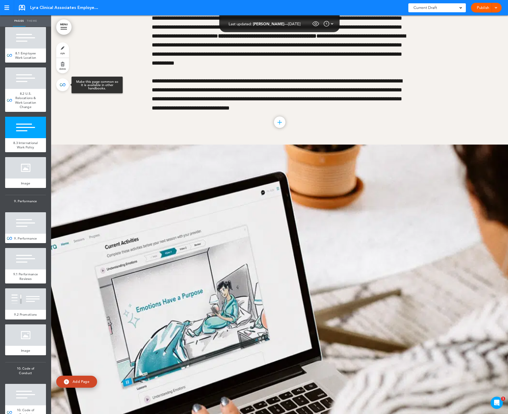
click at [61, 87] on link at bounding box center [62, 84] width 13 height 13
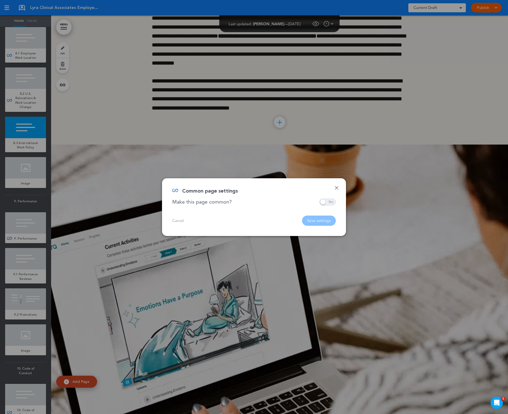
click at [324, 200] on span at bounding box center [327, 202] width 16 height 7
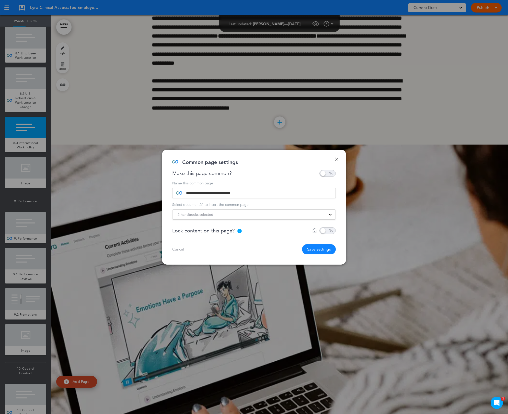
click at [247, 216] on div "2 handbooks selected" at bounding box center [253, 215] width 163 height 6
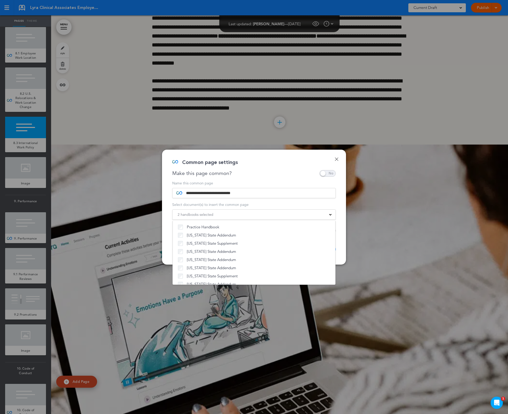
click at [278, 171] on div "Make this page common?" at bounding box center [253, 173] width 163 height 7
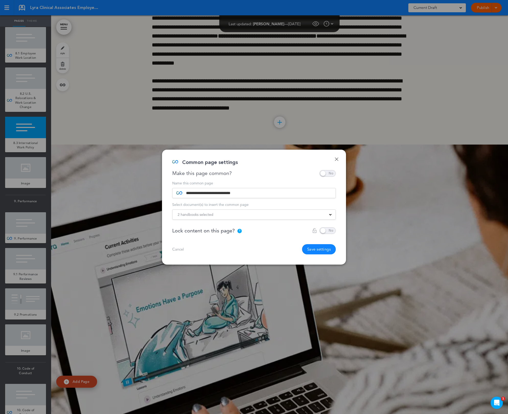
click at [308, 249] on button "Save settings" at bounding box center [319, 249] width 34 height 10
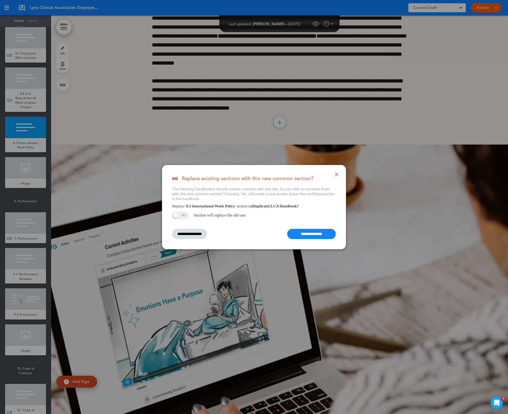
click at [314, 234] on input "**********" at bounding box center [311, 234] width 49 height 10
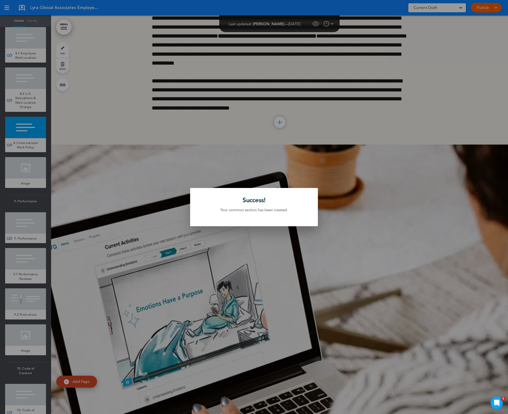
click at [159, 277] on div at bounding box center [254, 207] width 508 height 414
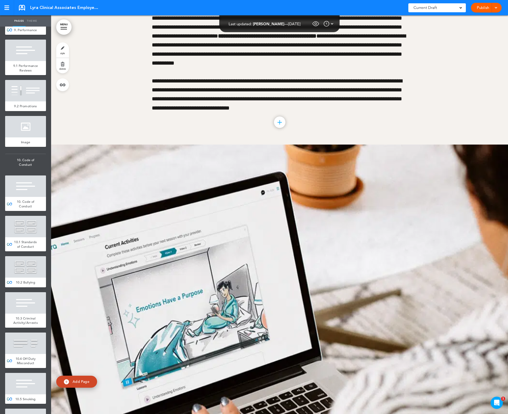
scroll to position [2567, 0]
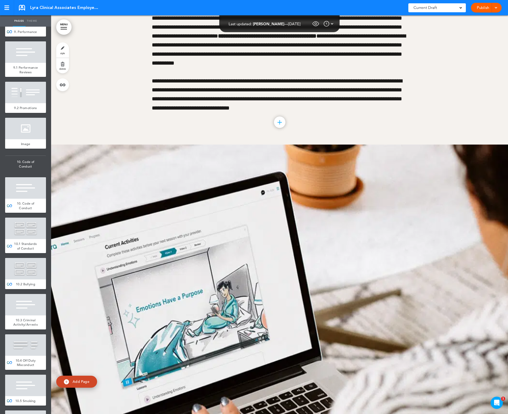
click at [24, 27] on div at bounding box center [25, 16] width 41 height 21
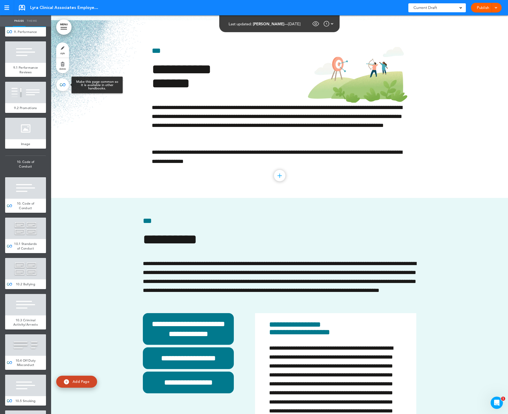
click at [60, 82] on link at bounding box center [62, 84] width 13 height 13
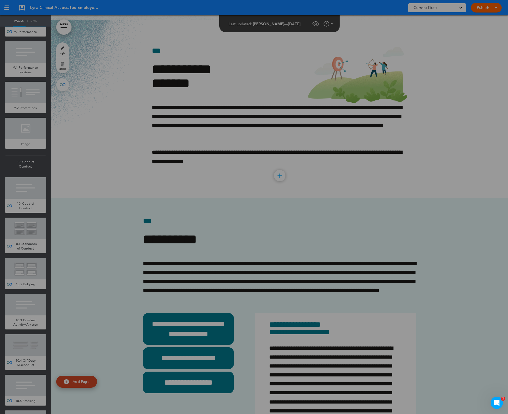
type input "**********"
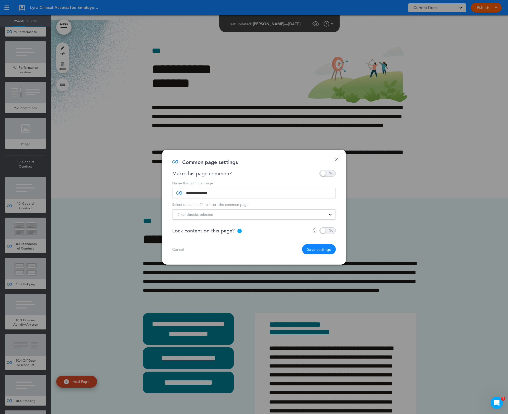
click at [249, 213] on div "2 handbooks selected" at bounding box center [253, 215] width 163 height 6
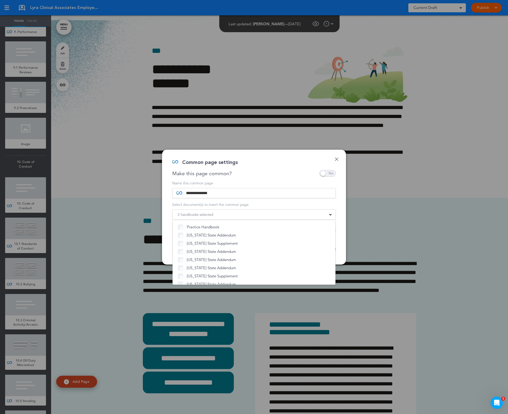
click at [245, 168] on div "Common page settings" at bounding box center [252, 165] width 160 height 10
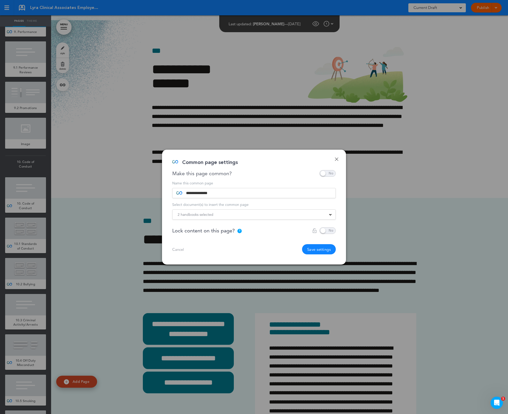
click at [322, 247] on button "Save settings" at bounding box center [319, 249] width 34 height 10
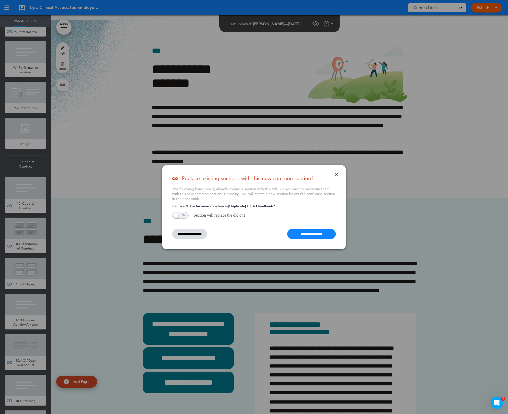
click at [320, 234] on input "**********" at bounding box center [311, 234] width 49 height 10
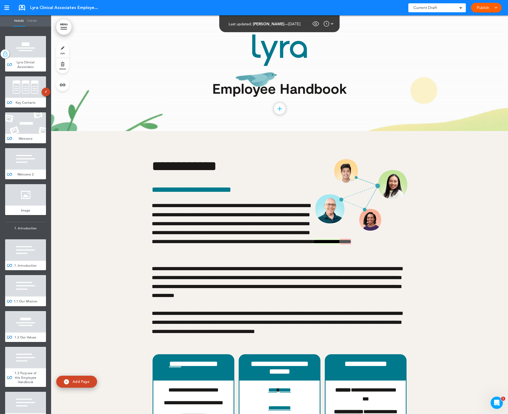
scroll to position [2567, 0]
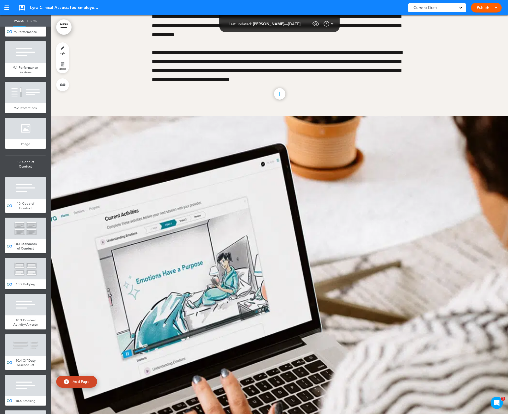
scroll to position [16938, 0]
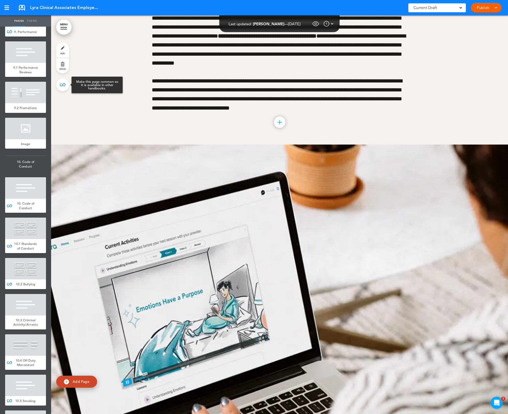
click at [65, 87] on link at bounding box center [62, 84] width 13 height 13
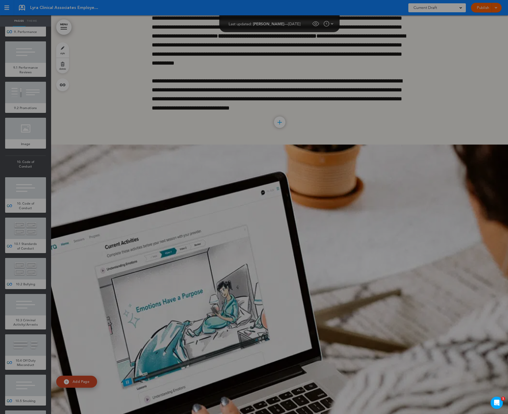
type input "**********"
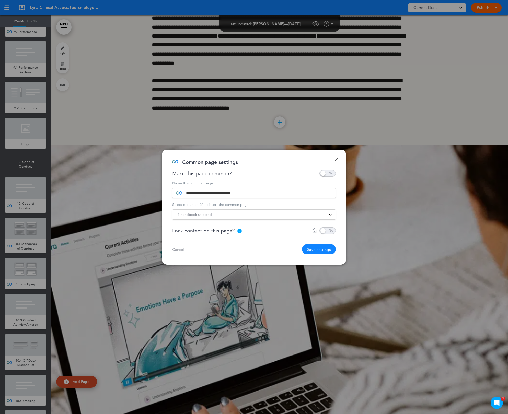
click at [222, 216] on div "1 handbook selected" at bounding box center [253, 215] width 163 height 6
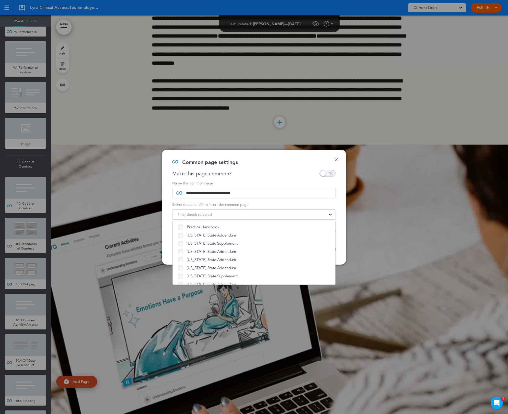
click at [273, 171] on div "Make this page common?" at bounding box center [253, 173] width 163 height 7
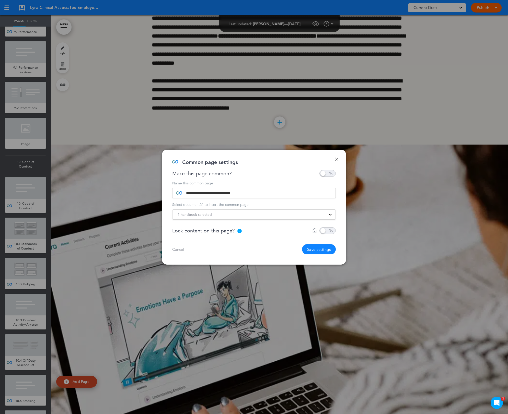
click at [337, 159] on link "Done" at bounding box center [337, 159] width 4 height 4
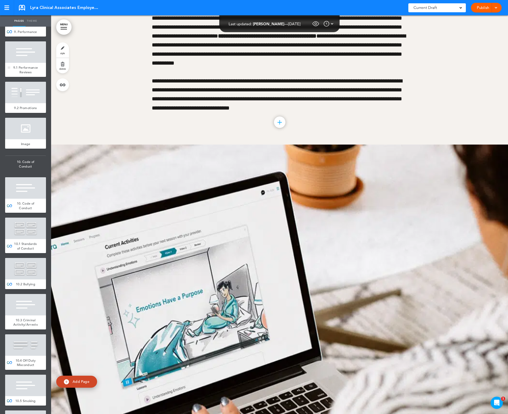
click at [17, 63] on div at bounding box center [25, 51] width 41 height 21
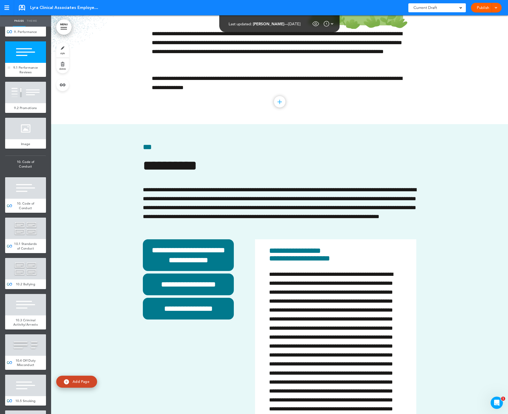
scroll to position [17615, 0]
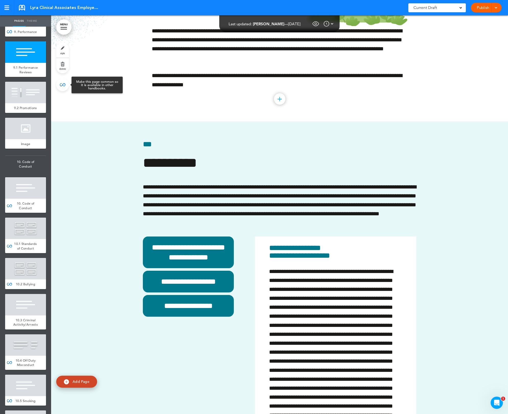
click at [62, 89] on link at bounding box center [62, 84] width 13 height 13
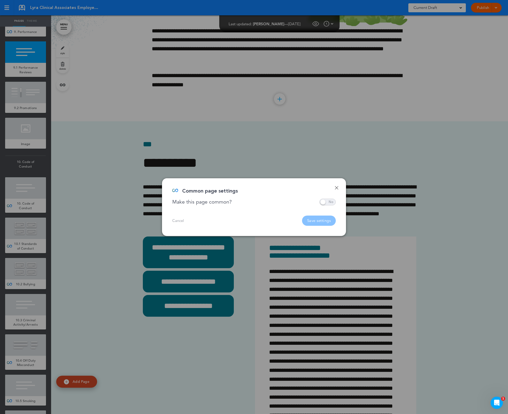
click at [325, 199] on span at bounding box center [327, 202] width 16 height 7
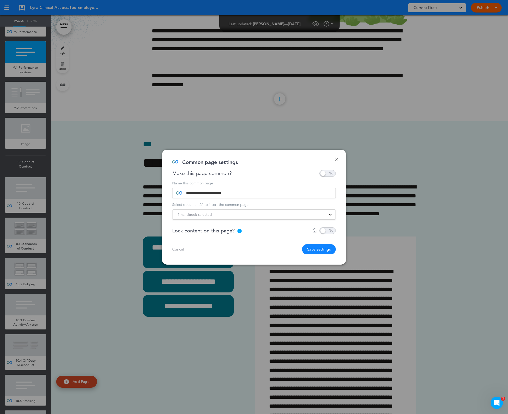
click at [268, 214] on div "1 handbook selected" at bounding box center [253, 215] width 163 height 6
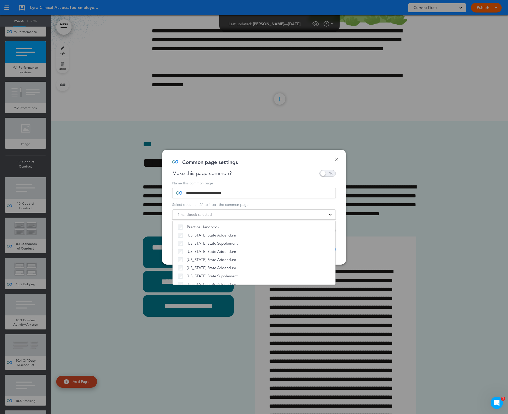
click at [265, 175] on div "Make this page common?" at bounding box center [253, 173] width 163 height 7
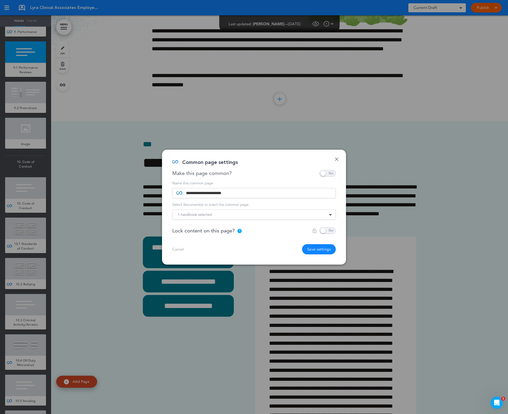
click at [315, 247] on button "Save settings" at bounding box center [319, 249] width 34 height 10
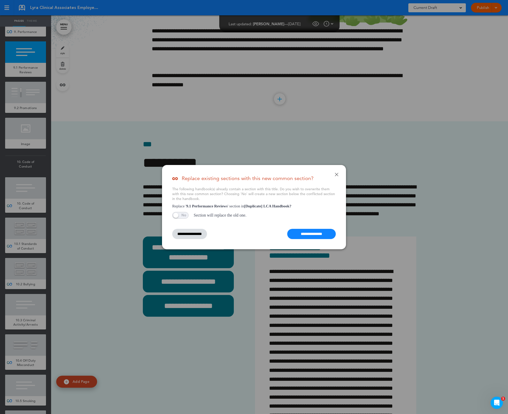
click at [317, 235] on input "**********" at bounding box center [311, 234] width 49 height 10
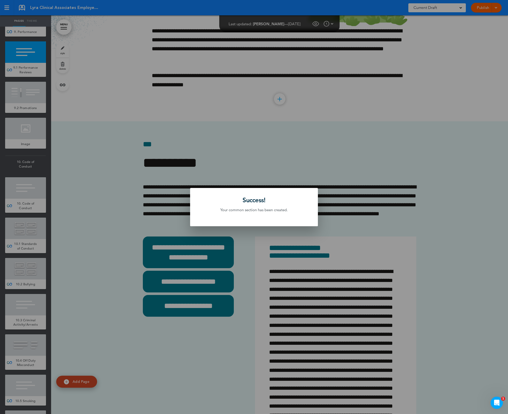
click at [128, 264] on div at bounding box center [254, 207] width 508 height 414
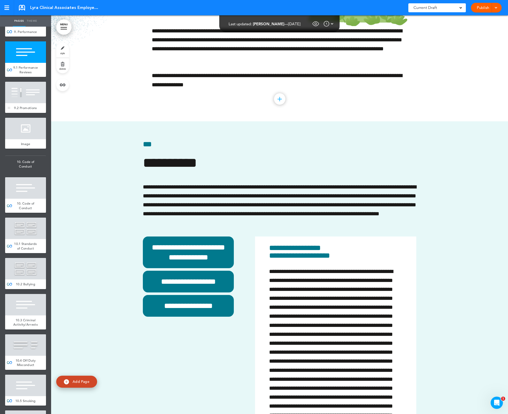
click at [33, 103] on div at bounding box center [25, 92] width 41 height 21
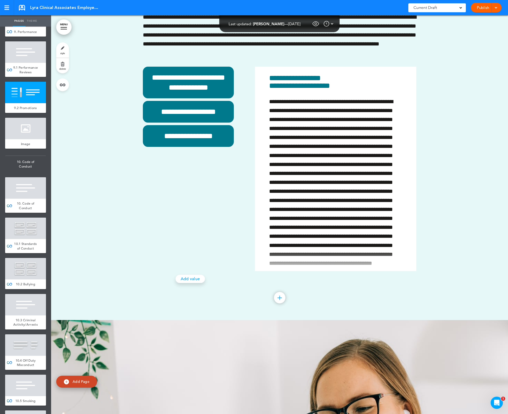
scroll to position [17792, 0]
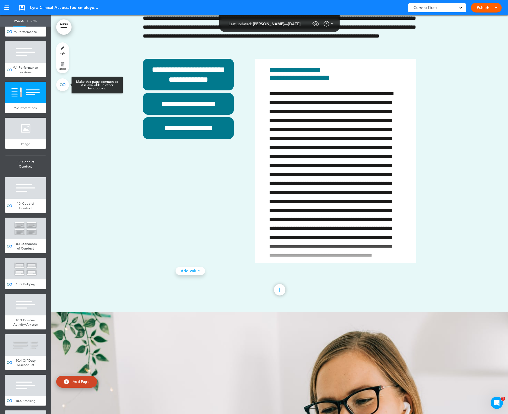
click at [63, 91] on link at bounding box center [62, 84] width 13 height 13
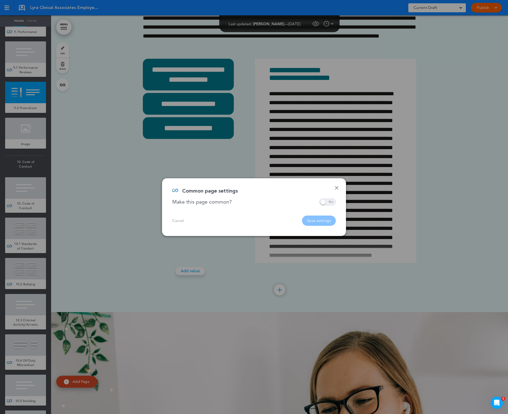
click at [324, 203] on span at bounding box center [327, 202] width 16 height 7
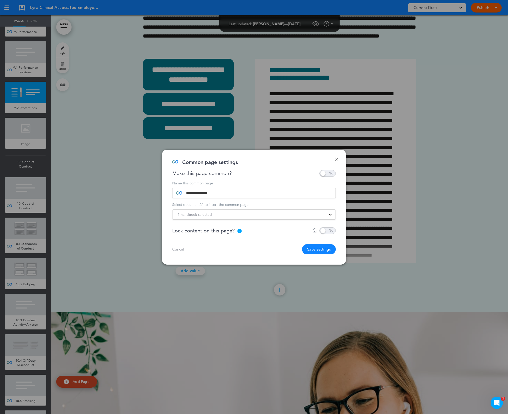
click at [278, 216] on div "1 handbook selected" at bounding box center [253, 215] width 163 height 6
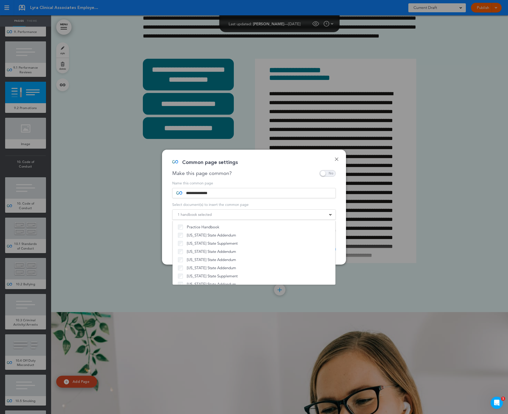
click at [280, 177] on div "**********" at bounding box center [254, 207] width 184 height 115
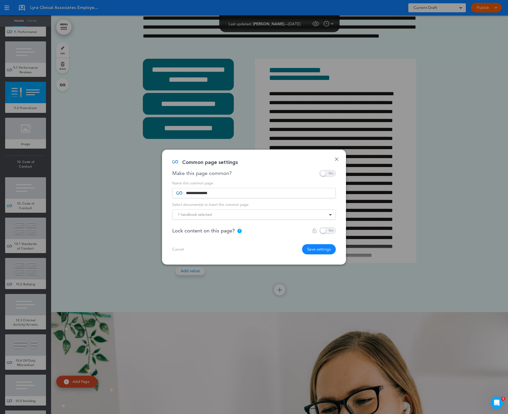
click at [328, 252] on button "Save settings" at bounding box center [319, 249] width 34 height 10
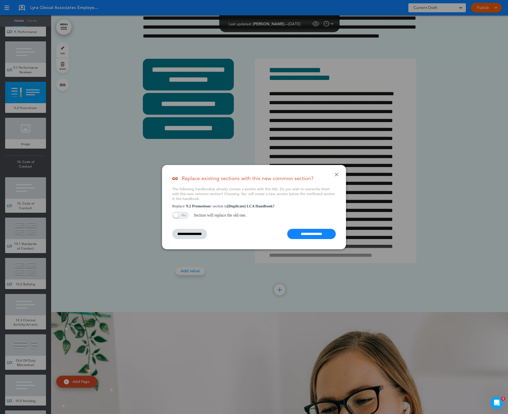
click at [318, 233] on input "**********" at bounding box center [311, 234] width 49 height 10
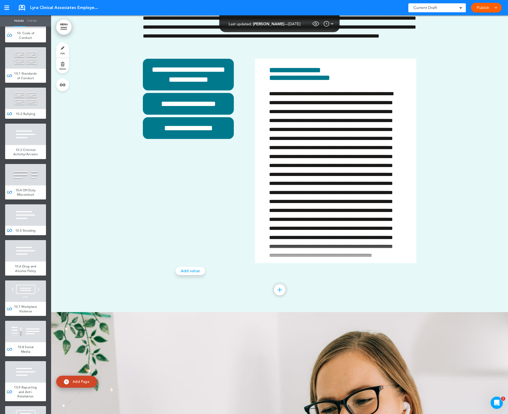
click at [28, 28] on div at bounding box center [25, 17] width 41 height 21
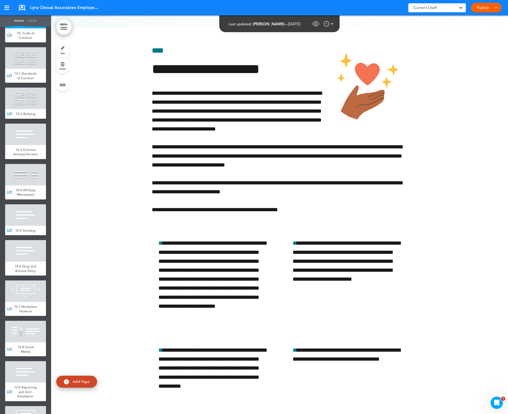
scroll to position [18560, 0]
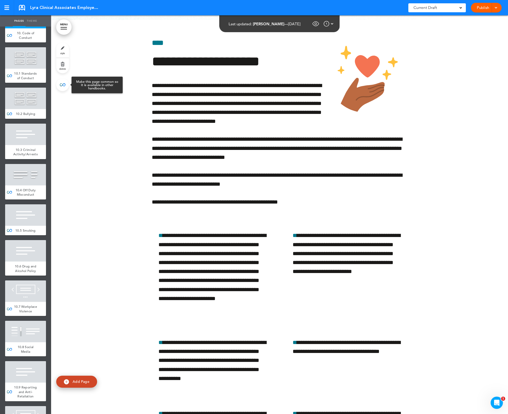
click at [62, 83] on link at bounding box center [62, 84] width 13 height 13
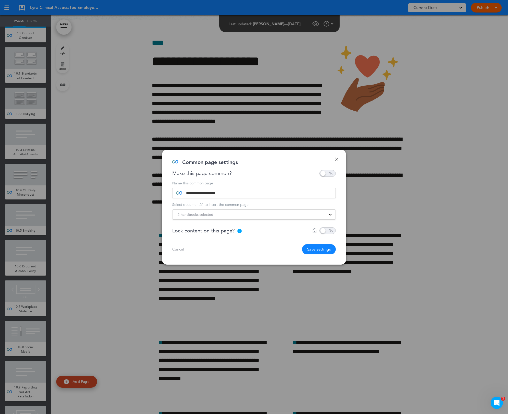
click at [209, 218] on span "2 handbooks selected" at bounding box center [196, 214] width 36 height 7
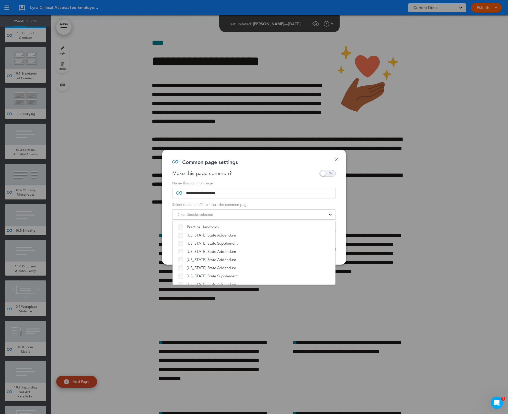
click at [288, 173] on div "Make this page common?" at bounding box center [253, 173] width 163 height 7
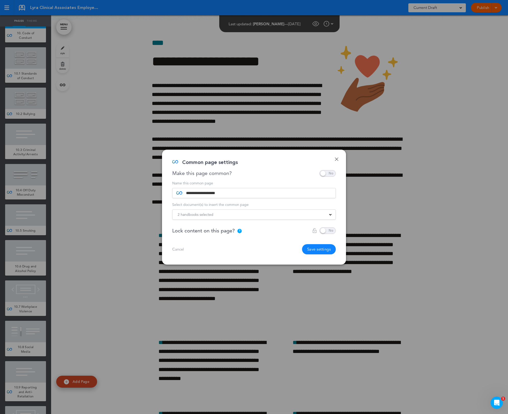
click at [314, 253] on button "Save settings" at bounding box center [319, 249] width 34 height 10
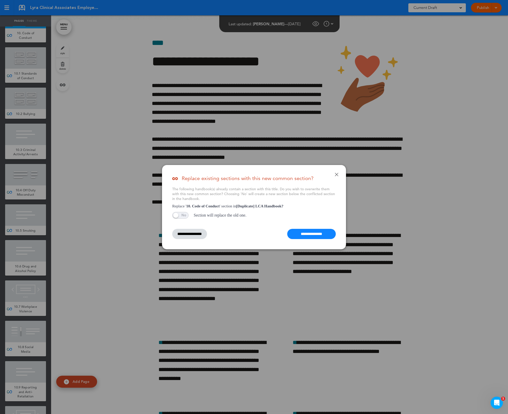
click at [319, 232] on input "**********" at bounding box center [311, 234] width 49 height 10
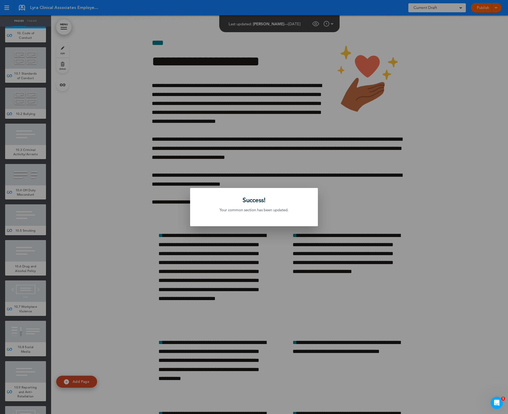
click at [95, 237] on div at bounding box center [254, 207] width 508 height 414
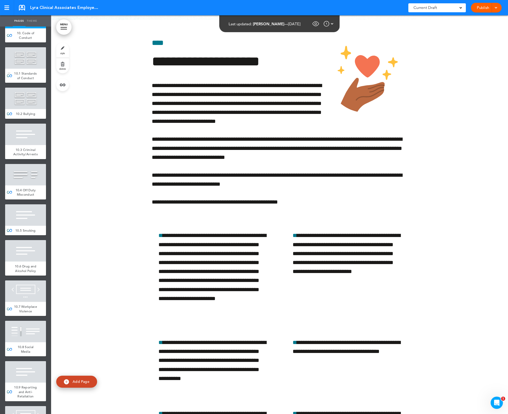
click at [24, 80] on span "10.1 Standards of Conduct" at bounding box center [25, 75] width 23 height 9
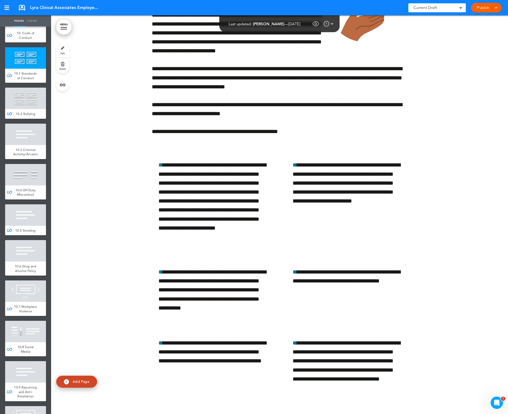
scroll to position [18637, 0]
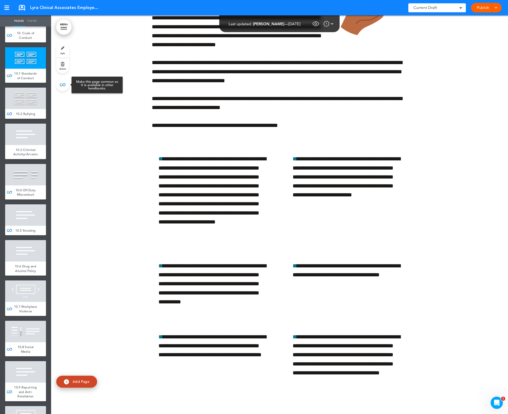
click at [64, 87] on link at bounding box center [62, 84] width 13 height 13
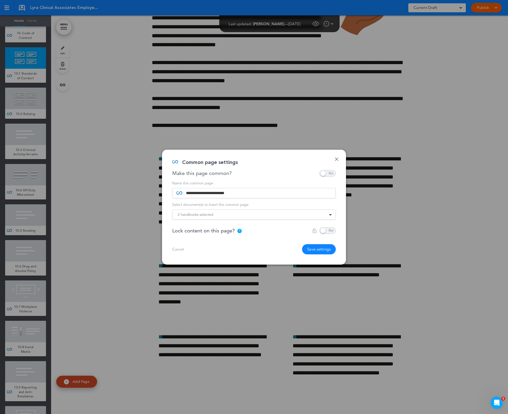
click at [190, 219] on div "2 handbooks selected Practice Handbook Indiana State Addendum New York State Su…" at bounding box center [253, 214] width 163 height 10
click at [189, 216] on span "2 handbooks selected" at bounding box center [196, 214] width 36 height 7
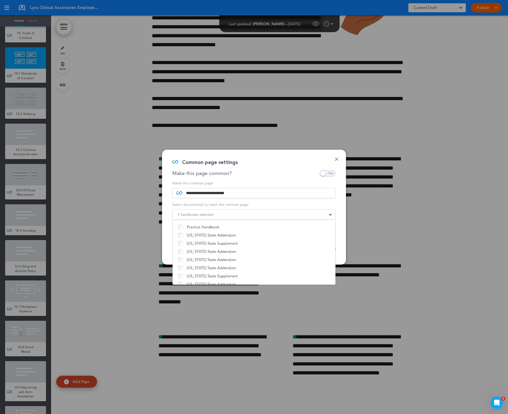
click at [279, 167] on div "Common page settings" at bounding box center [252, 165] width 160 height 10
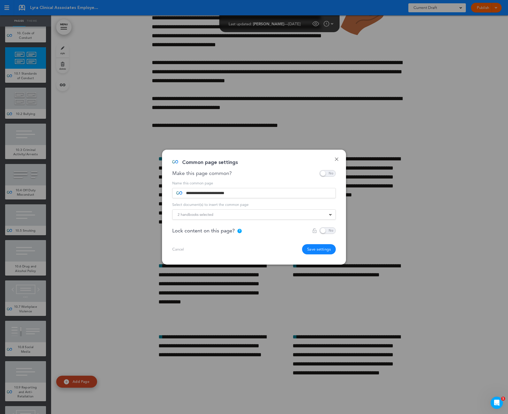
click at [310, 249] on button "Save settings" at bounding box center [319, 249] width 34 height 10
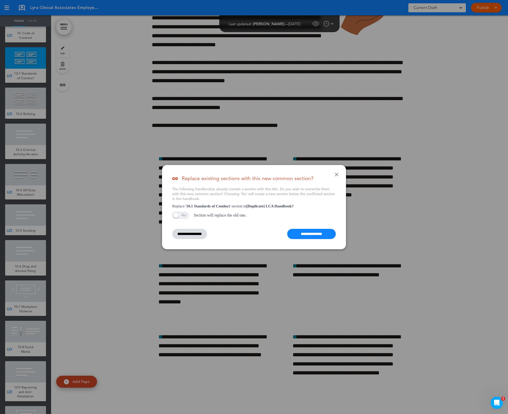
click at [301, 236] on input "**********" at bounding box center [311, 234] width 49 height 10
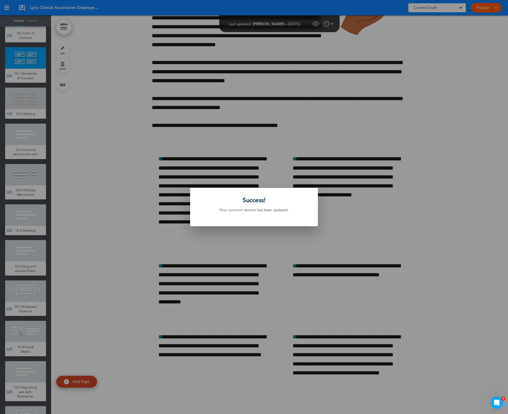
click at [94, 261] on div at bounding box center [254, 207] width 508 height 414
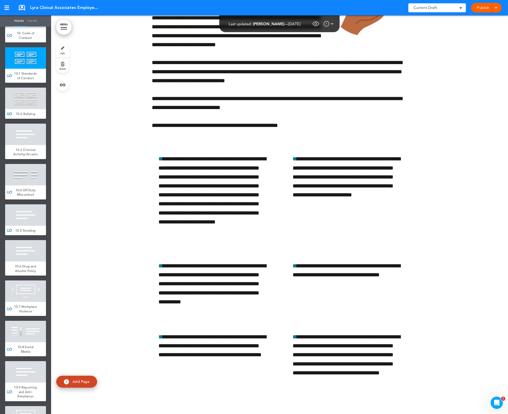
click at [28, 109] on div at bounding box center [25, 98] width 41 height 21
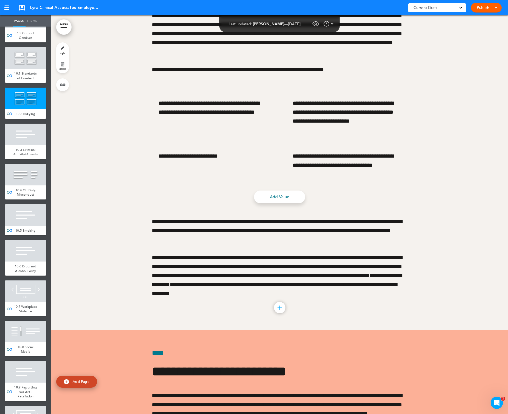
scroll to position [19766, 0]
click at [64, 83] on link at bounding box center [62, 84] width 13 height 13
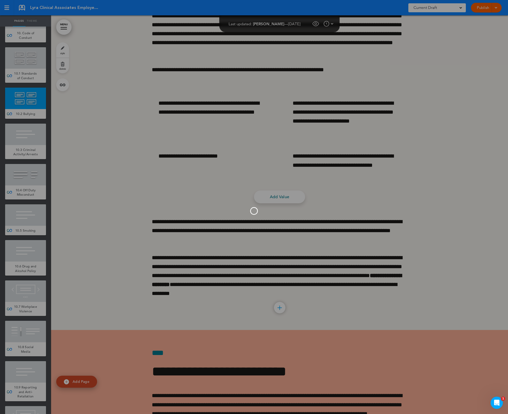
type input "**********"
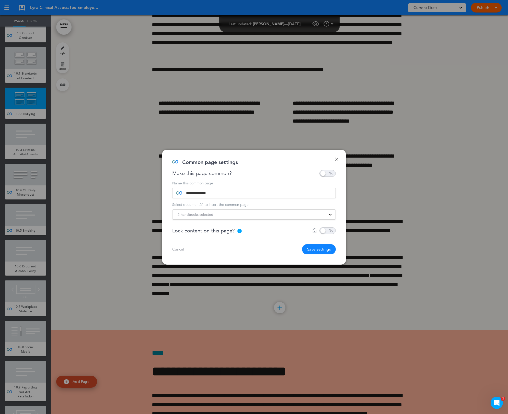
click at [230, 214] on div "2 handbooks selected" at bounding box center [253, 215] width 163 height 6
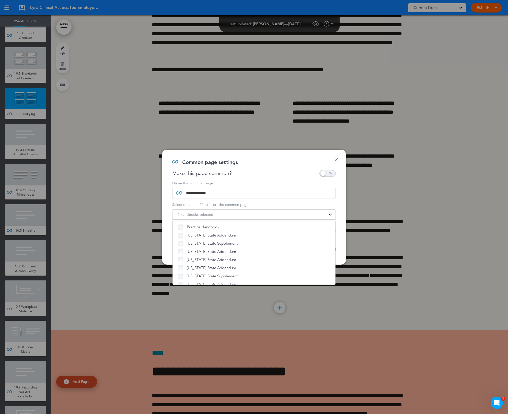
click at [268, 172] on div "Make this page common?" at bounding box center [253, 173] width 163 height 7
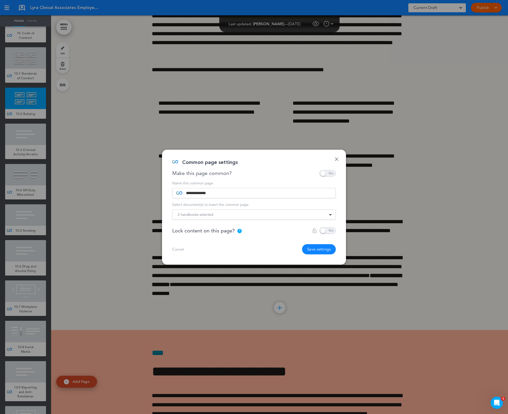
click at [314, 248] on button "Save settings" at bounding box center [319, 249] width 34 height 10
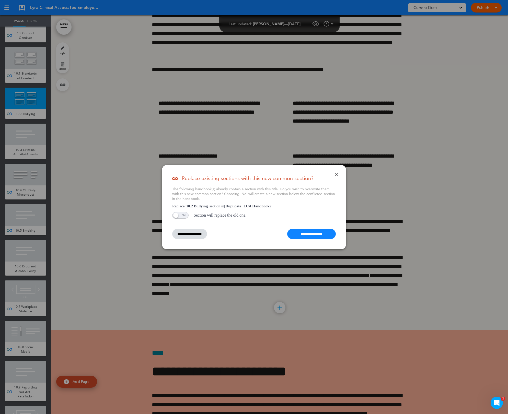
click at [310, 233] on input "**********" at bounding box center [311, 234] width 49 height 10
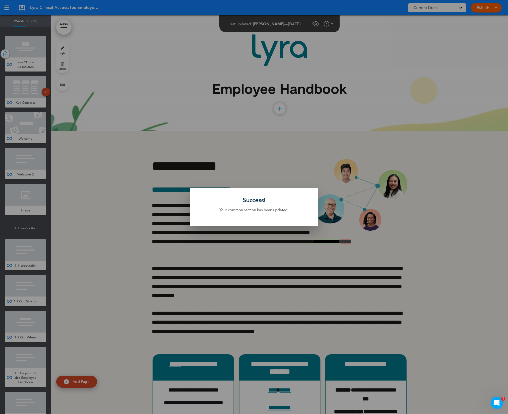
scroll to position [19766, 0]
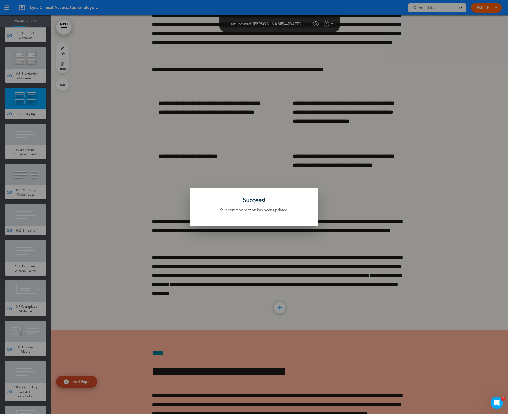
click at [146, 187] on div at bounding box center [254, 207] width 508 height 414
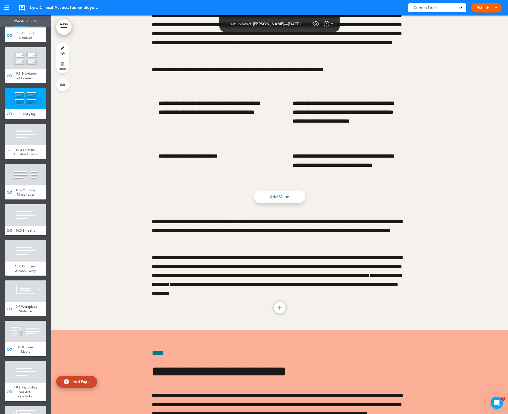
click at [21, 145] on div at bounding box center [25, 134] width 41 height 21
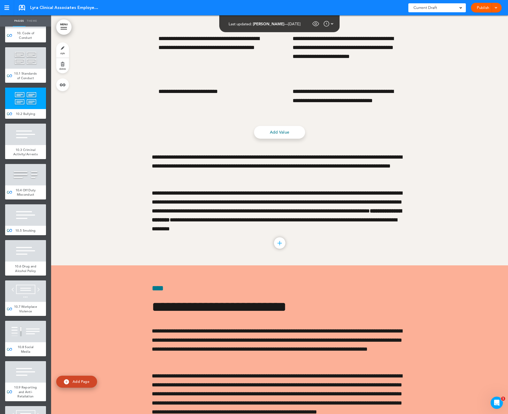
scroll to position [20155, 0]
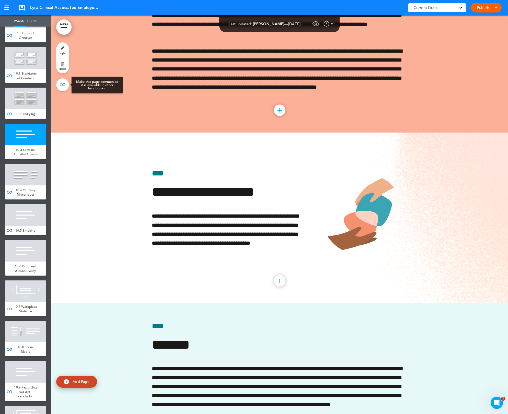
click at [64, 87] on link at bounding box center [62, 84] width 13 height 13
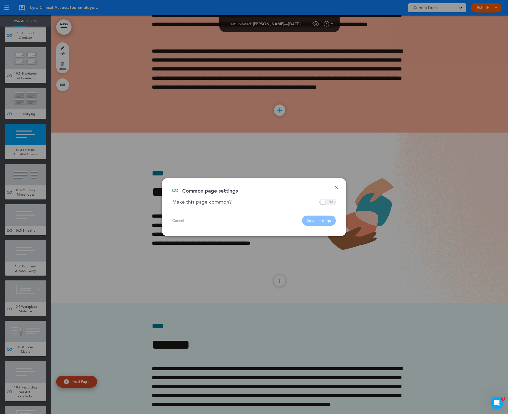
click at [325, 201] on span at bounding box center [327, 202] width 16 height 7
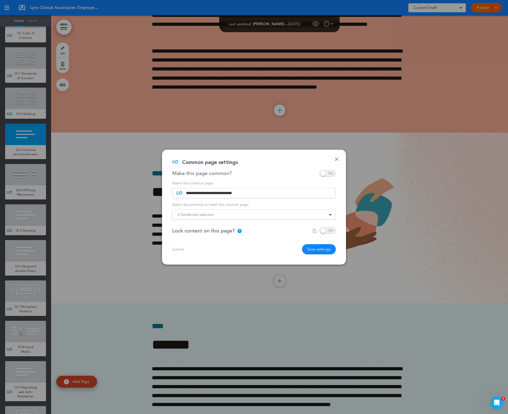
click at [220, 213] on div "2 handbooks selected" at bounding box center [253, 215] width 163 height 6
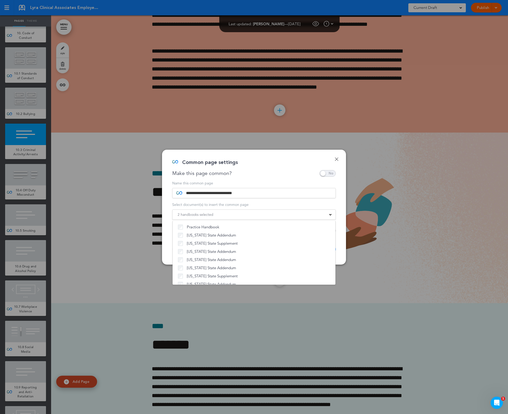
click at [268, 172] on div "Make this page common?" at bounding box center [253, 173] width 163 height 7
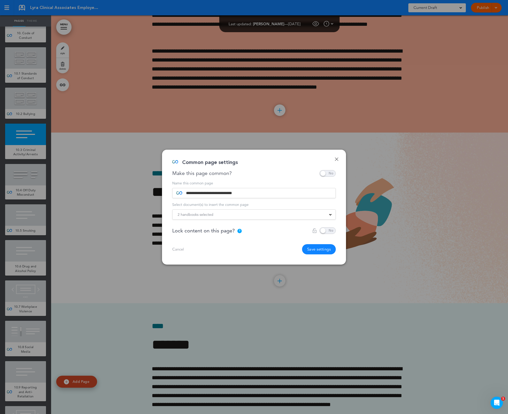
click at [323, 246] on button "Save settings" at bounding box center [319, 249] width 34 height 10
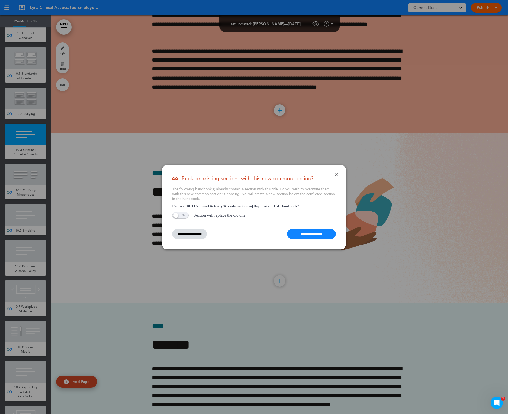
click at [322, 234] on input "**********" at bounding box center [311, 234] width 49 height 10
